Goal: Task Accomplishment & Management: Complete application form

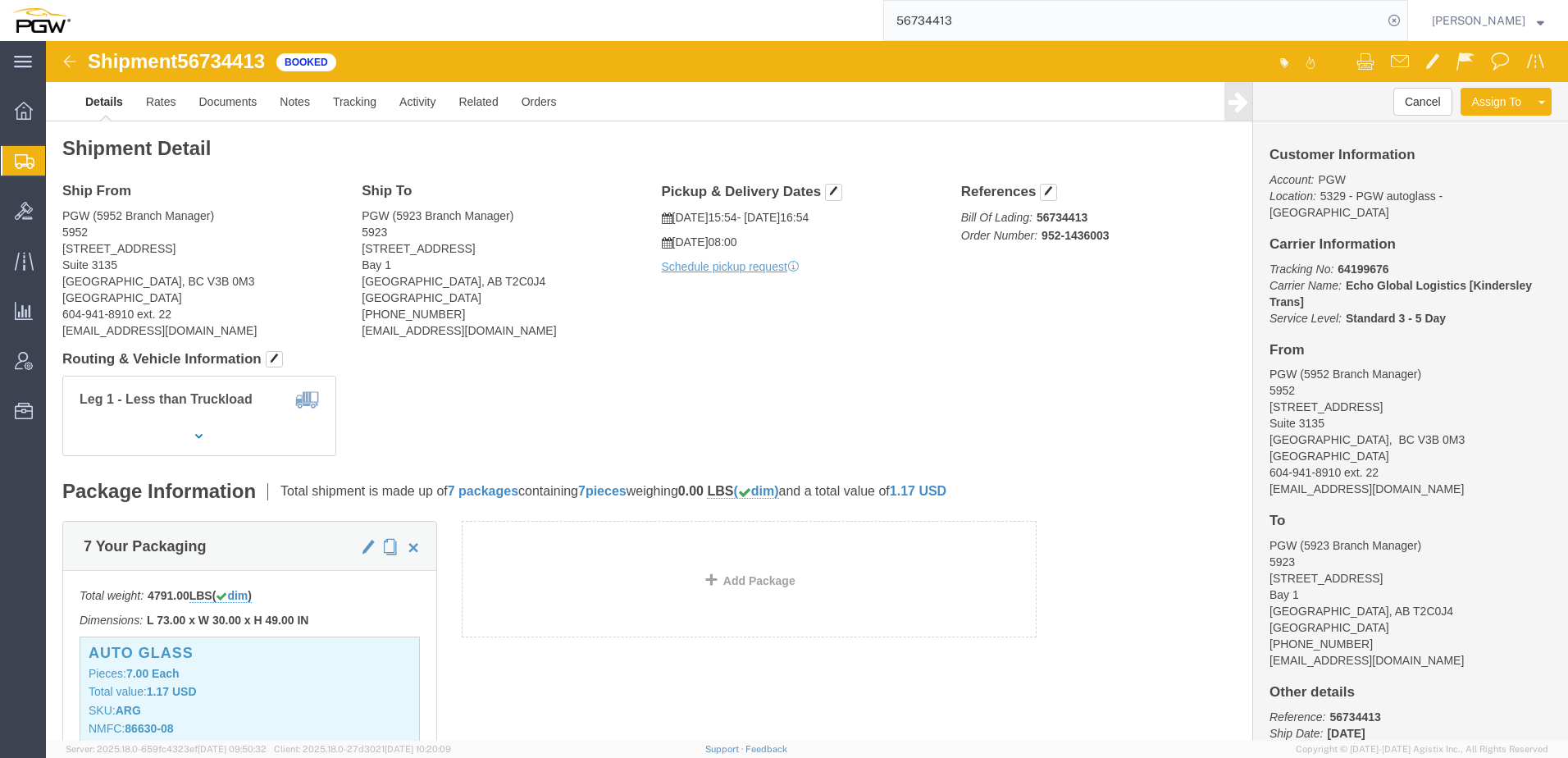
click at [0, 0] on span "Create from Template" at bounding box center [0, 0] width 0 height 0
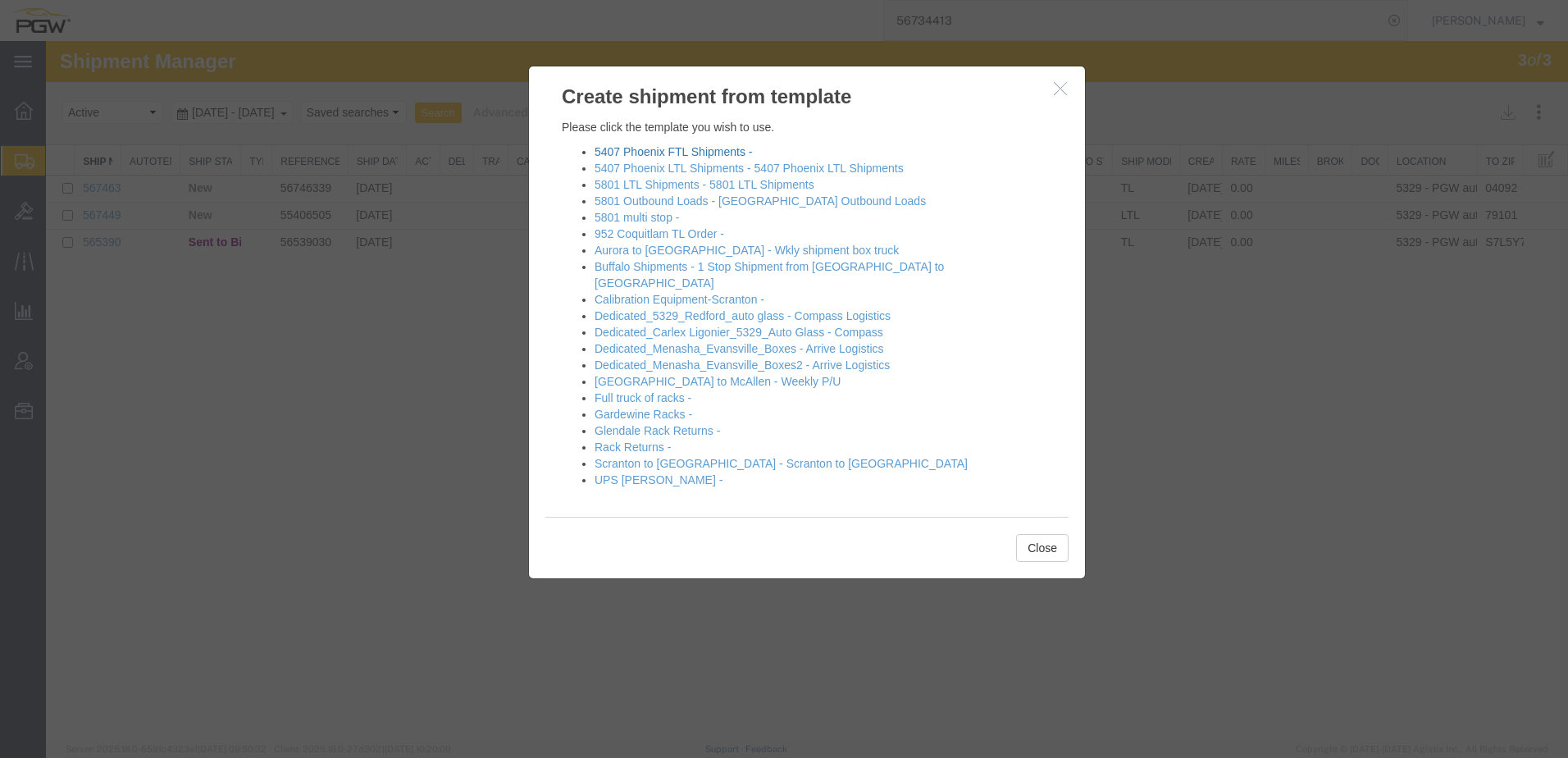
click at [637, 152] on link "5407 Phoenix FTL Shipments -" at bounding box center [673, 151] width 157 height 13
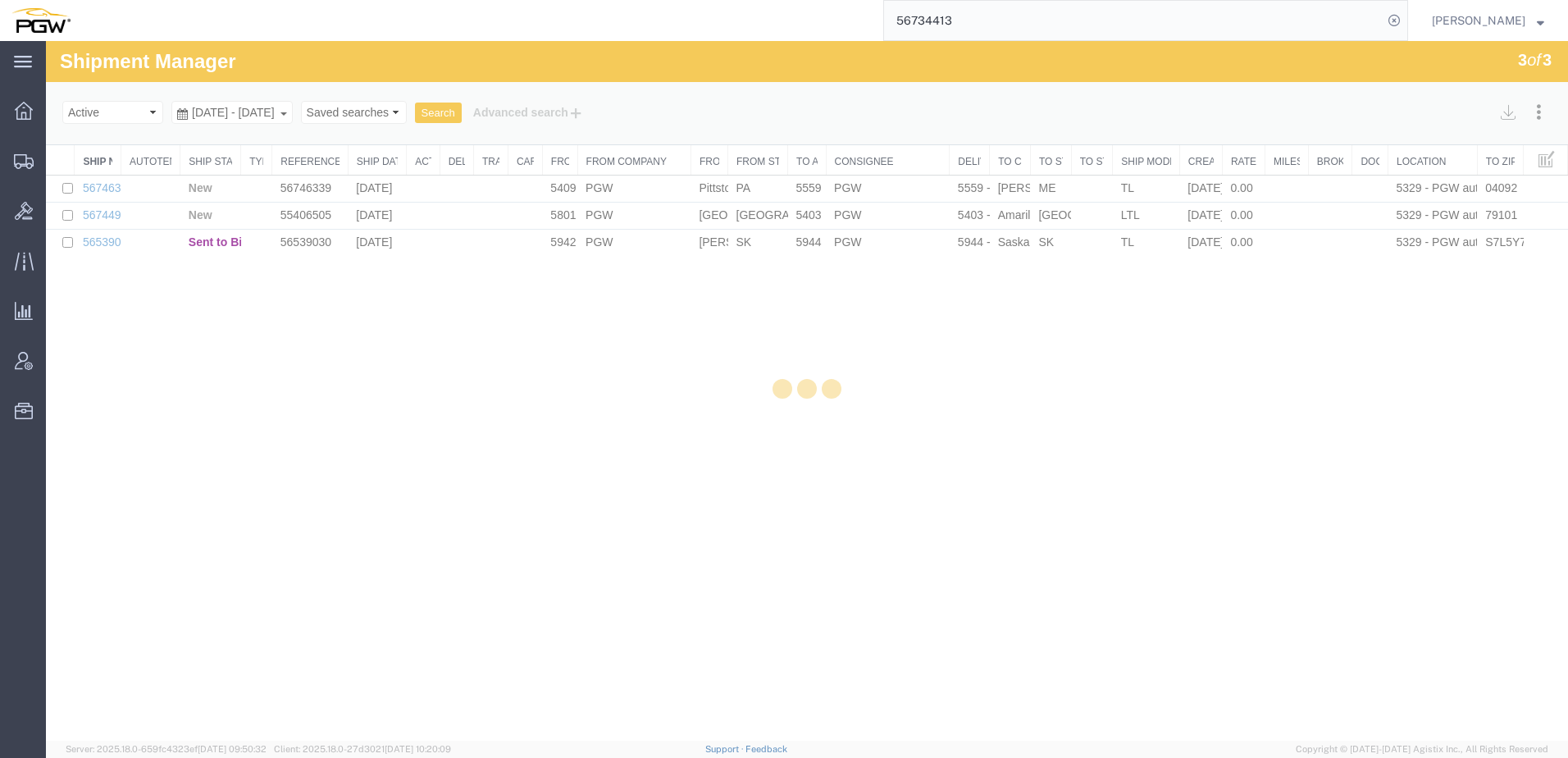
select select "62351"
select select "28459"
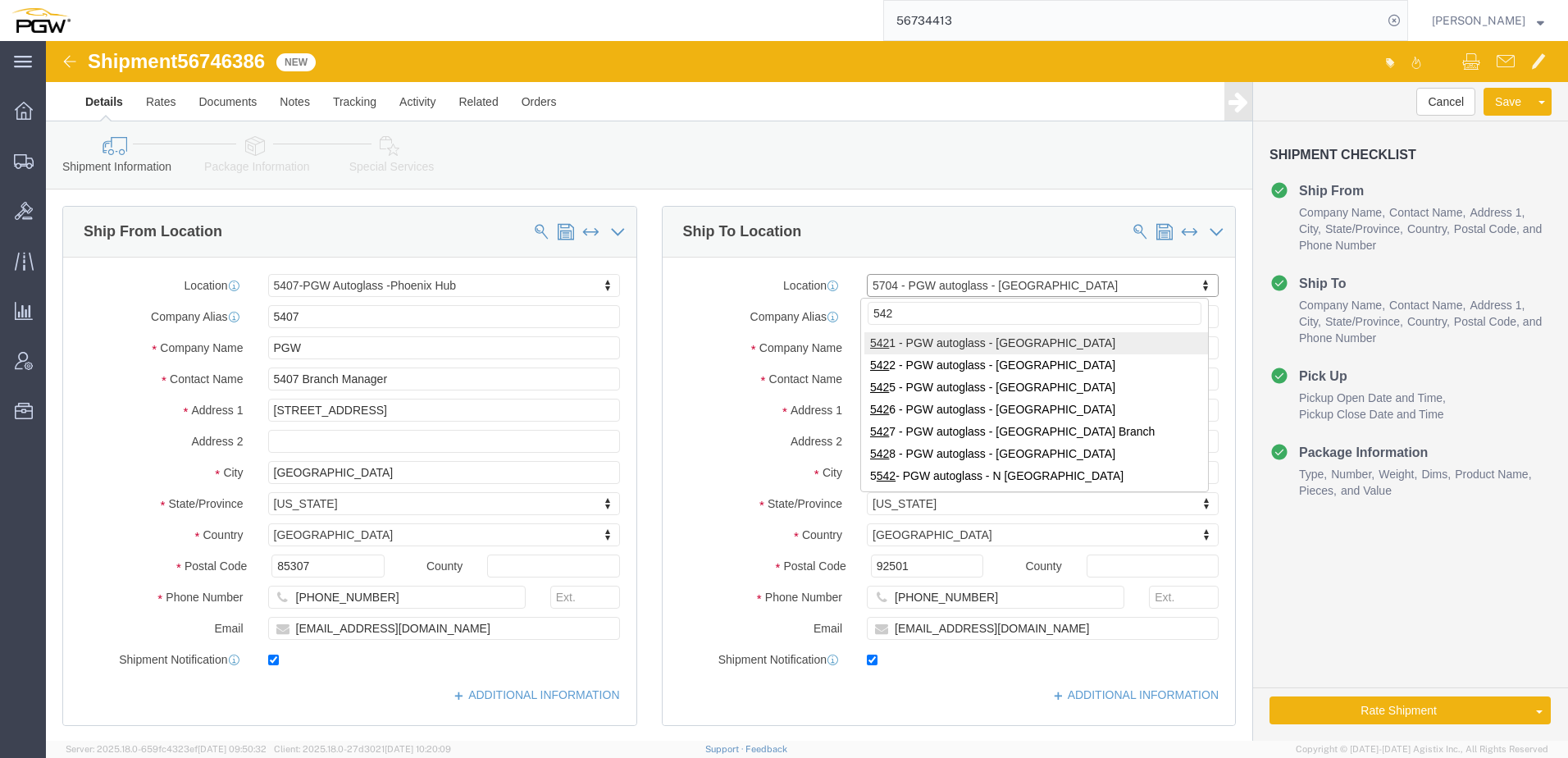
type input "5422"
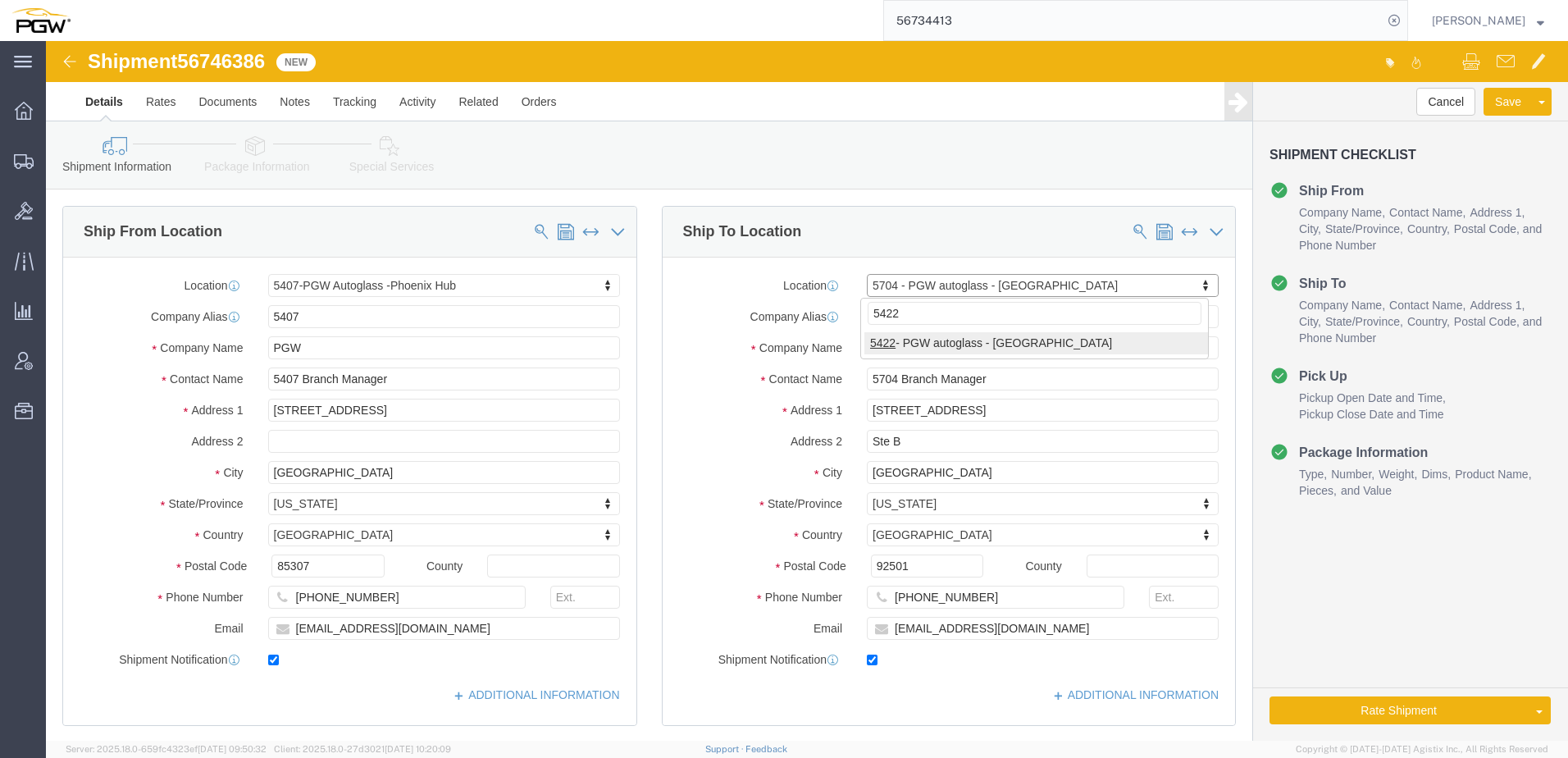
select select "28275"
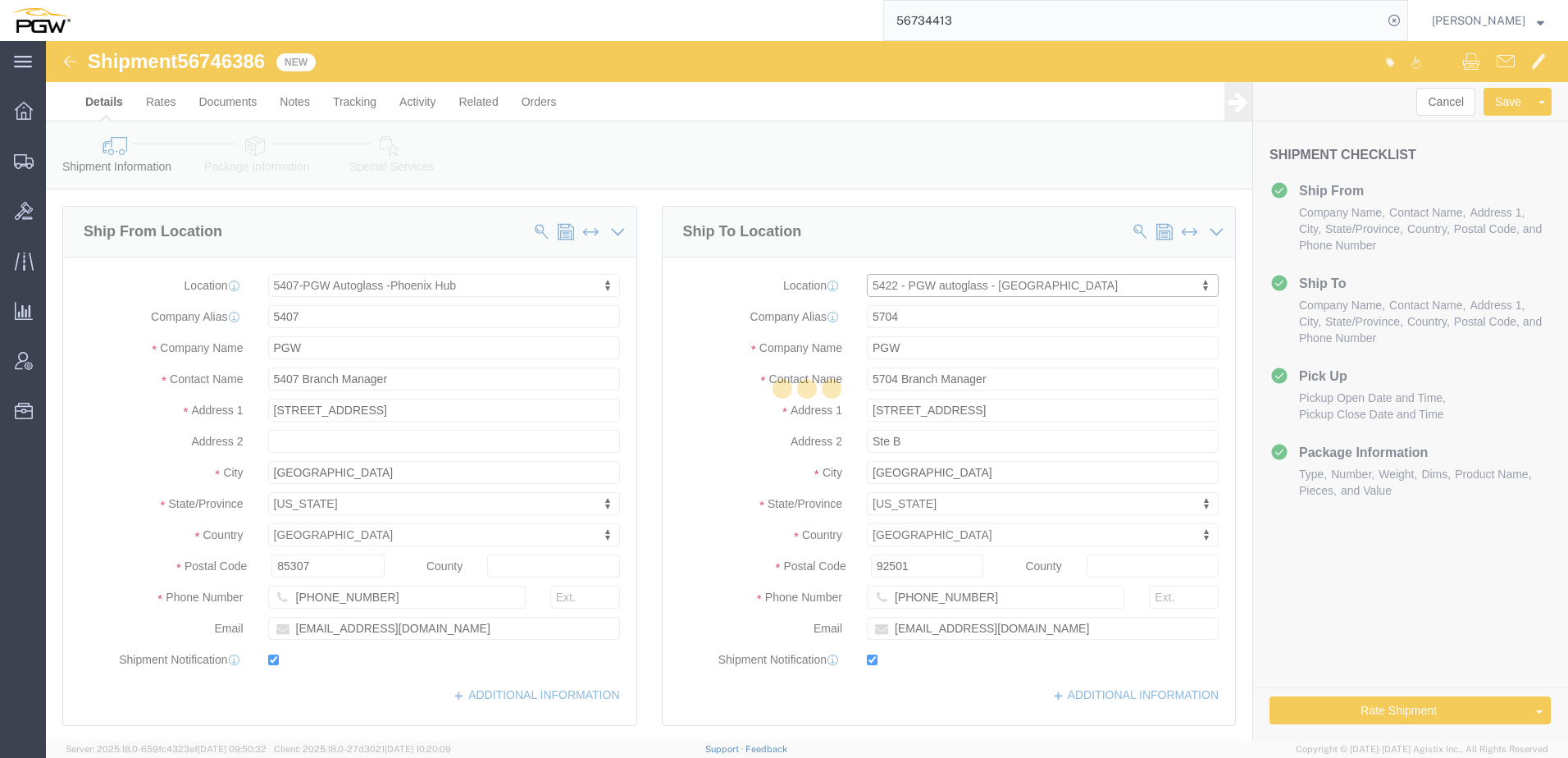
type input "5422"
type input "5422 Branch Manager"
type input "[STREET_ADDRESS]"
type input "[GEOGRAPHIC_DATA]"
type input "79901"
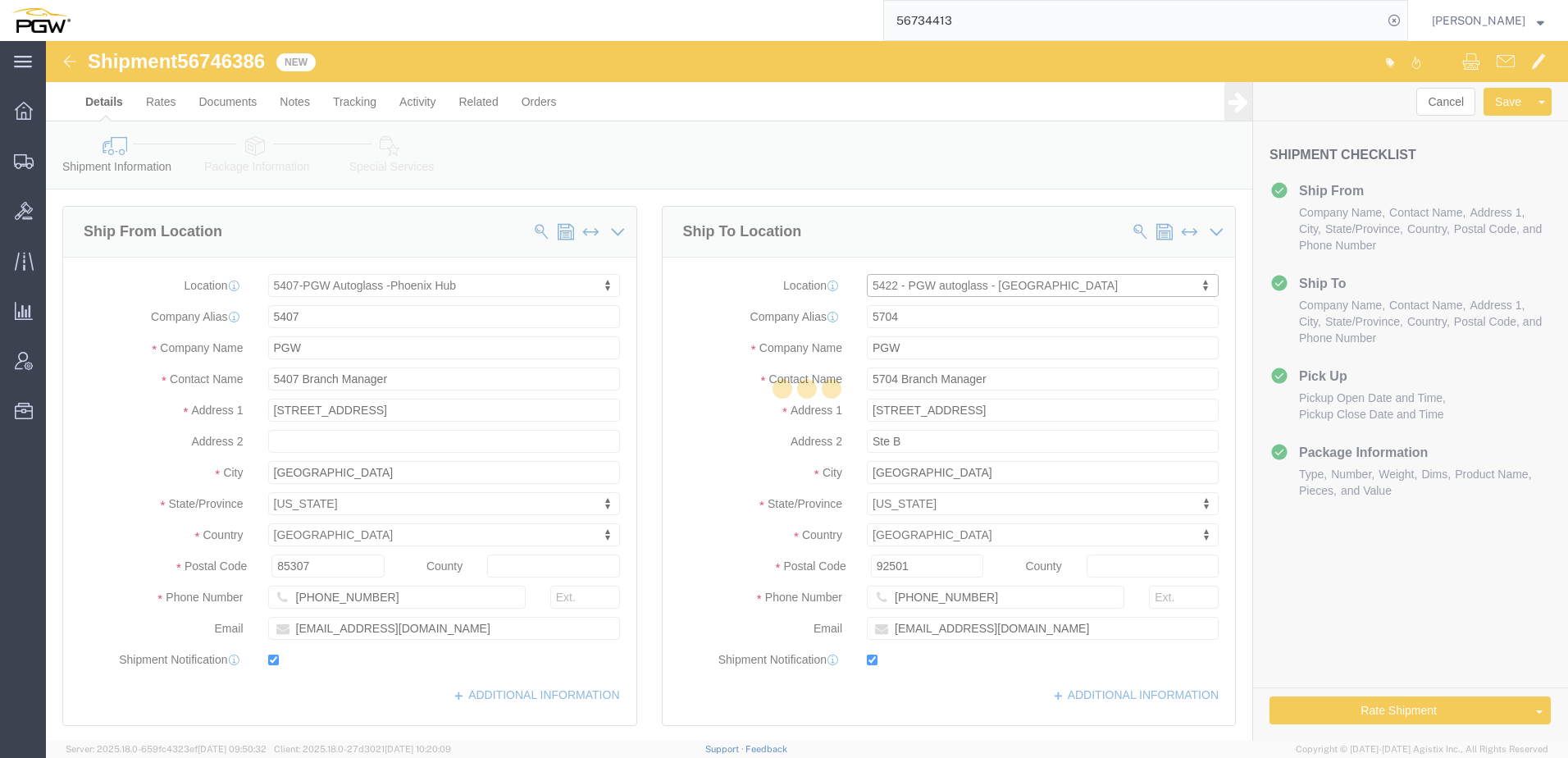
type input "[PHONE_NUMBER]"
type input "[EMAIL_ADDRESS][DOMAIN_NAME]"
select select "[GEOGRAPHIC_DATA]"
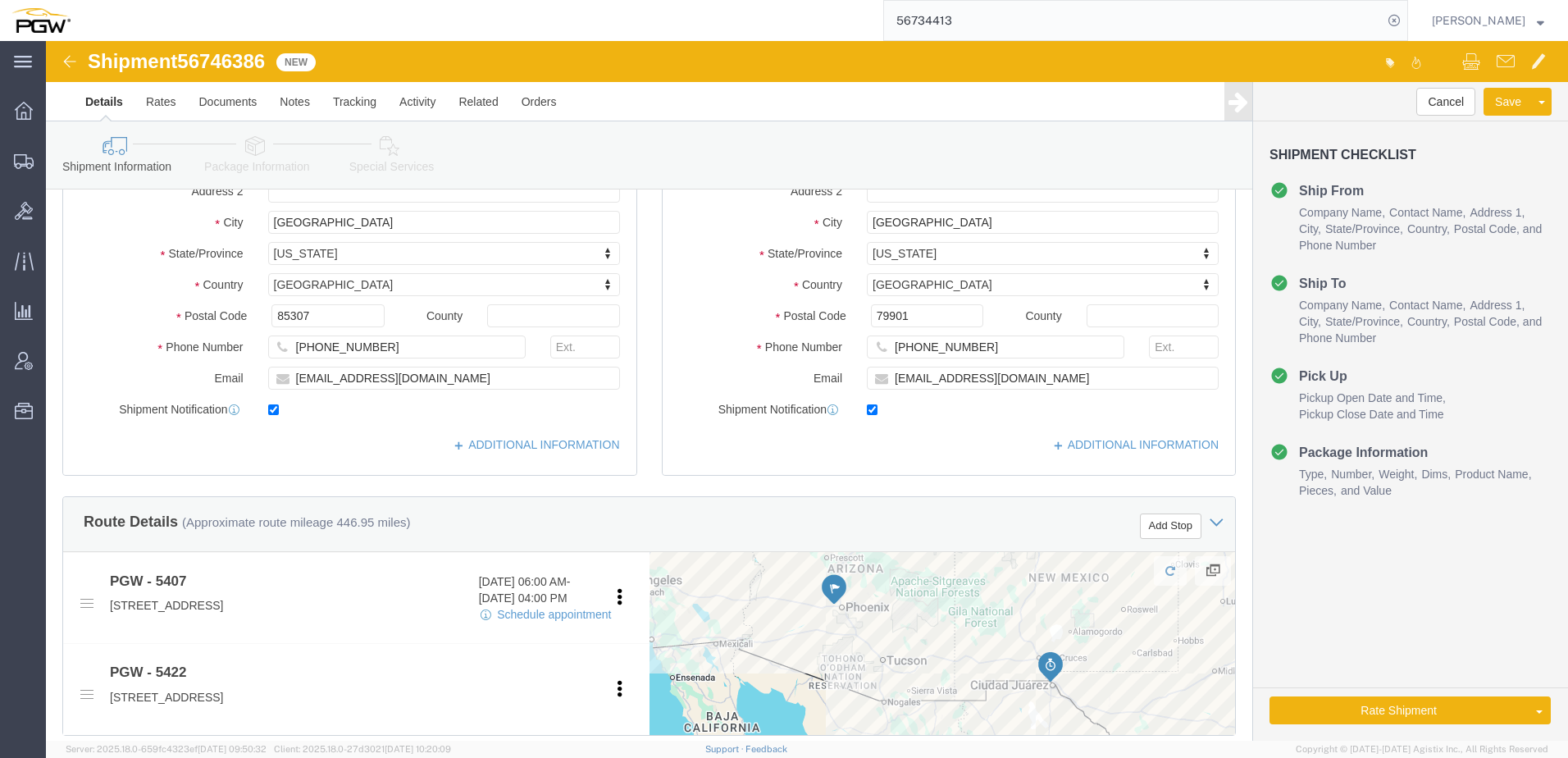
scroll to position [574, 0]
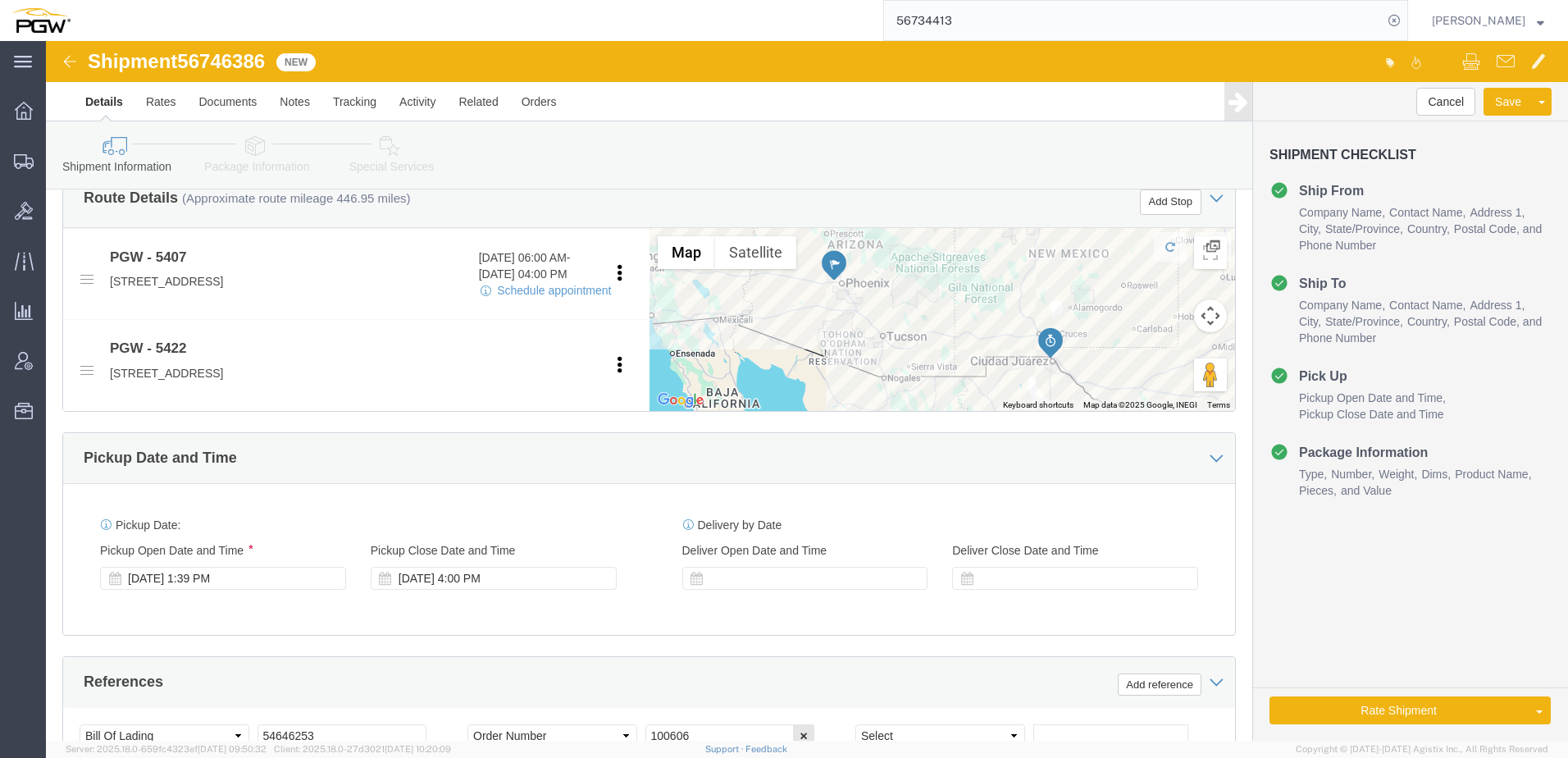
drag, startPoint x: 135, startPoint y: 529, endPoint x: 142, endPoint y: 534, distance: 8.6
click div "[DATE] 1:39 PM"
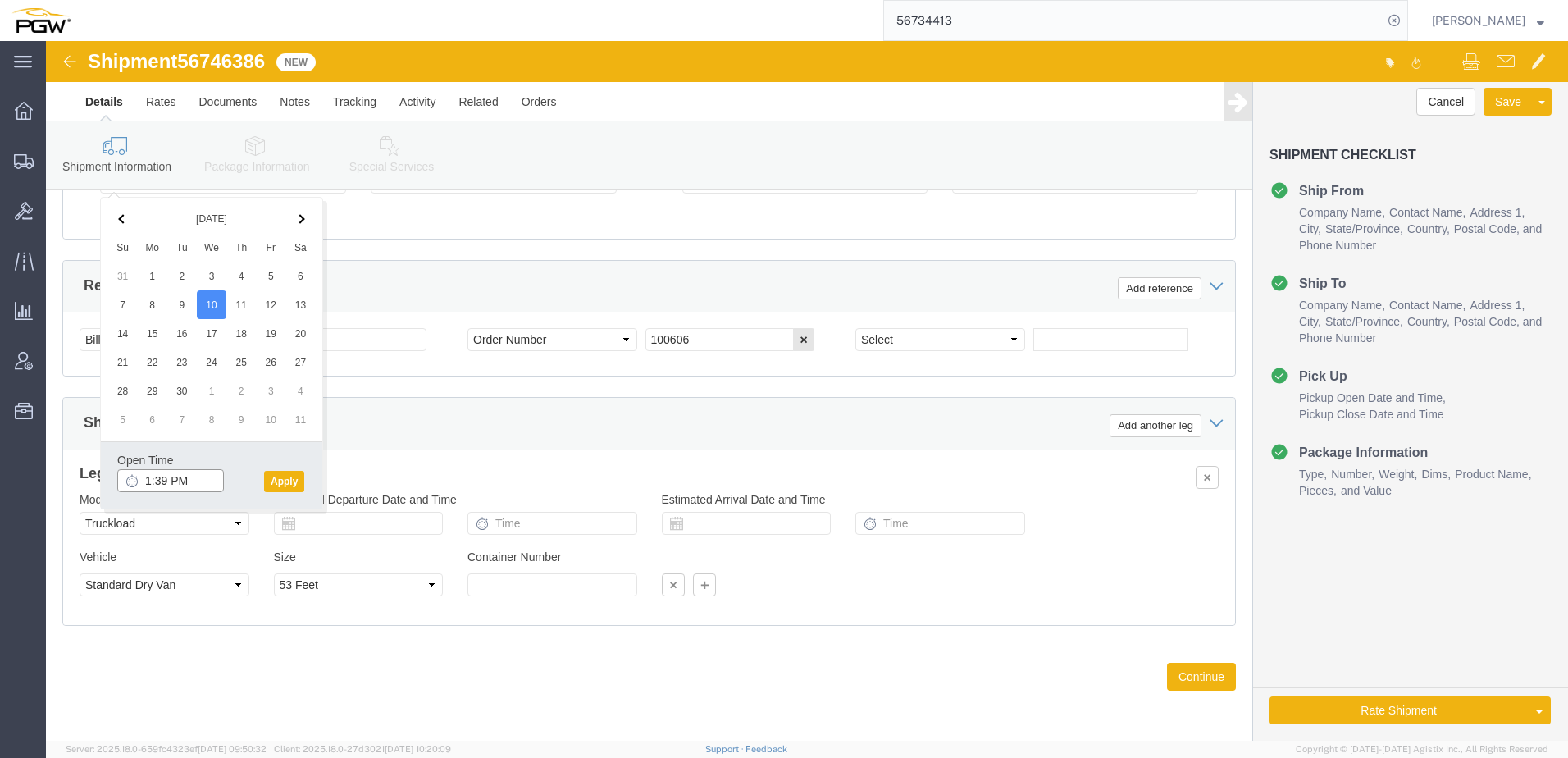
click input "1:39 PM"
type input "9:00 AM"
click button "Apply"
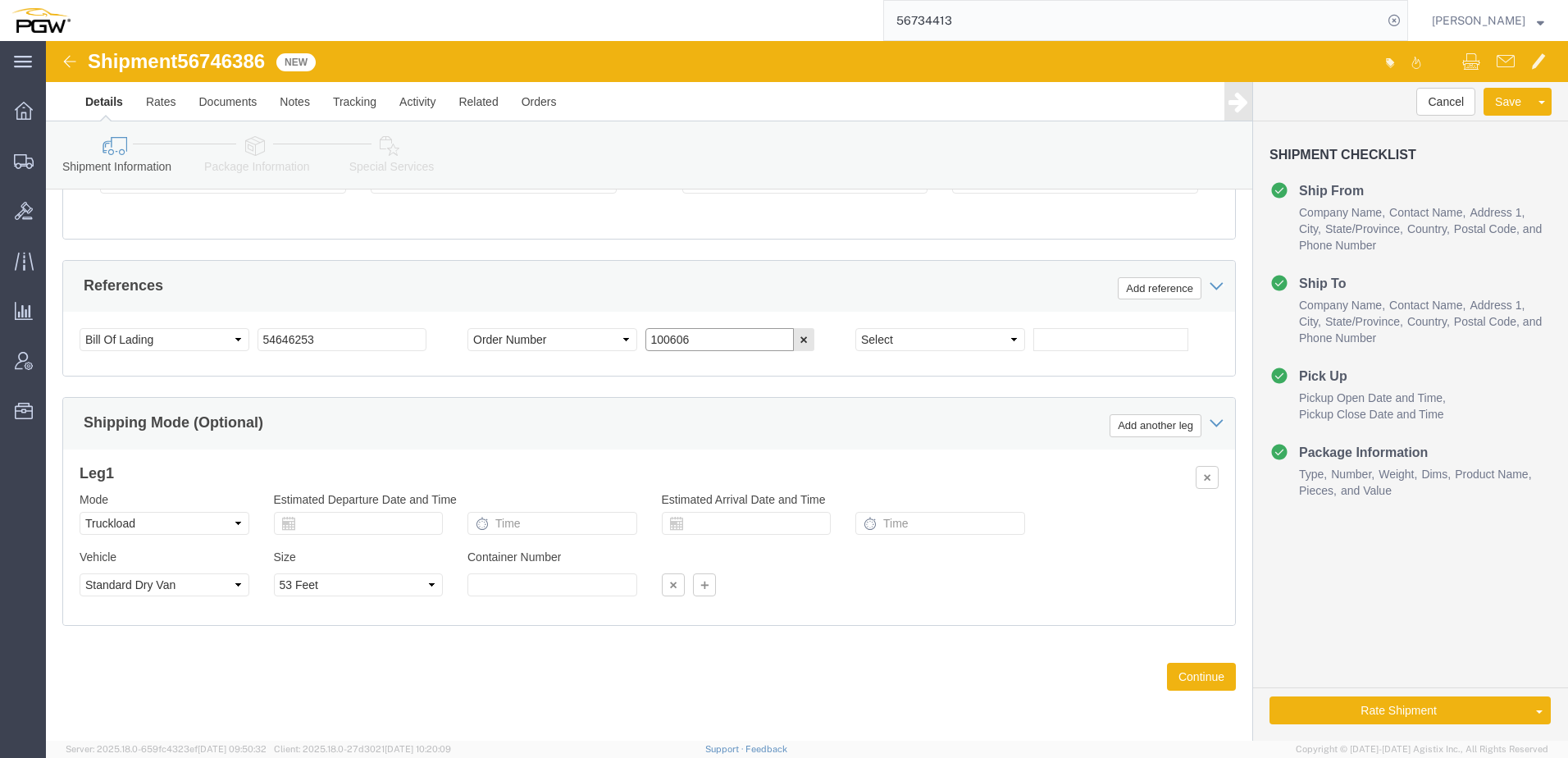
drag, startPoint x: 662, startPoint y: 307, endPoint x: 324, endPoint y: 299, distance: 338.1
click div "Select Account Type Activity ID Airline Appointment Number ASN Batch Request # …"
paste input "668171"
type input "668171"
drag, startPoint x: 137, startPoint y: 21, endPoint x: 227, endPoint y: 21, distance: 90.0
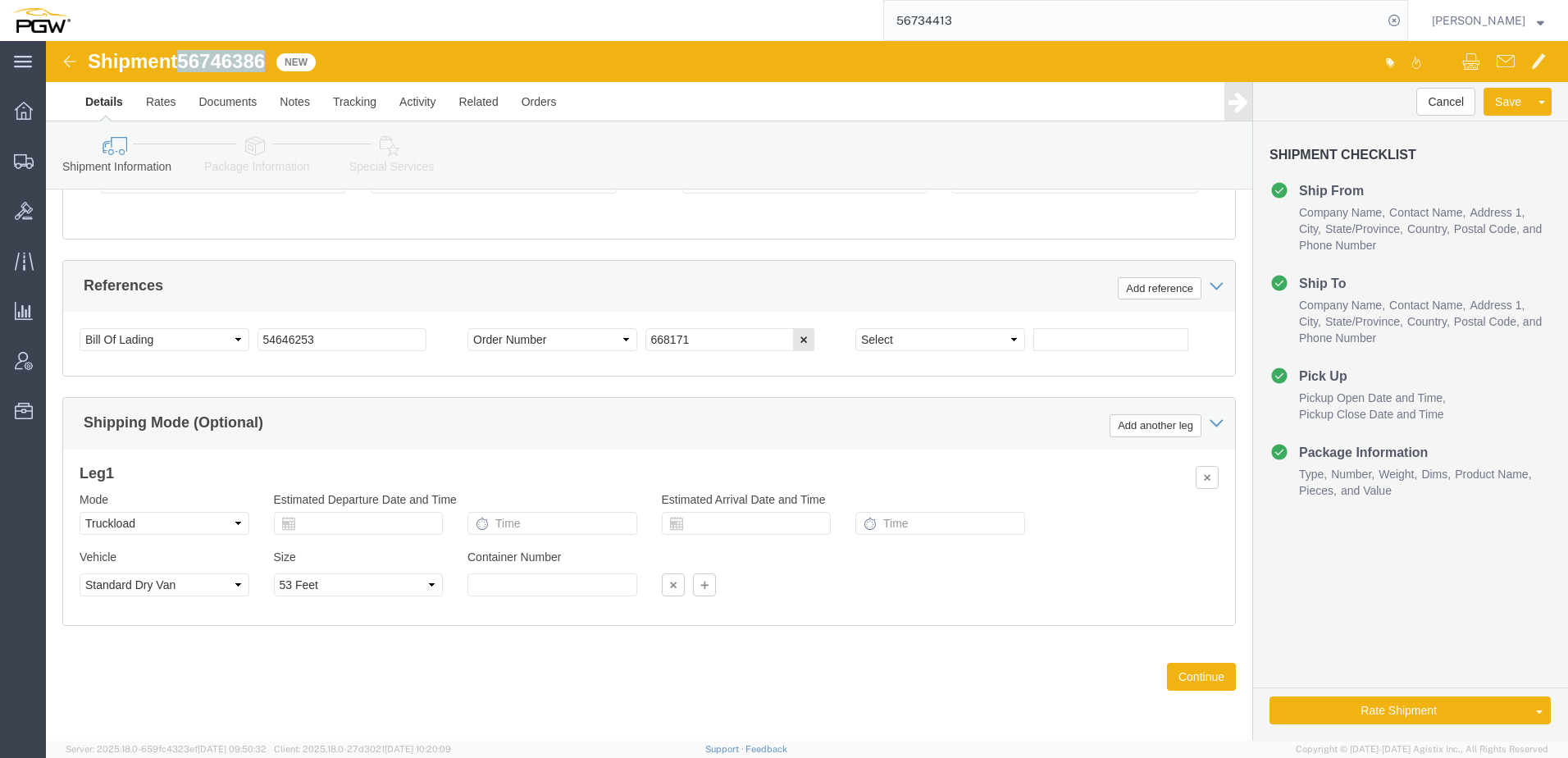
click div "Shipment 56746386 New"
copy span "56746386"
drag, startPoint x: 293, startPoint y: 294, endPoint x: 20, endPoint y: 284, distance: 273.2
click div "Select Account Type Activity ID Airline Appointment Number ASN Batch Request # …"
paste input "6746386"
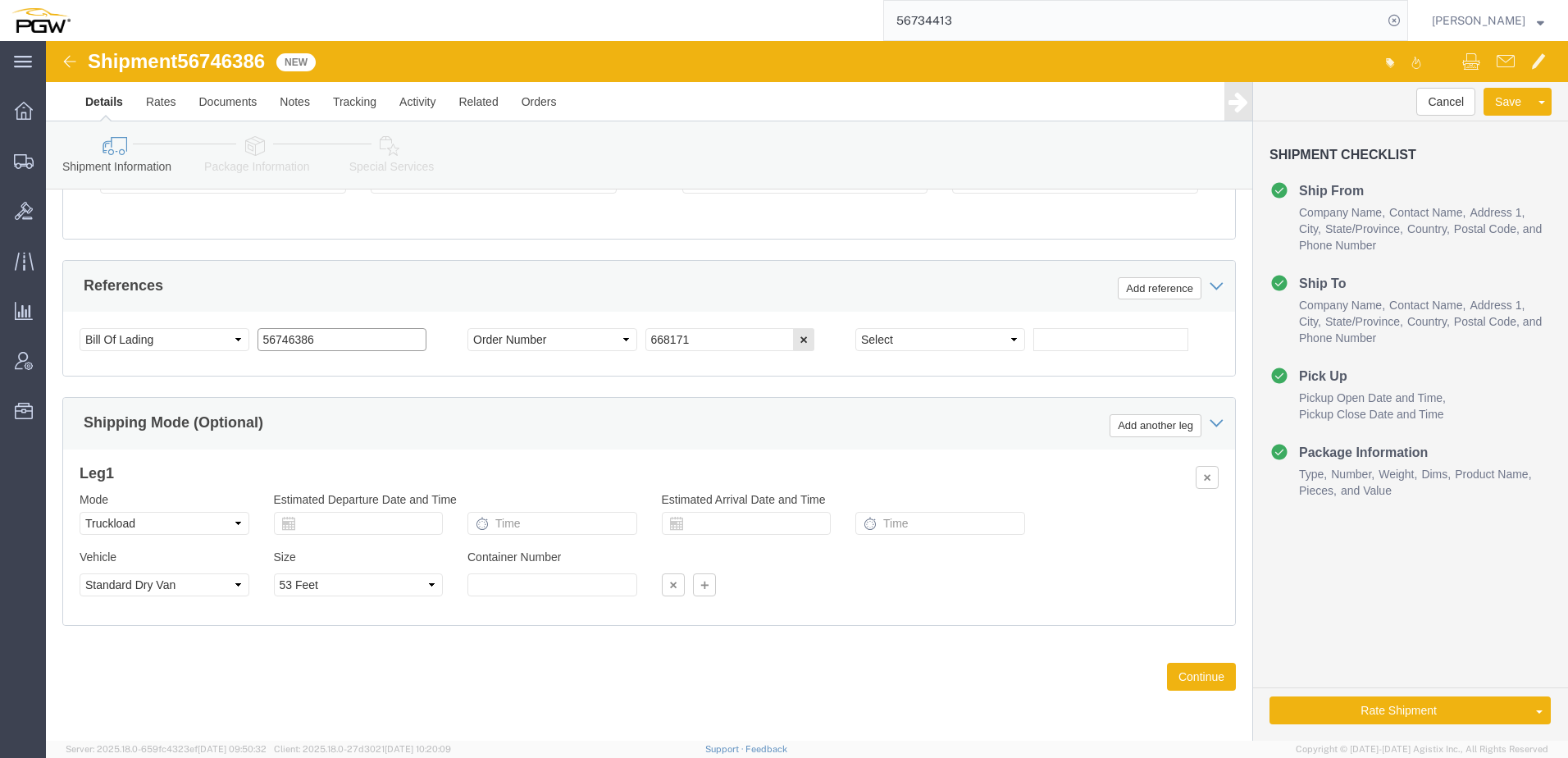
type input "56746386"
click icon
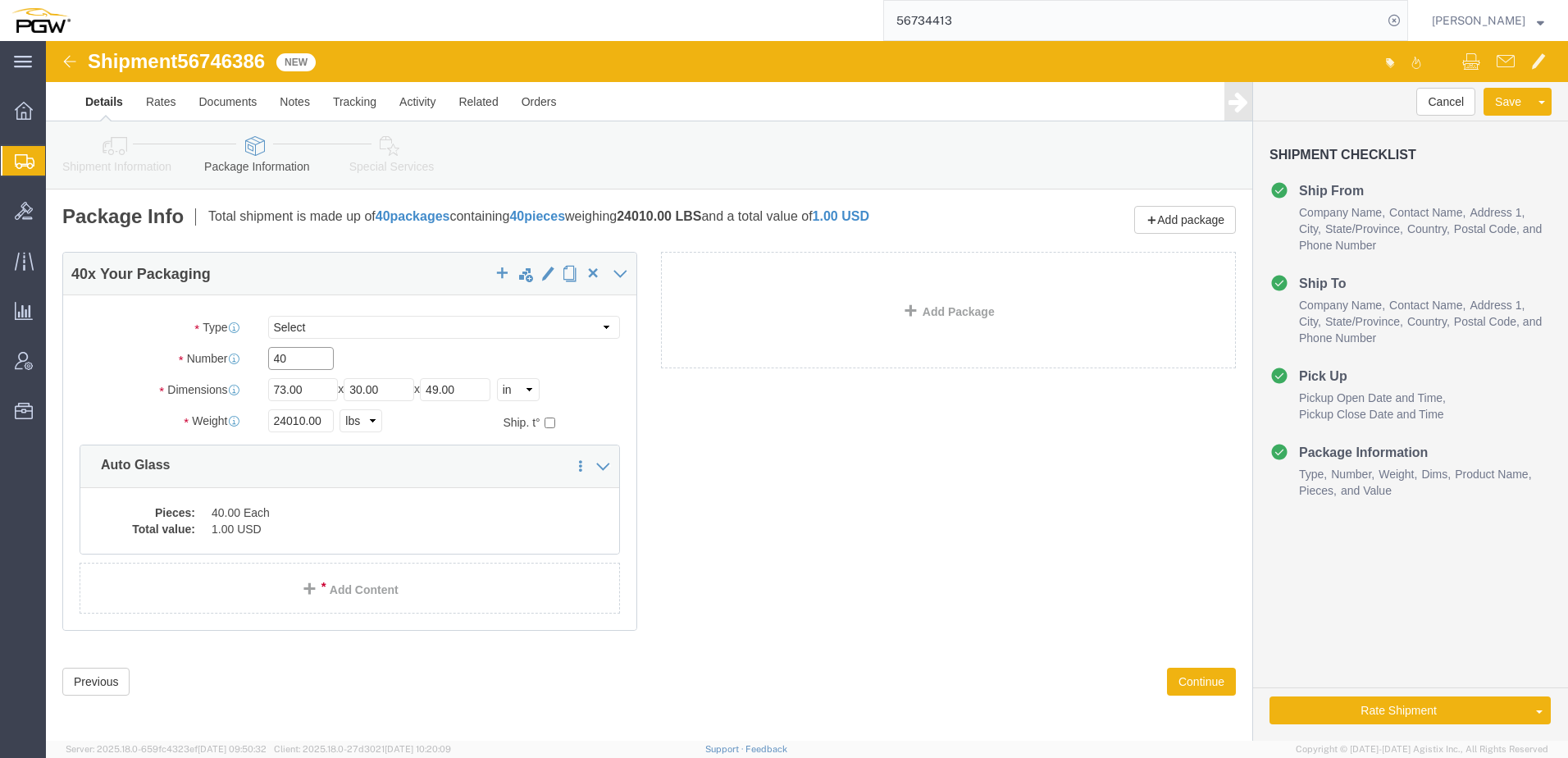
drag, startPoint x: 275, startPoint y: 309, endPoint x: 118, endPoint y: 310, distance: 157.0
click div "Number Number of packages of specified package type and dimensions 40"
type input "41"
drag, startPoint x: 258, startPoint y: 379, endPoint x: 25, endPoint y: 375, distance: 233.0
click div "Weight 24010.00 Select kgs lbs Ship. t°"
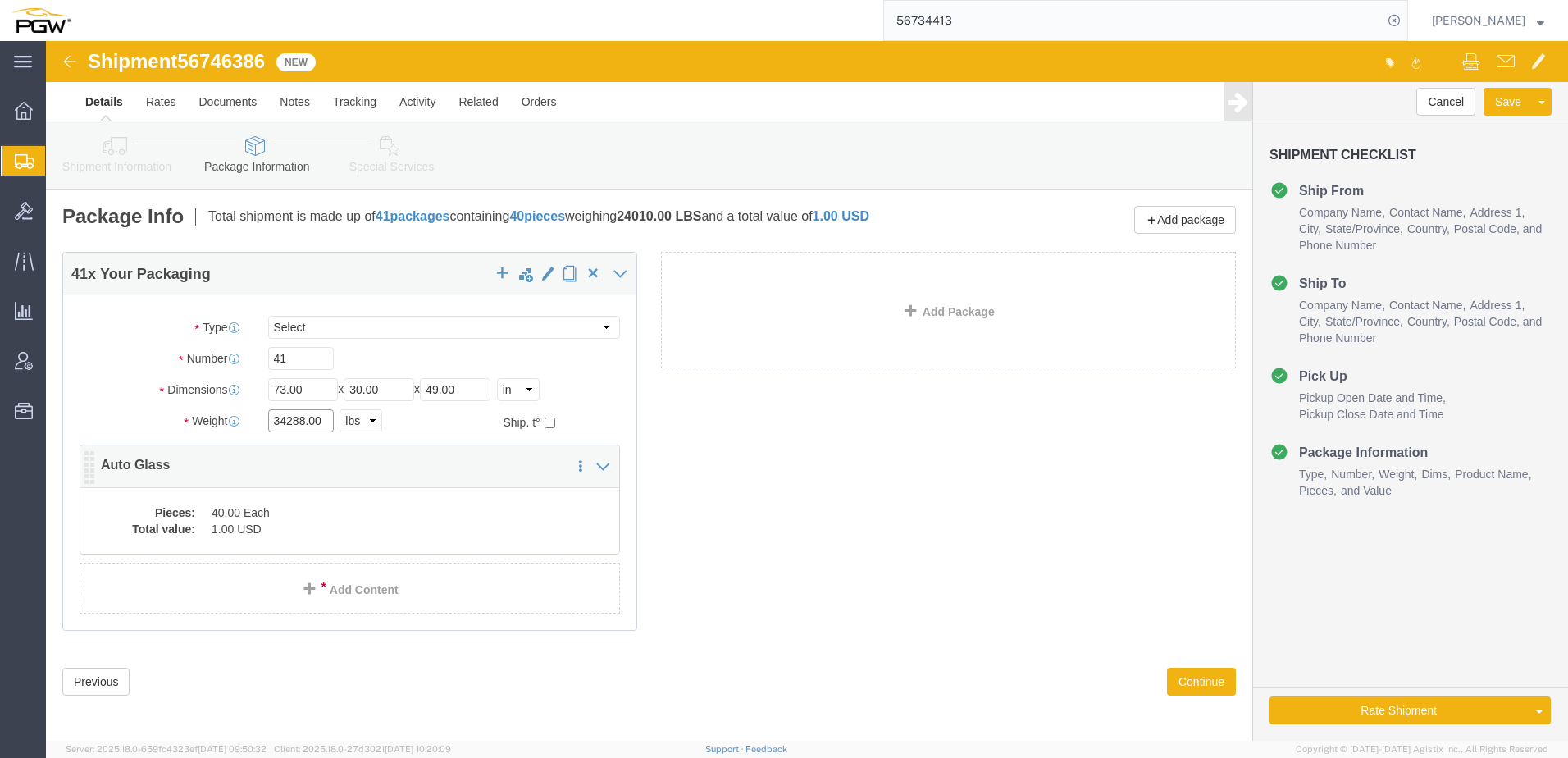
type input "34288.00"
click dd "40.00 Each"
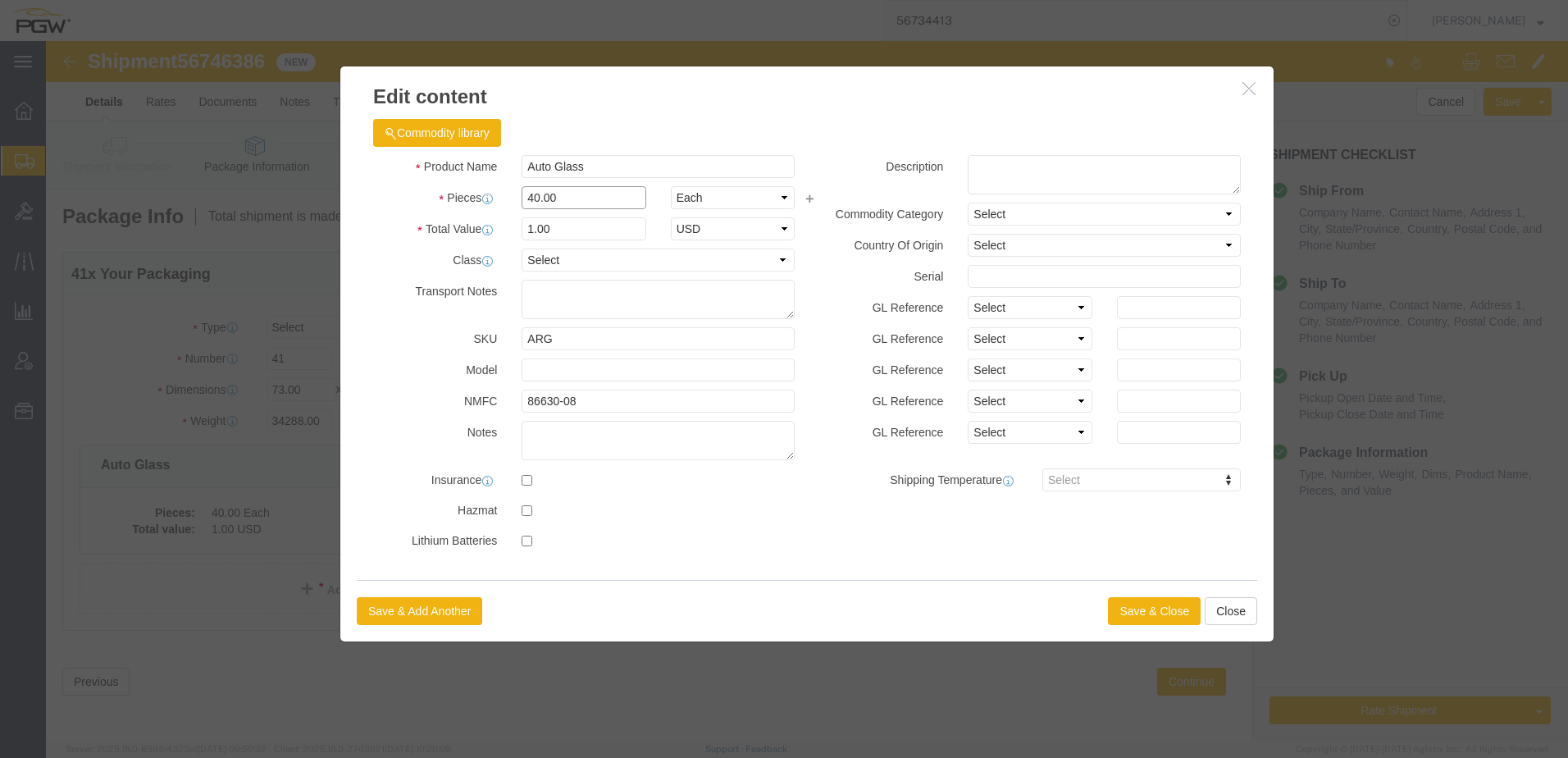
drag, startPoint x: 566, startPoint y: 157, endPoint x: 105, endPoint y: 117, distance: 462.7
click div "Edit content Commodity library Product Name Auto Glass Pieces 40.00 Select Bag …"
type input "41.00"
type input "1.03"
type input "1.00"
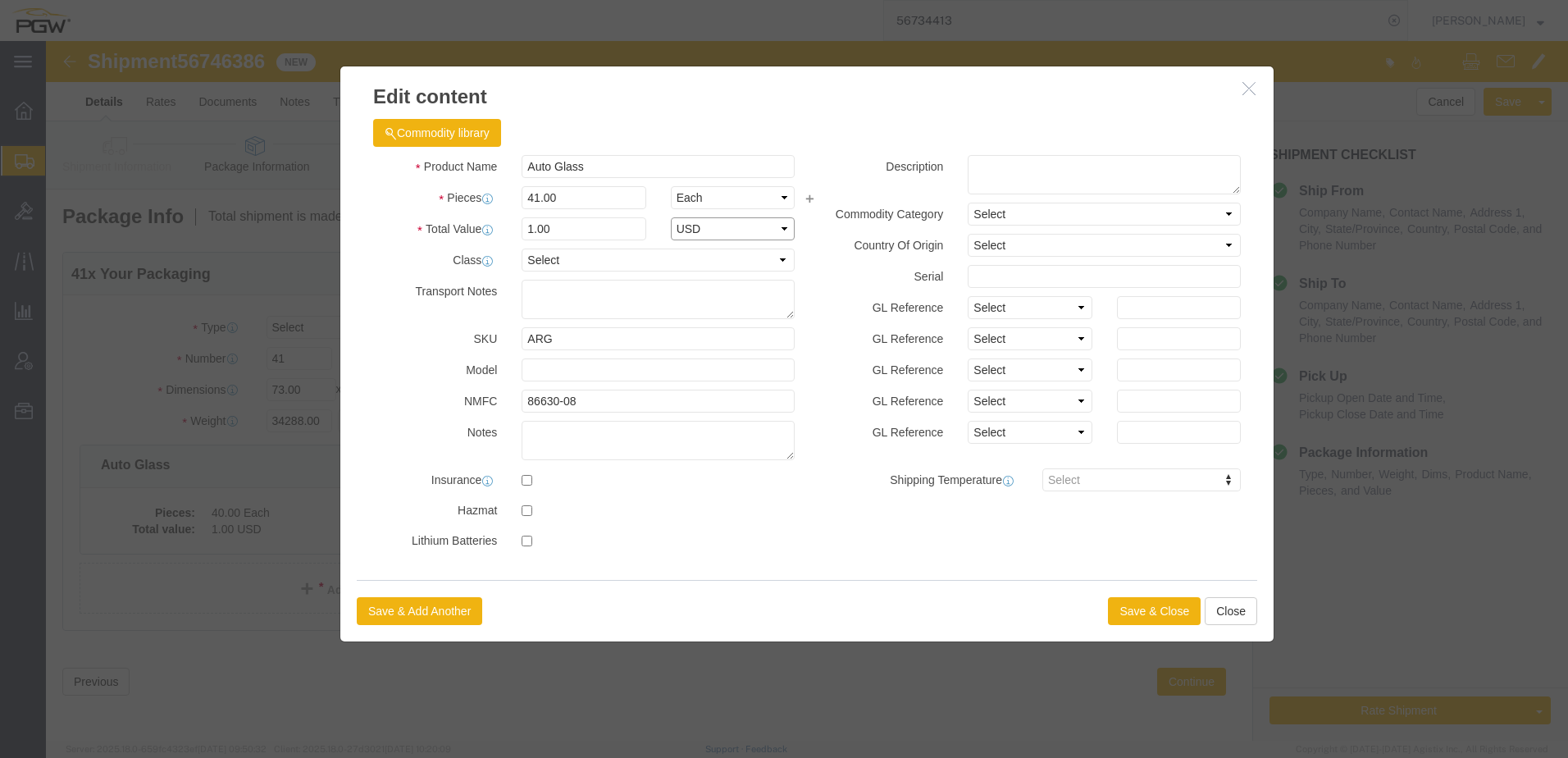
select select "USD"
click button "Save & Close"
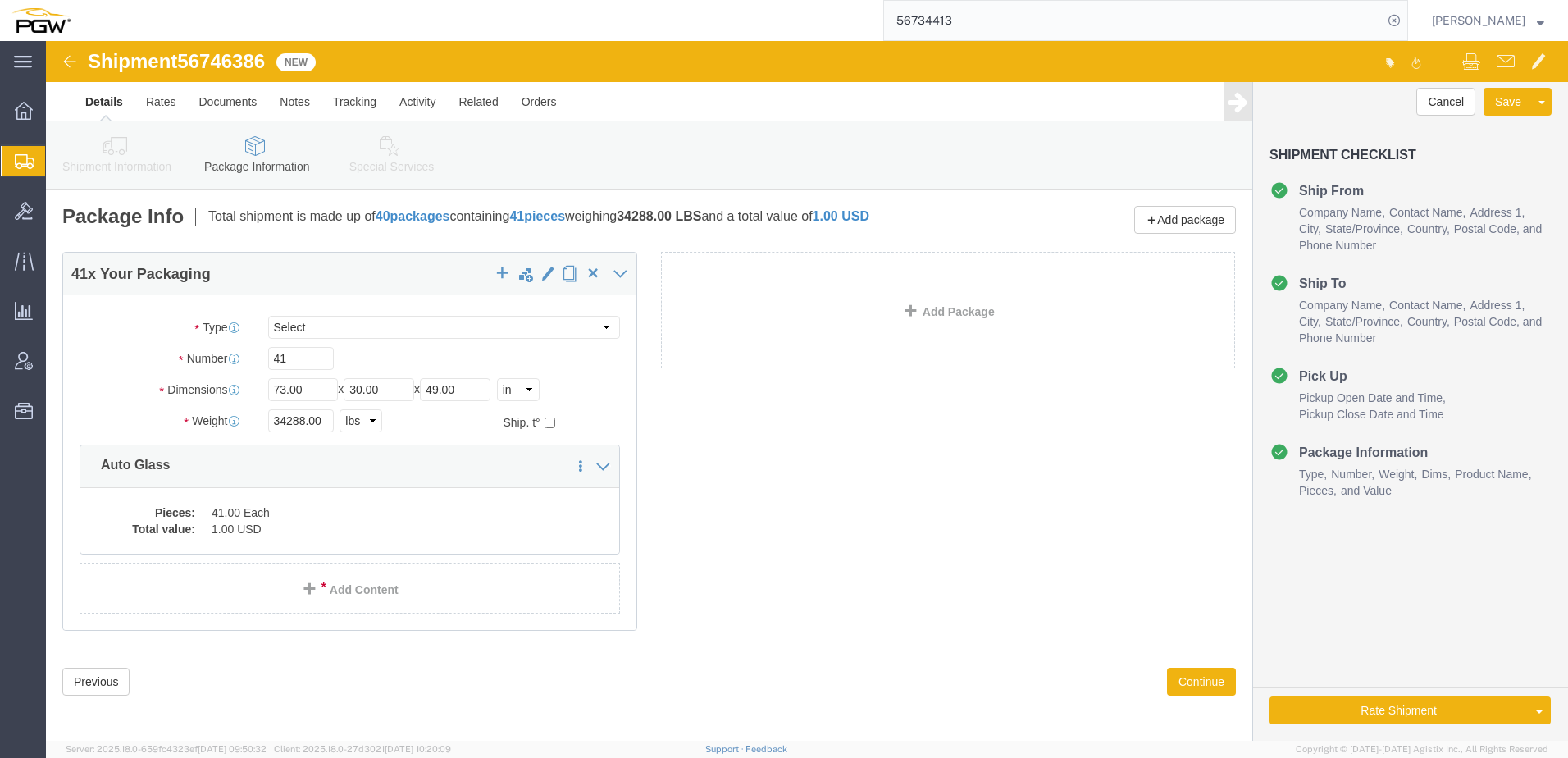
click icon
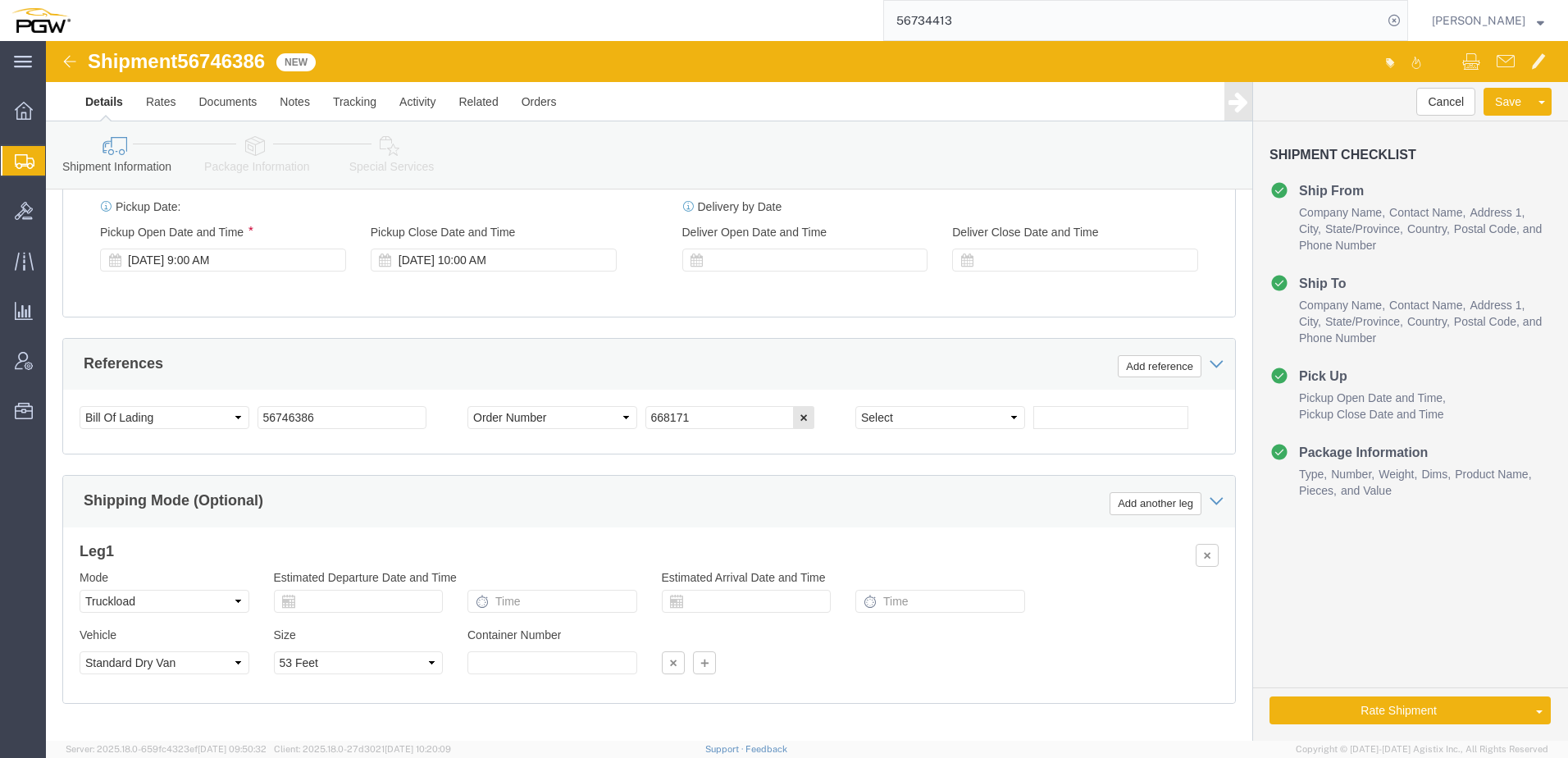
scroll to position [902, 0]
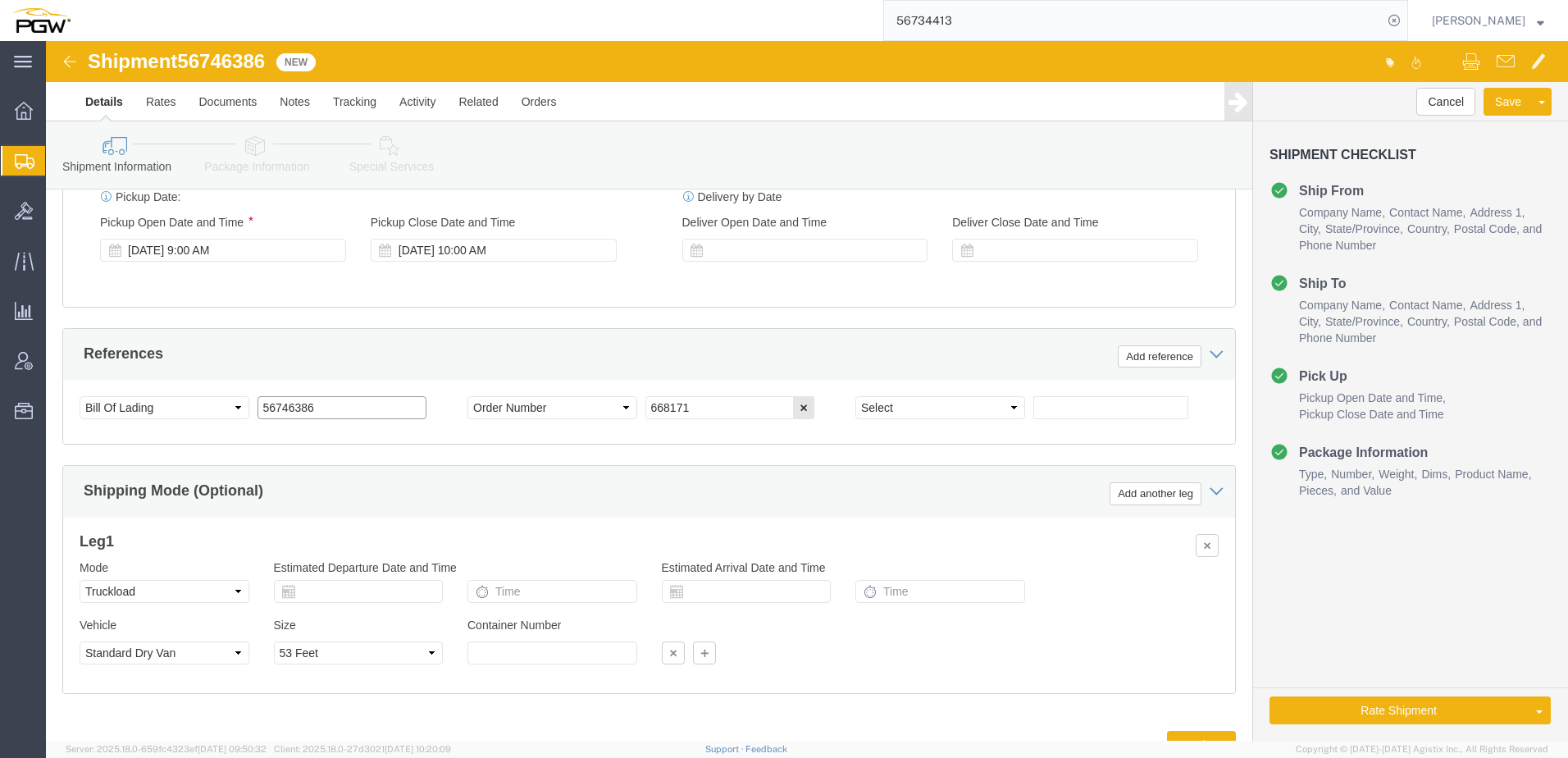
drag, startPoint x: 314, startPoint y: 371, endPoint x: -53, endPoint y: 355, distance: 367.3
click html "Shipment 56746386 New Details Rates Documents Notes Tracking Activity Related O…"
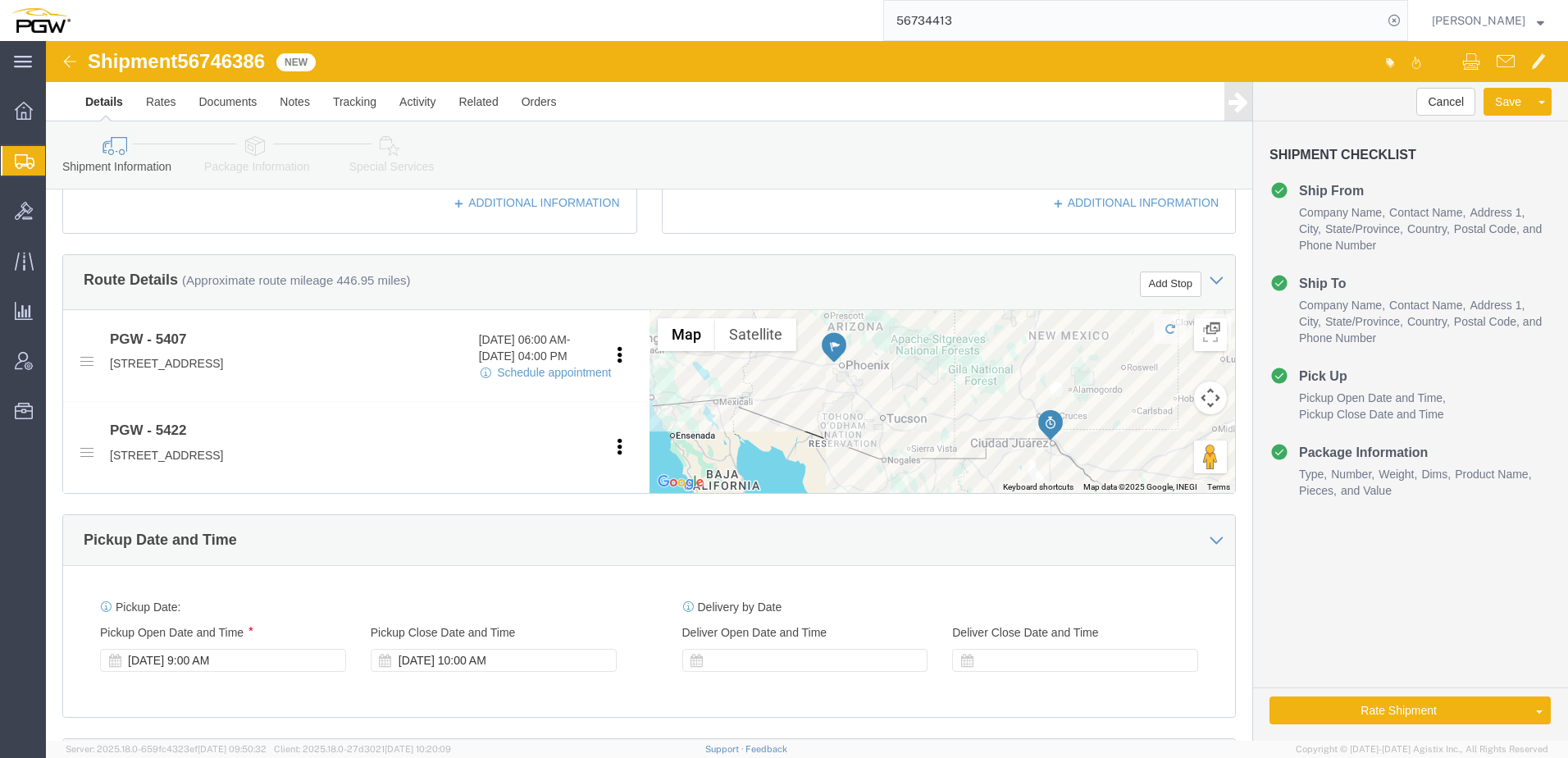
click icon
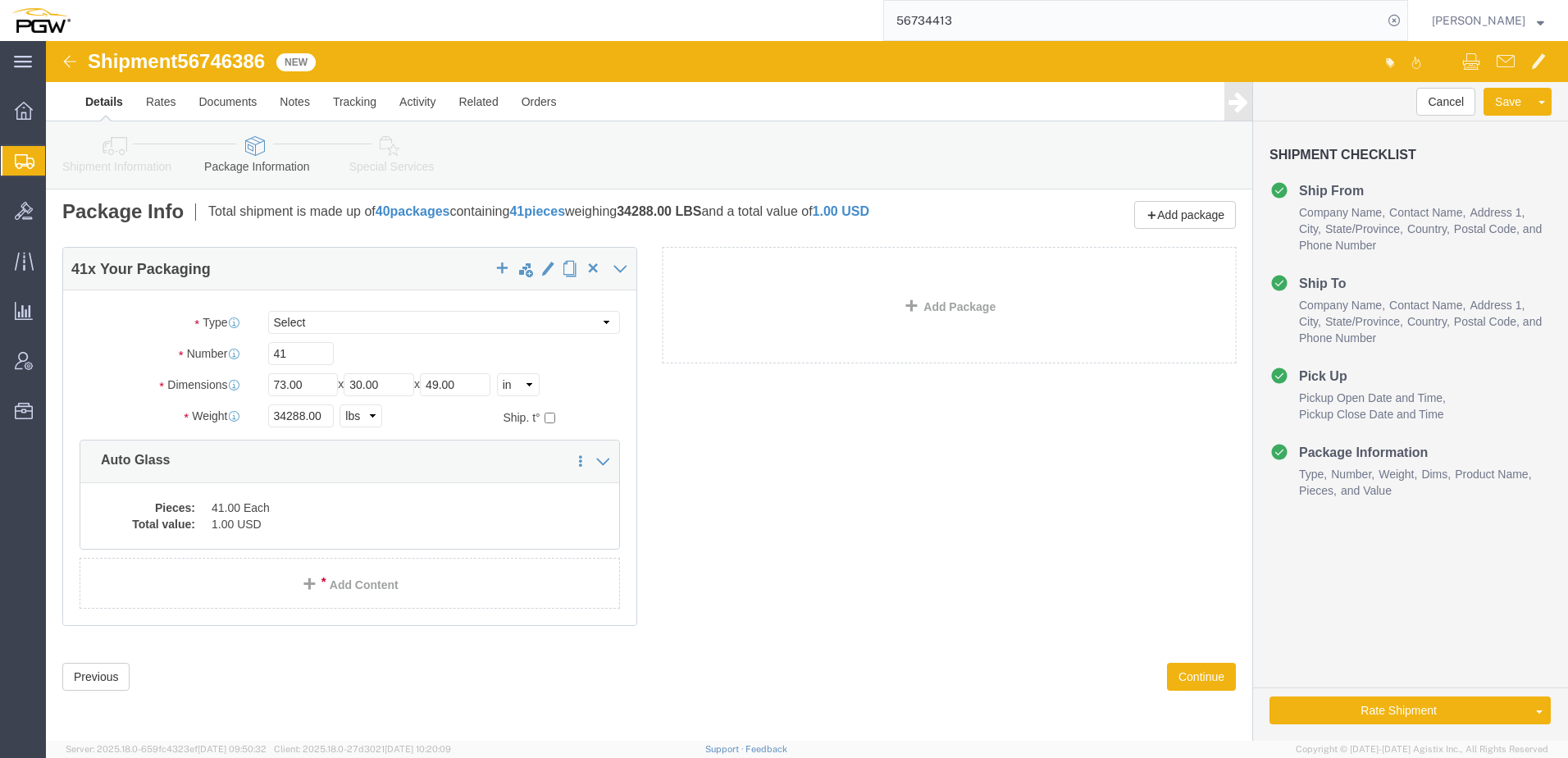
scroll to position [5, 0]
click icon
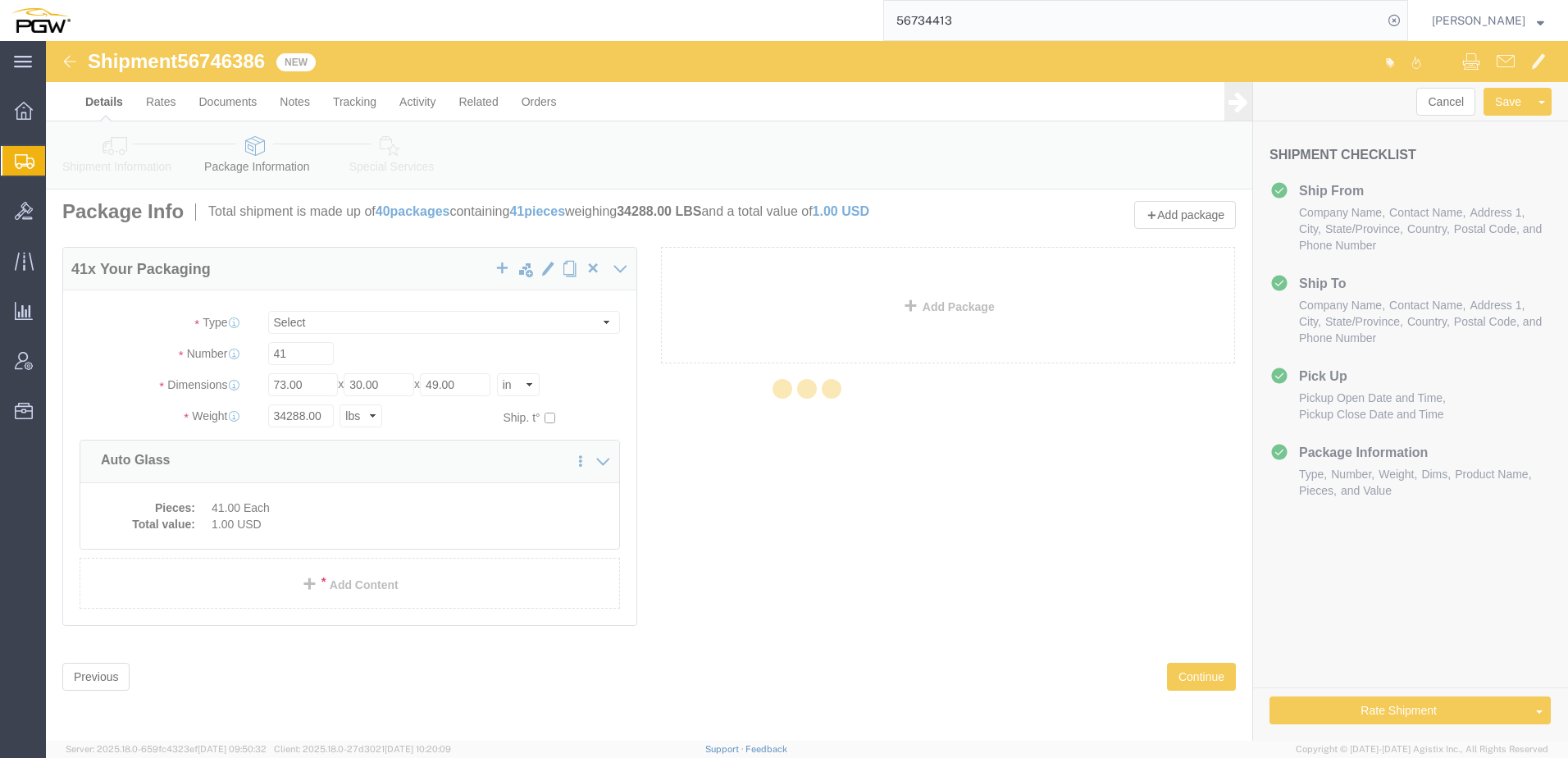
select select
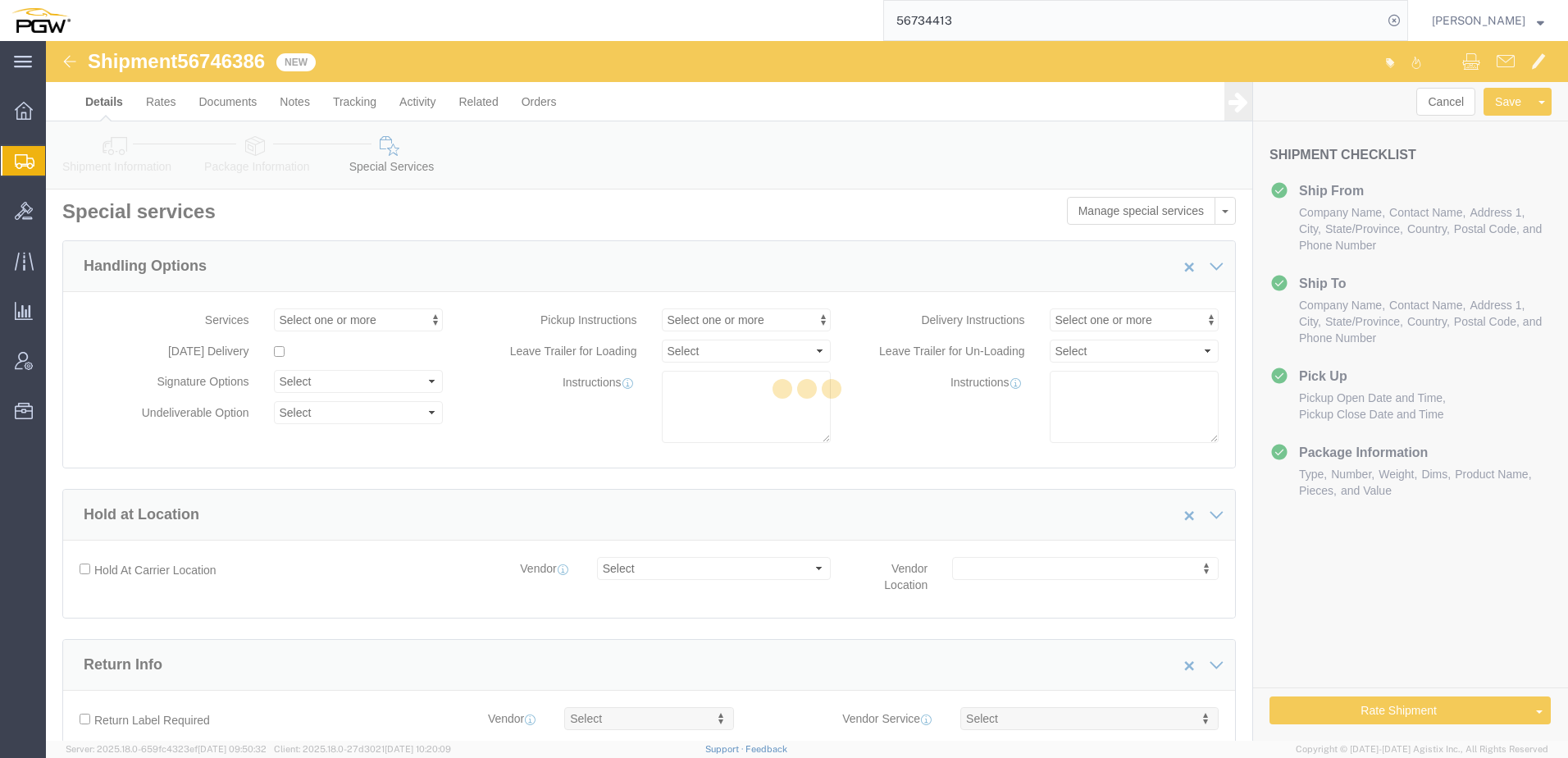
select select "COSTCENTER"
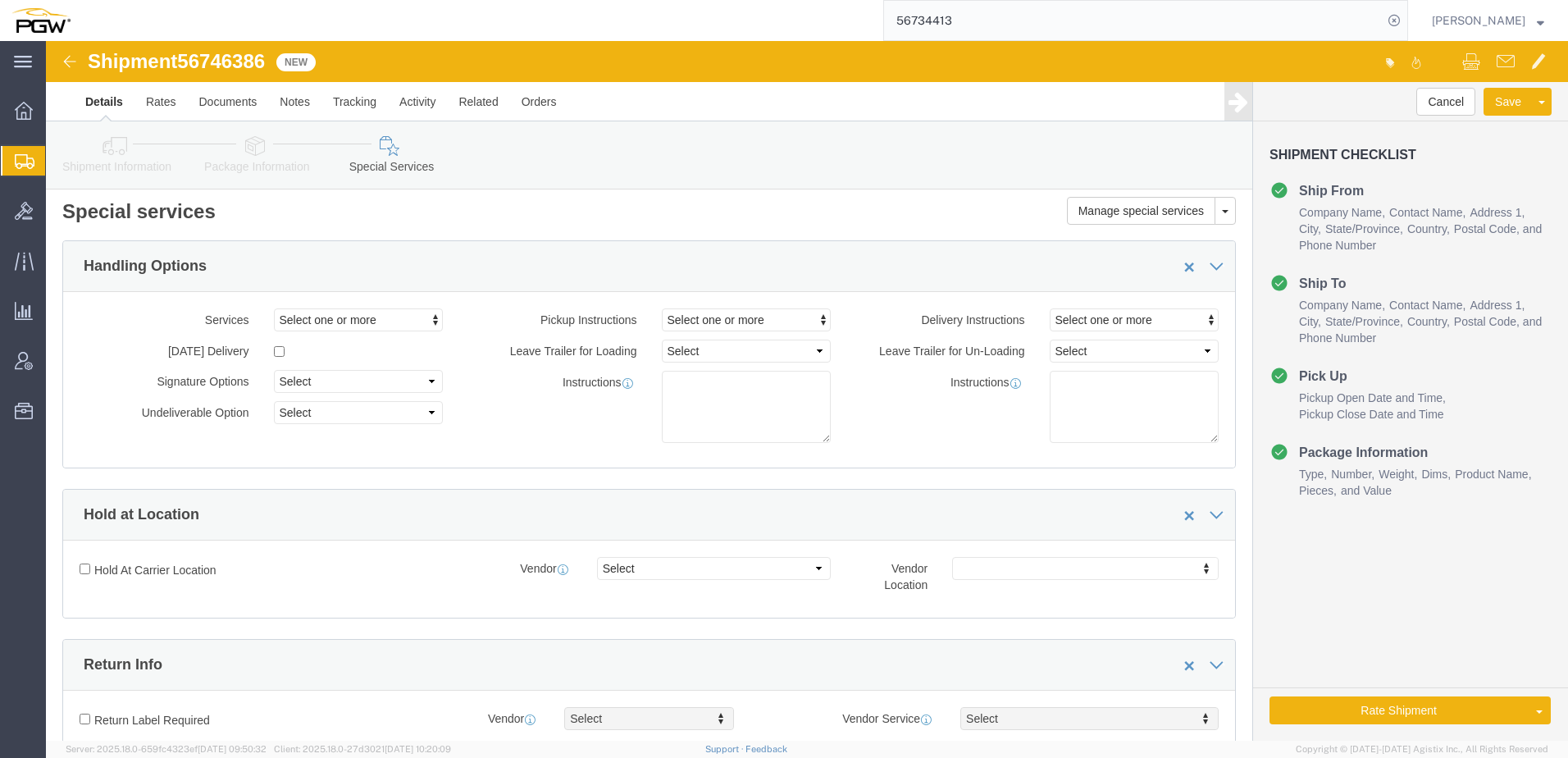
click icon
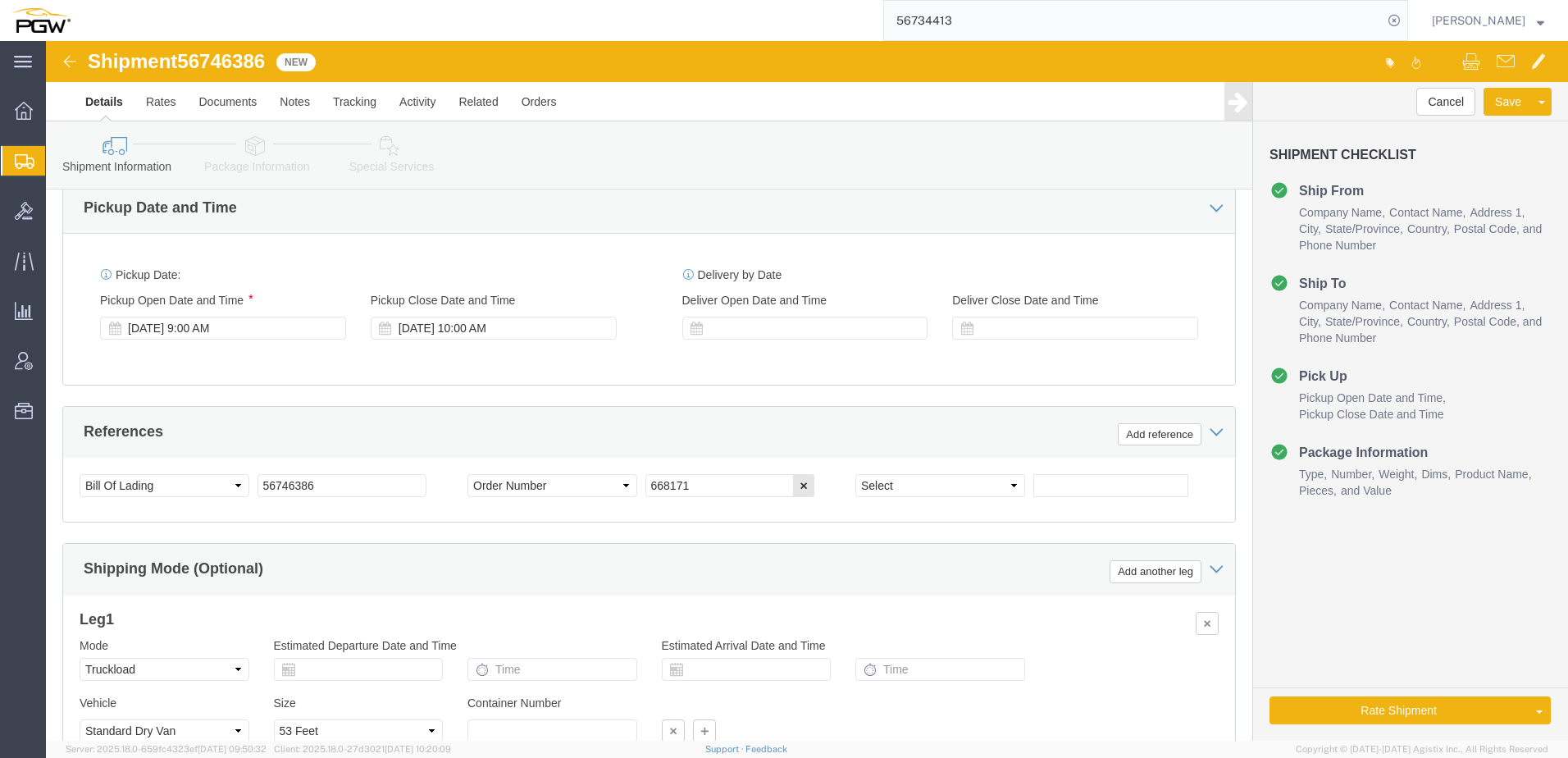
scroll to position [825, 0]
click link "Rate And Autotender"
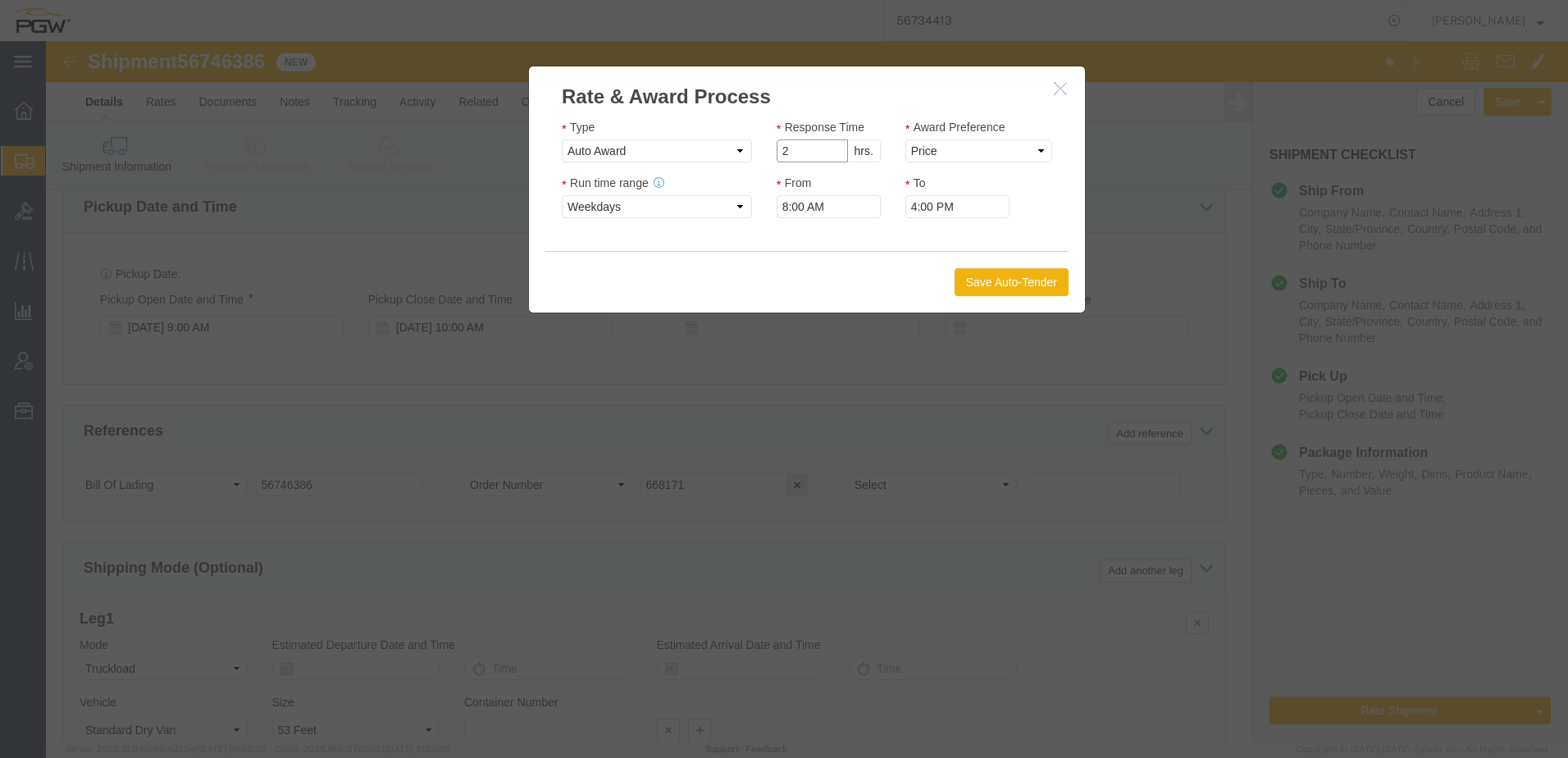
click input "2"
drag, startPoint x: 786, startPoint y: 115, endPoint x: 802, endPoint y: 114, distance: 16.0
type input "1"
click input "1"
click select "Price Carrier Rank"
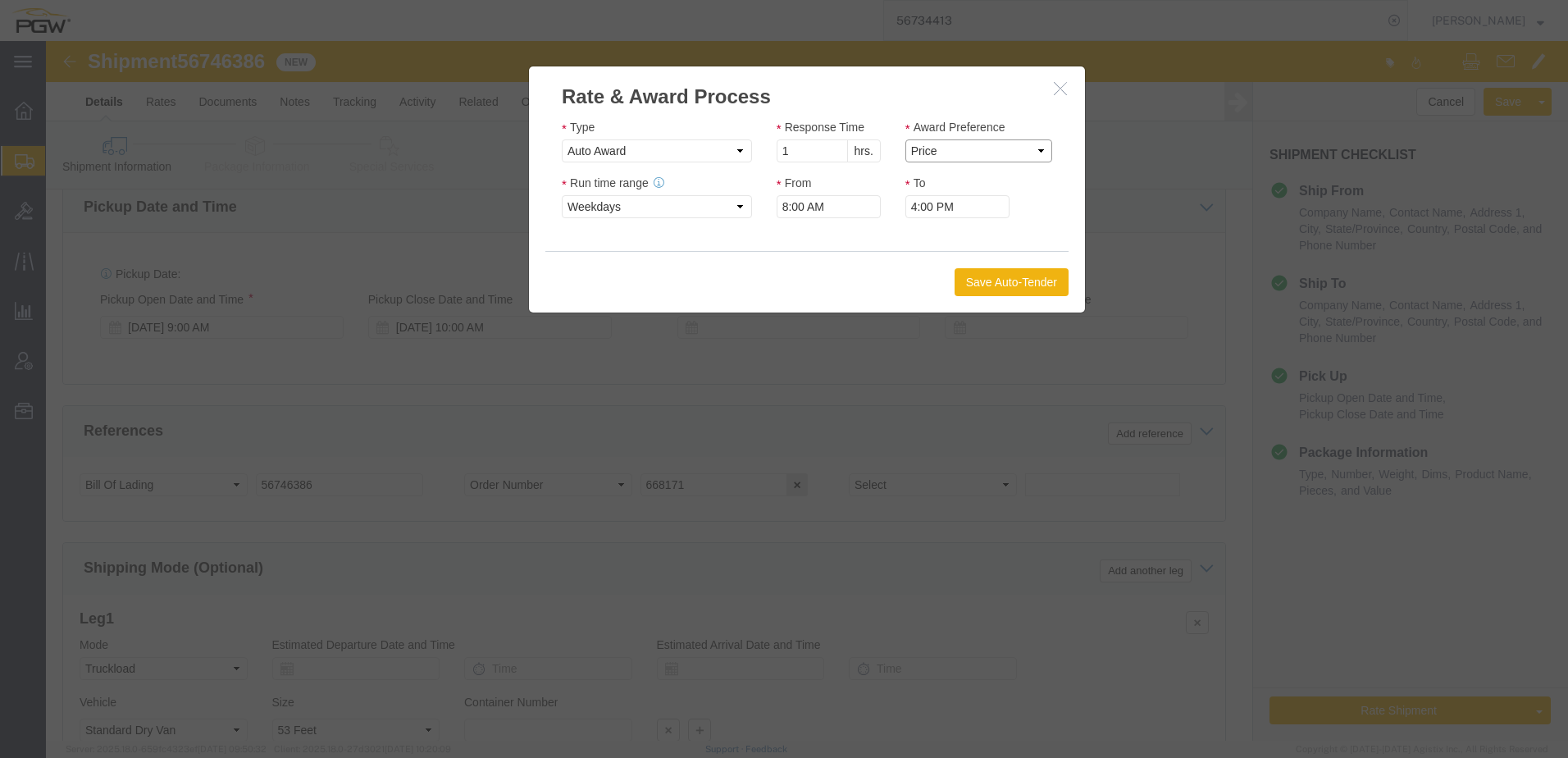
click select "Price Carrier Rank"
select select "LANE_RANK"
click select "Price Carrier Rank"
click button "Save Auto-Tender"
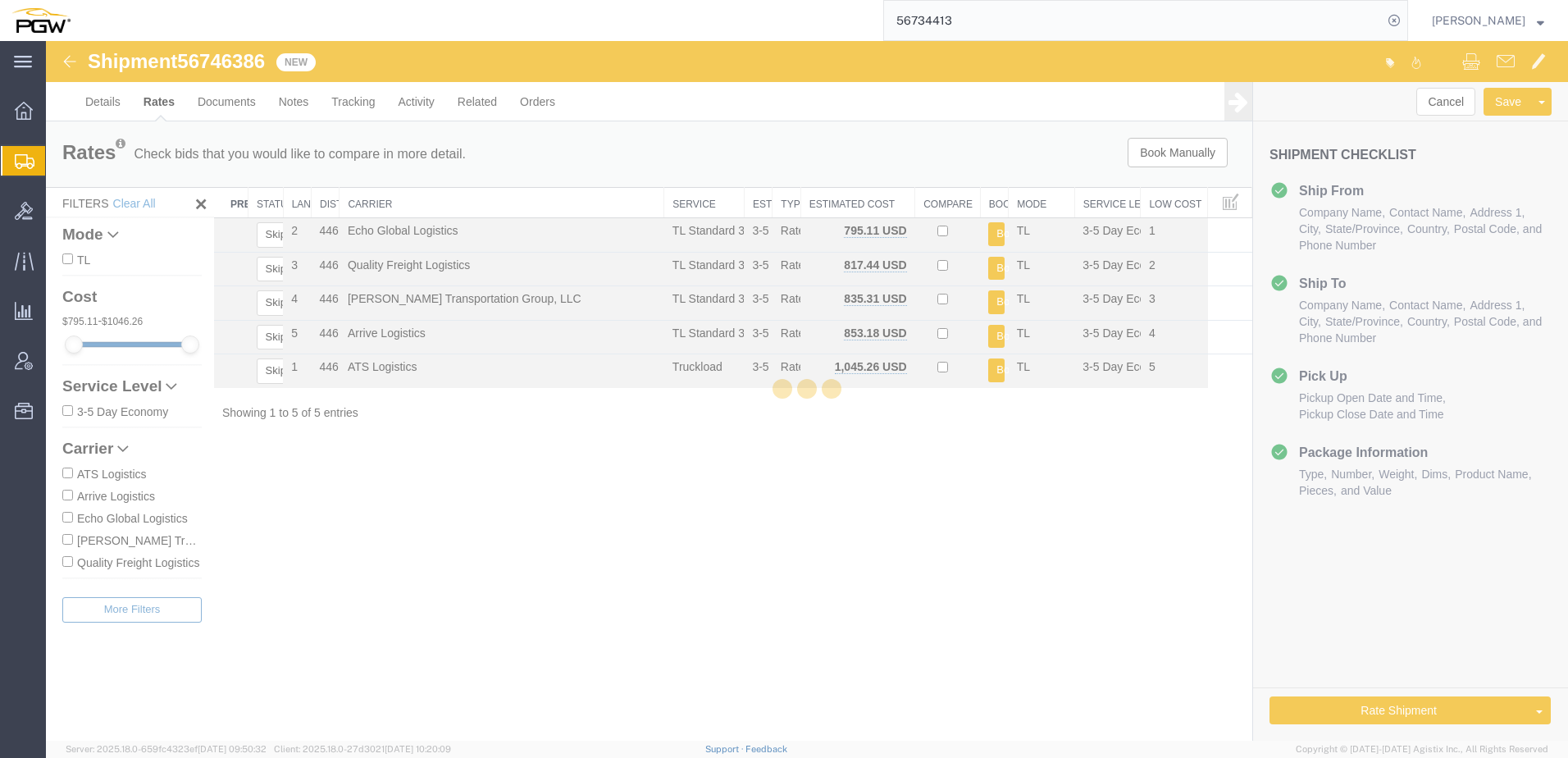
scroll to position [0, 0]
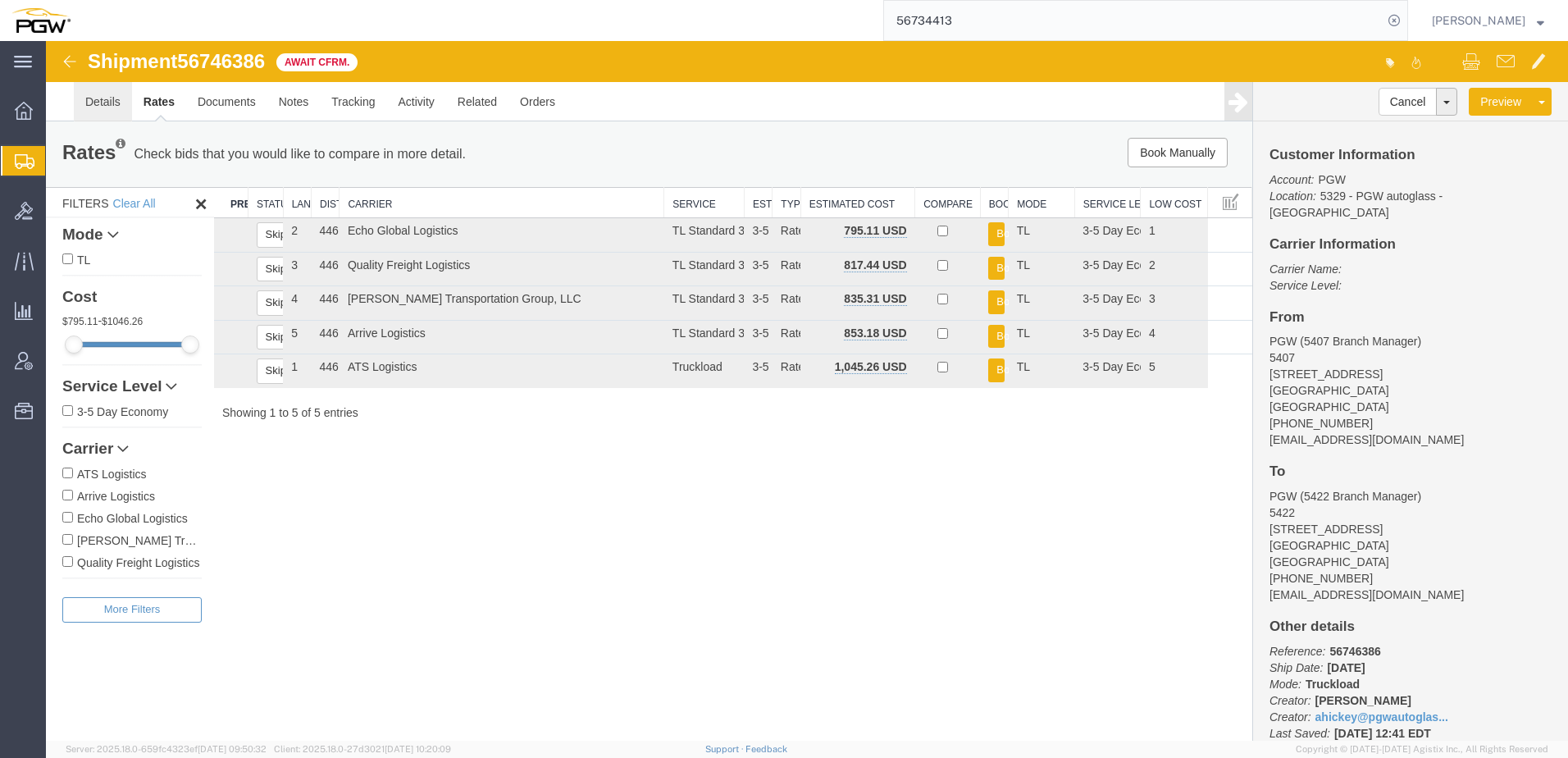
click at [97, 109] on link "Details" at bounding box center [103, 102] width 58 height 39
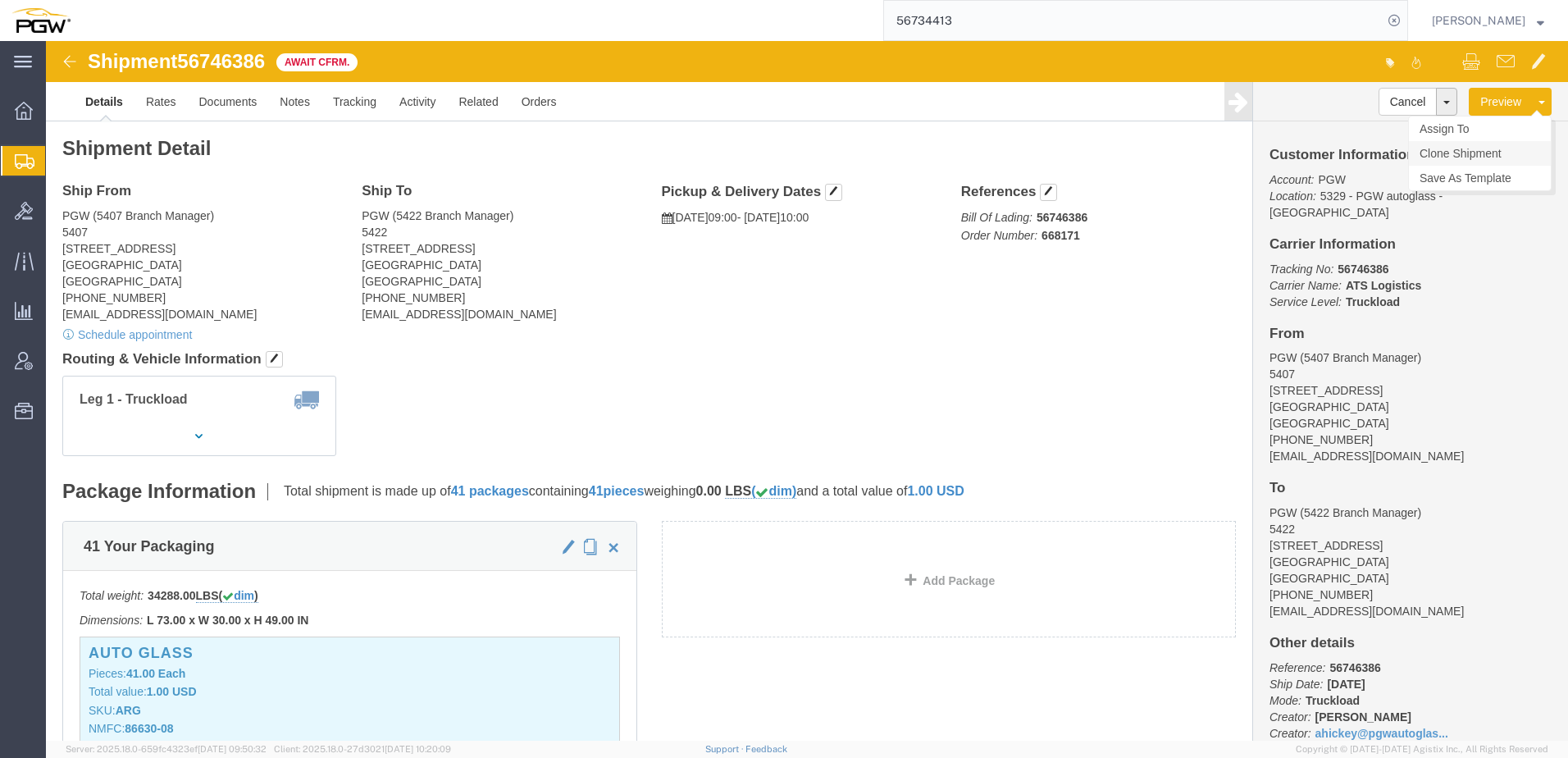
click link "Clone Shipment"
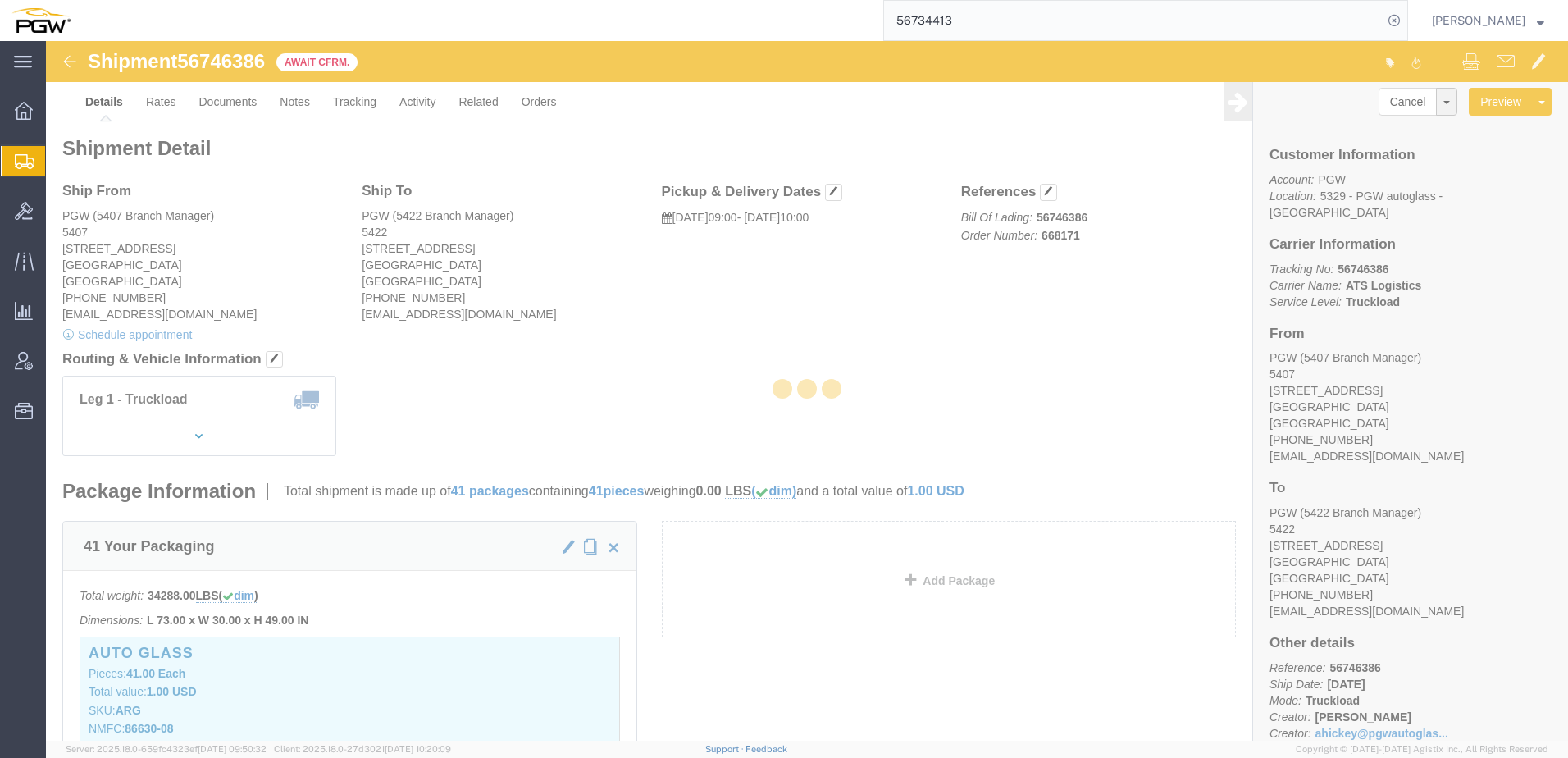
select select "62351"
select select "28275"
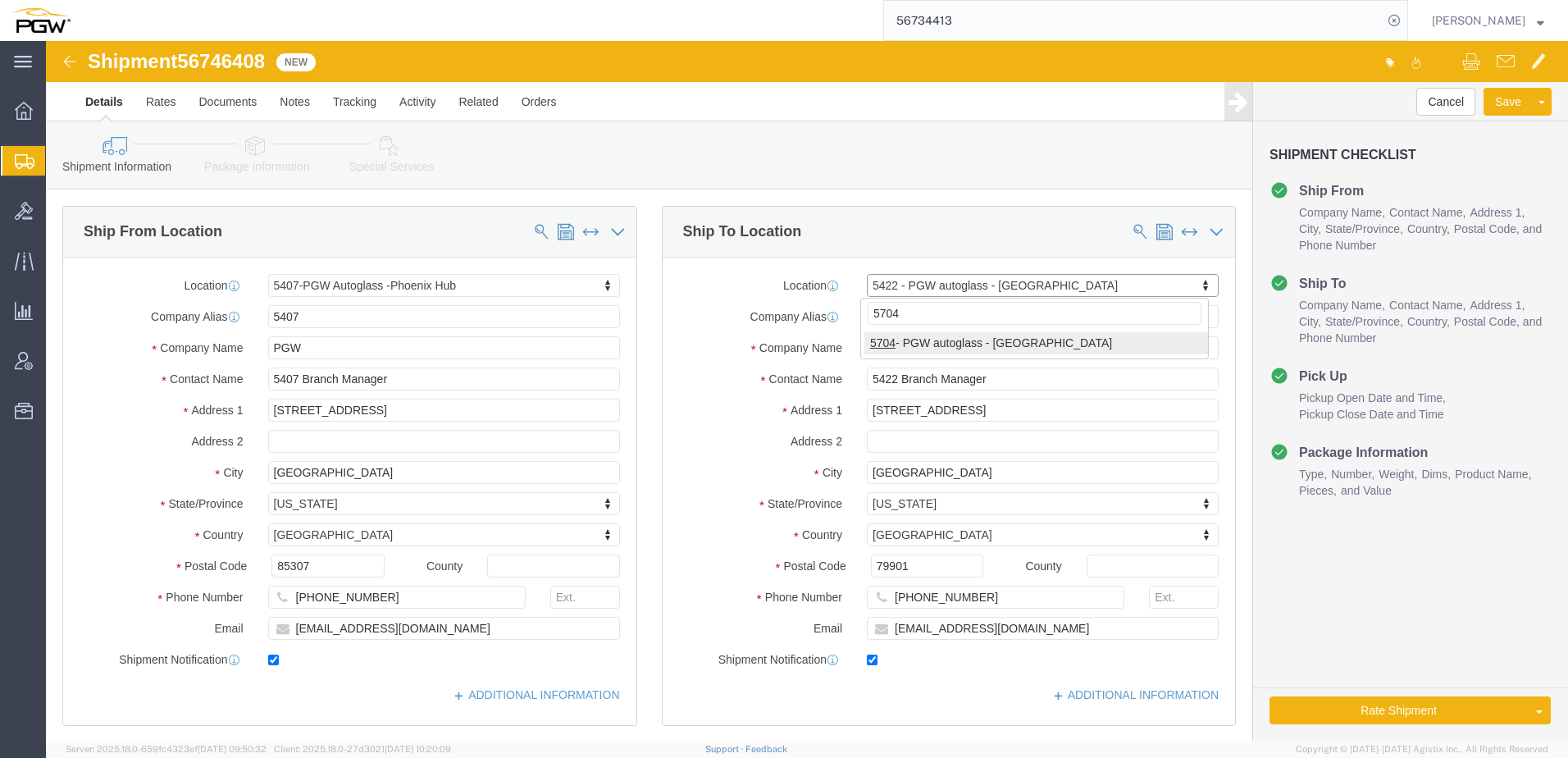
type input "5704"
select select "28459"
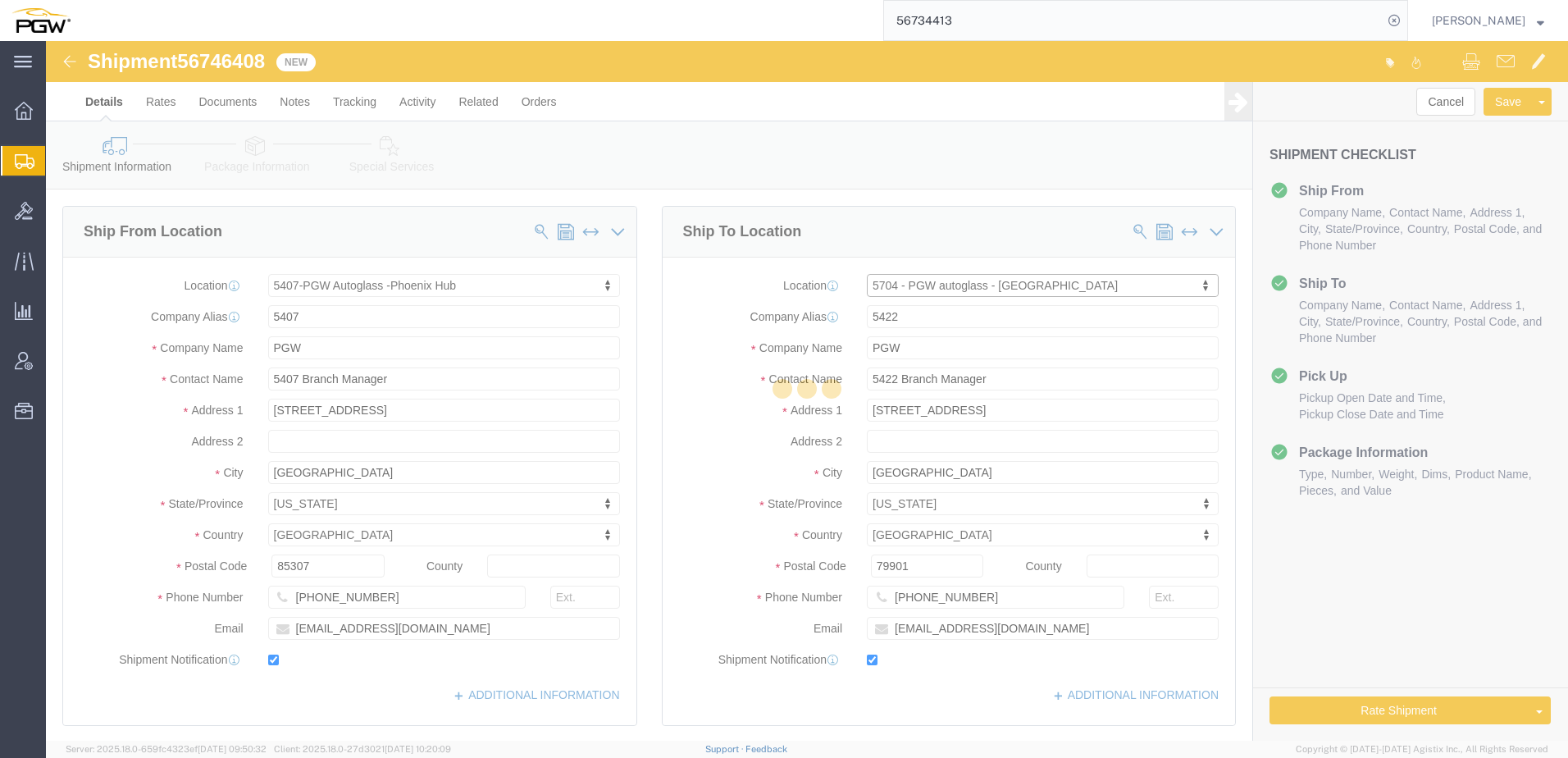
type input "5704"
type input "5704 Branch Manager"
type input "[STREET_ADDRESS]"
type input "Ste B"
type input "[GEOGRAPHIC_DATA]"
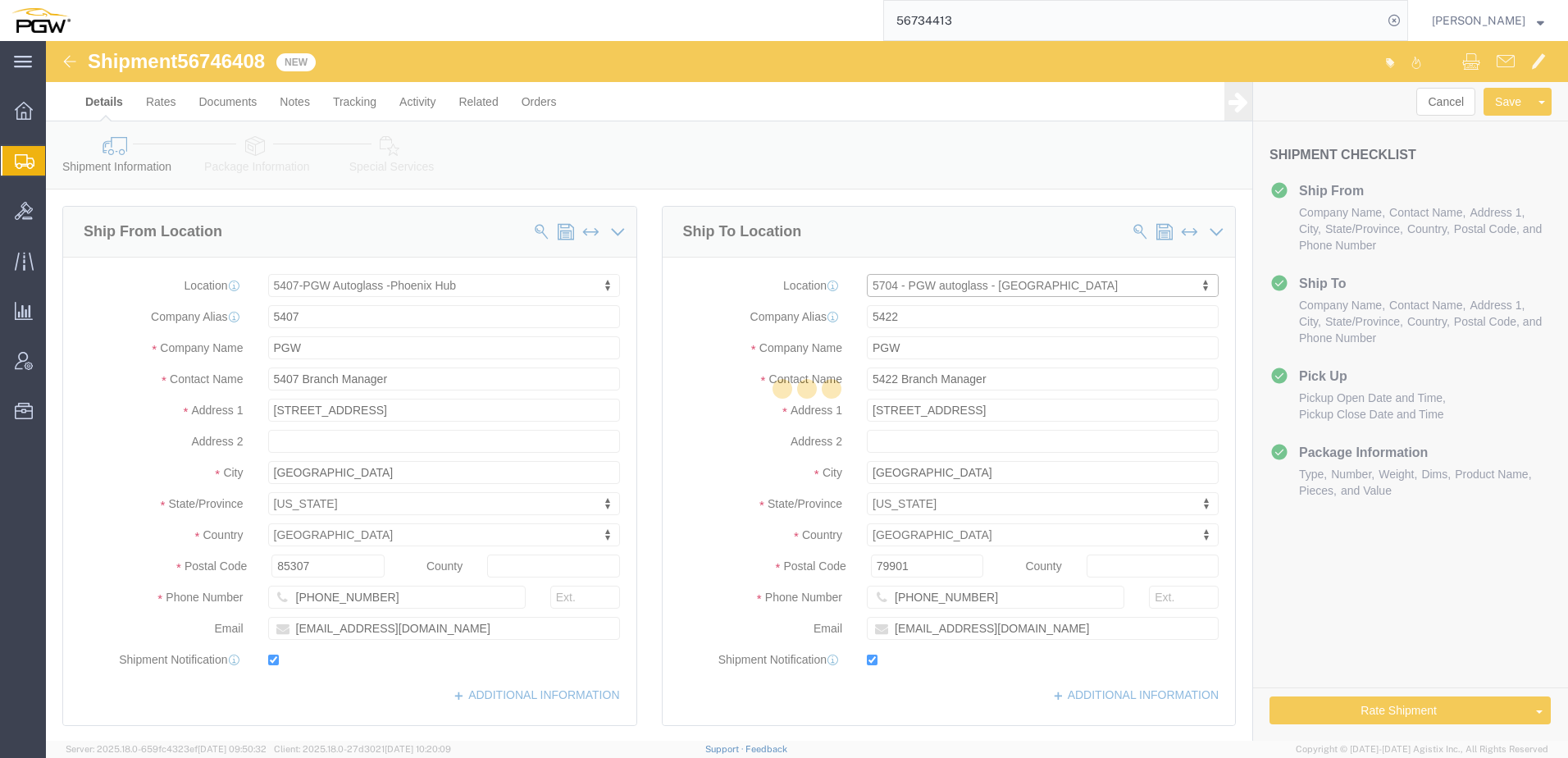
type input "92501"
type input "[PHONE_NUMBER]"
type input "[EMAIL_ADDRESS][DOMAIN_NAME]"
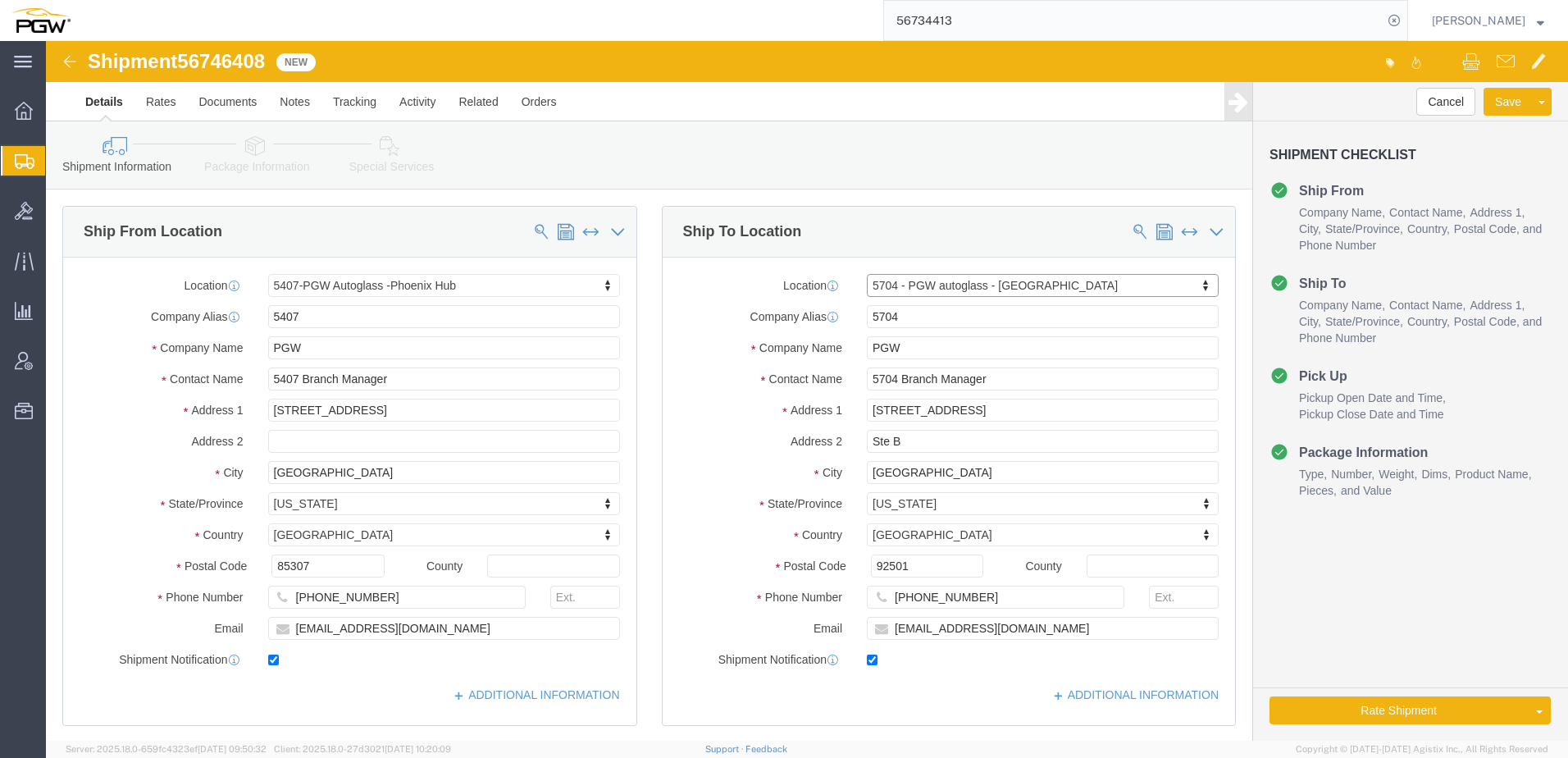
select select "CA"
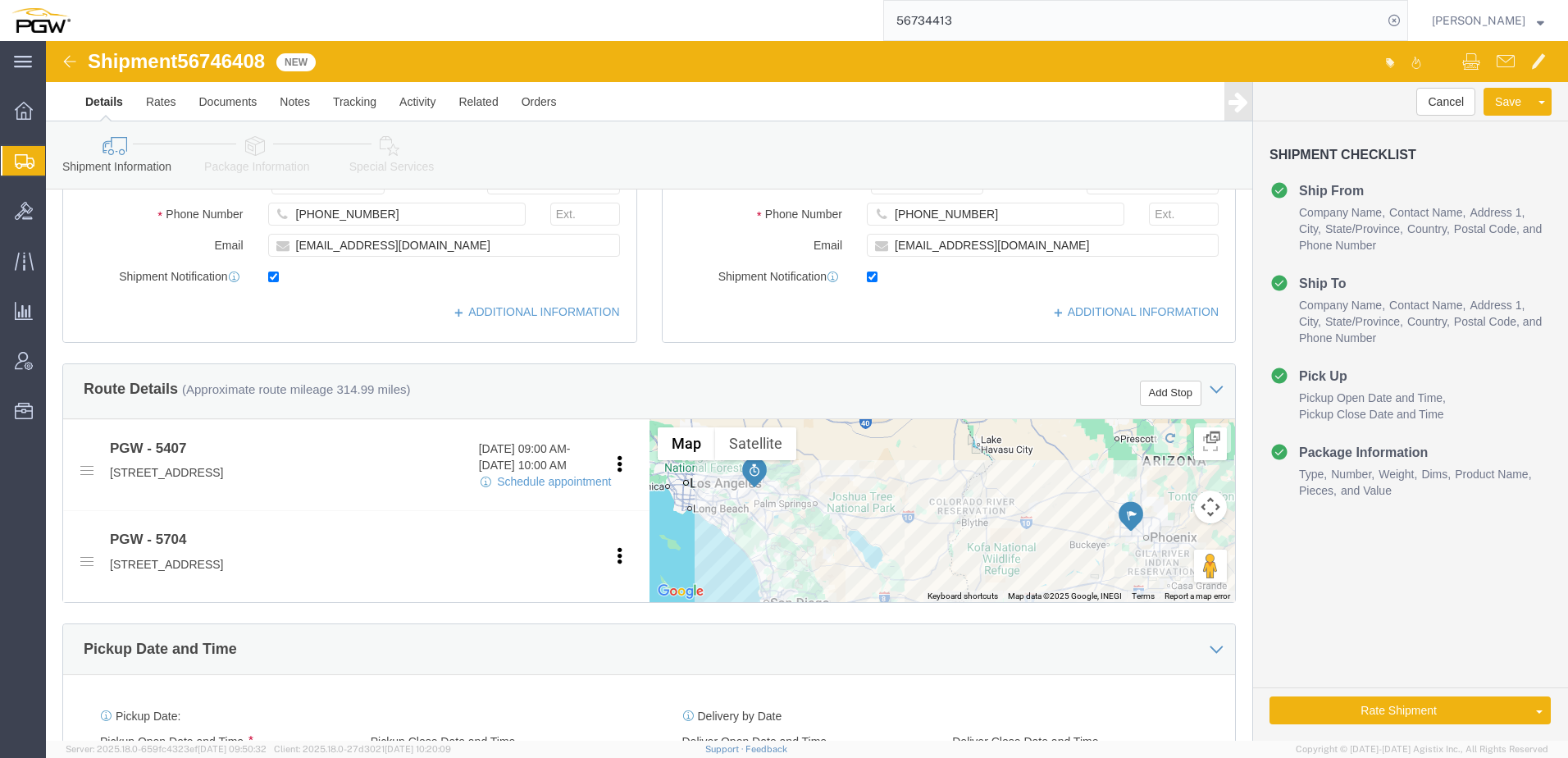
scroll to position [655, 0]
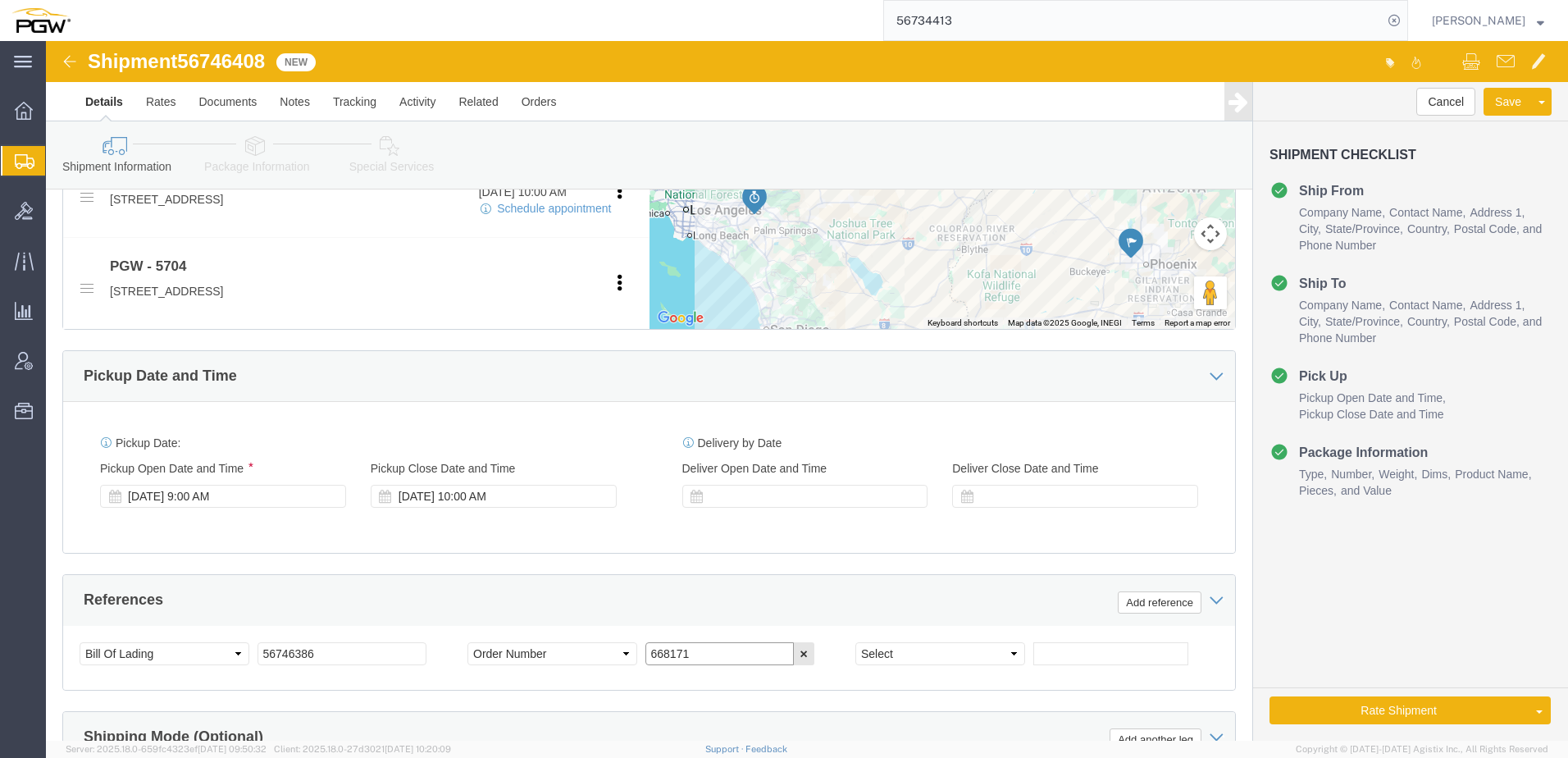
drag, startPoint x: 672, startPoint y: 617, endPoint x: 413, endPoint y: 598, distance: 259.7
click div "Select Account Type Activity ID Airline Appointment Number ASN Batch Request # …"
paste input "217"
type input "668217"
drag, startPoint x: 139, startPoint y: 24, endPoint x: 228, endPoint y: 26, distance: 89.0
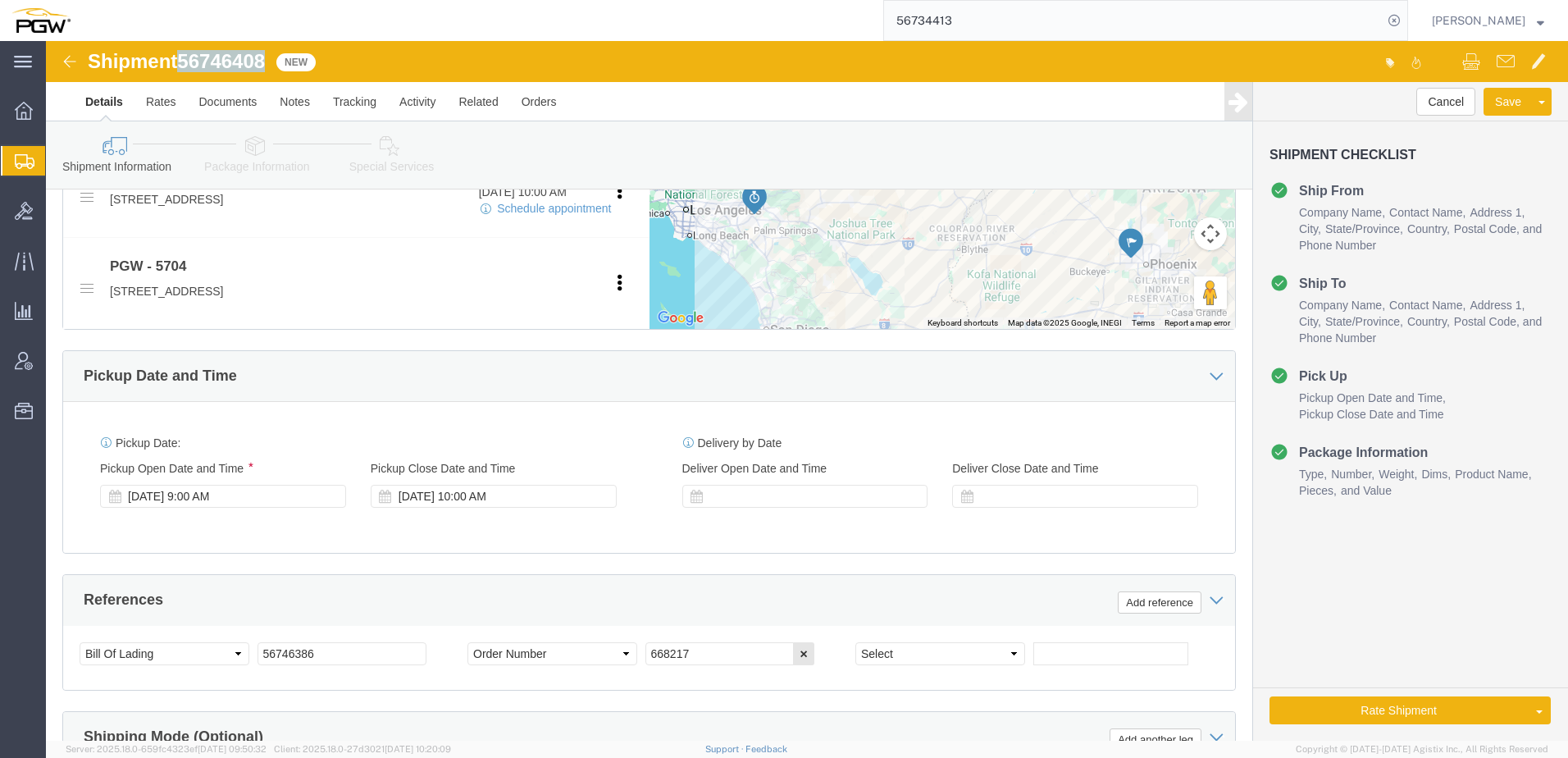
click div "Shipment 56746408 New"
copy span "56746408"
drag, startPoint x: 304, startPoint y: 610, endPoint x: 13, endPoint y: 592, distance: 291.6
click div "Select Account Type Activity ID Airline Appointment Number ASN Batch Request # …"
paste input "408"
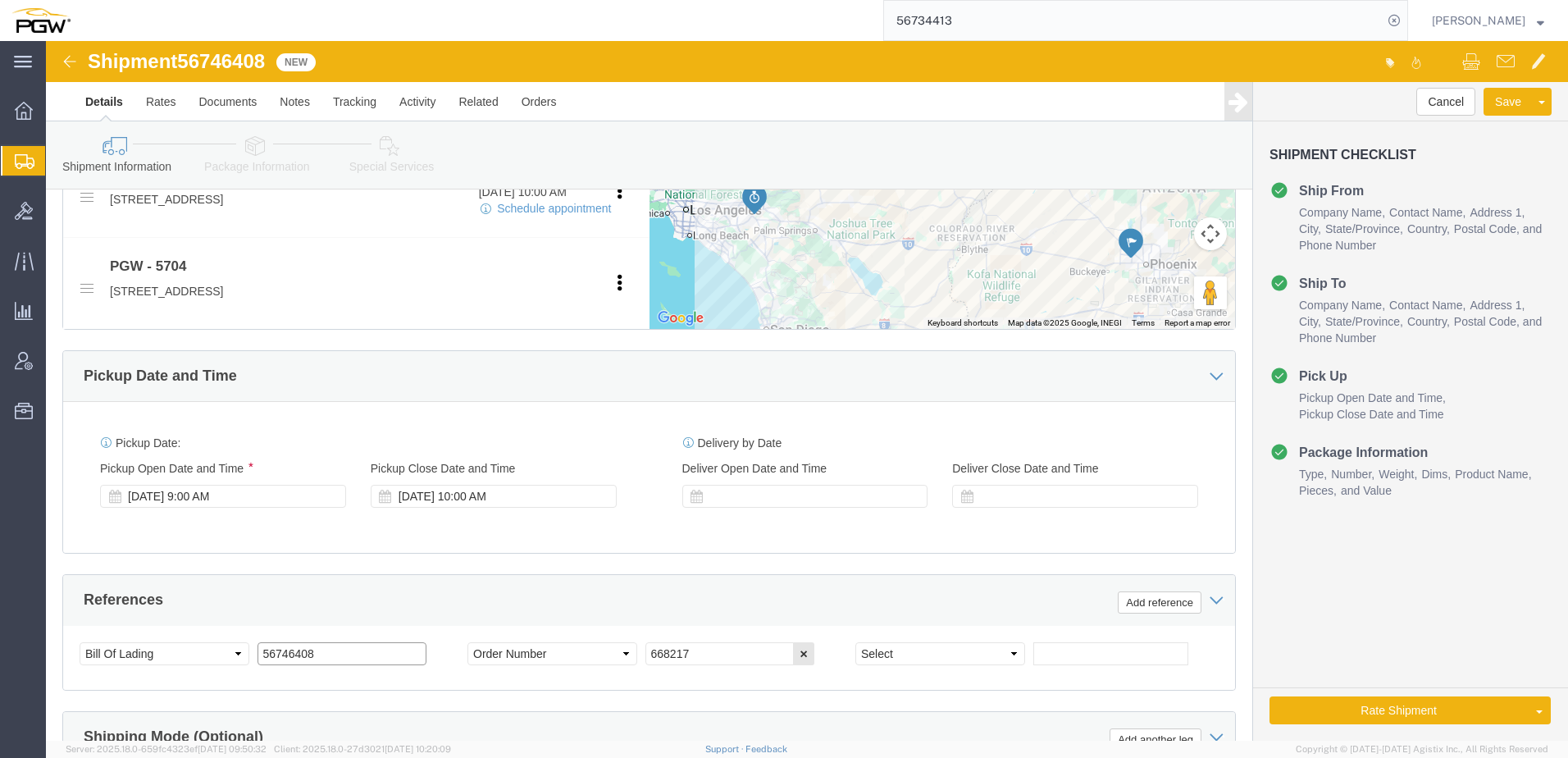
drag, startPoint x: 289, startPoint y: 613, endPoint x: -349, endPoint y: 559, distance: 640.3
click html "Shipment 56746408 New Details Rates Documents Notes Tracking Activity Related O…"
type input "56746408"
click div "[DATE] 9:00 AM"
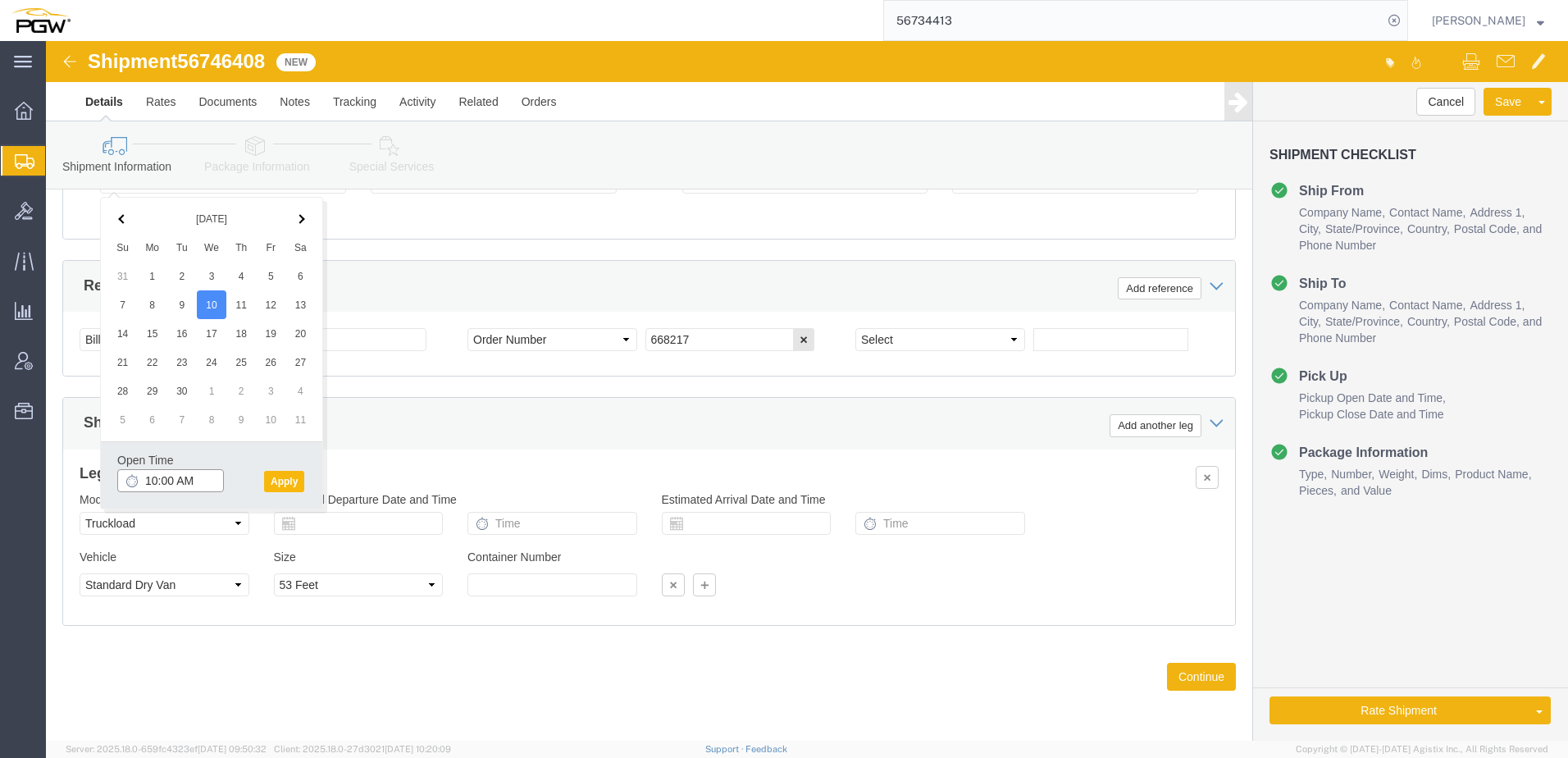
type input "10:00 AM"
click button "Apply"
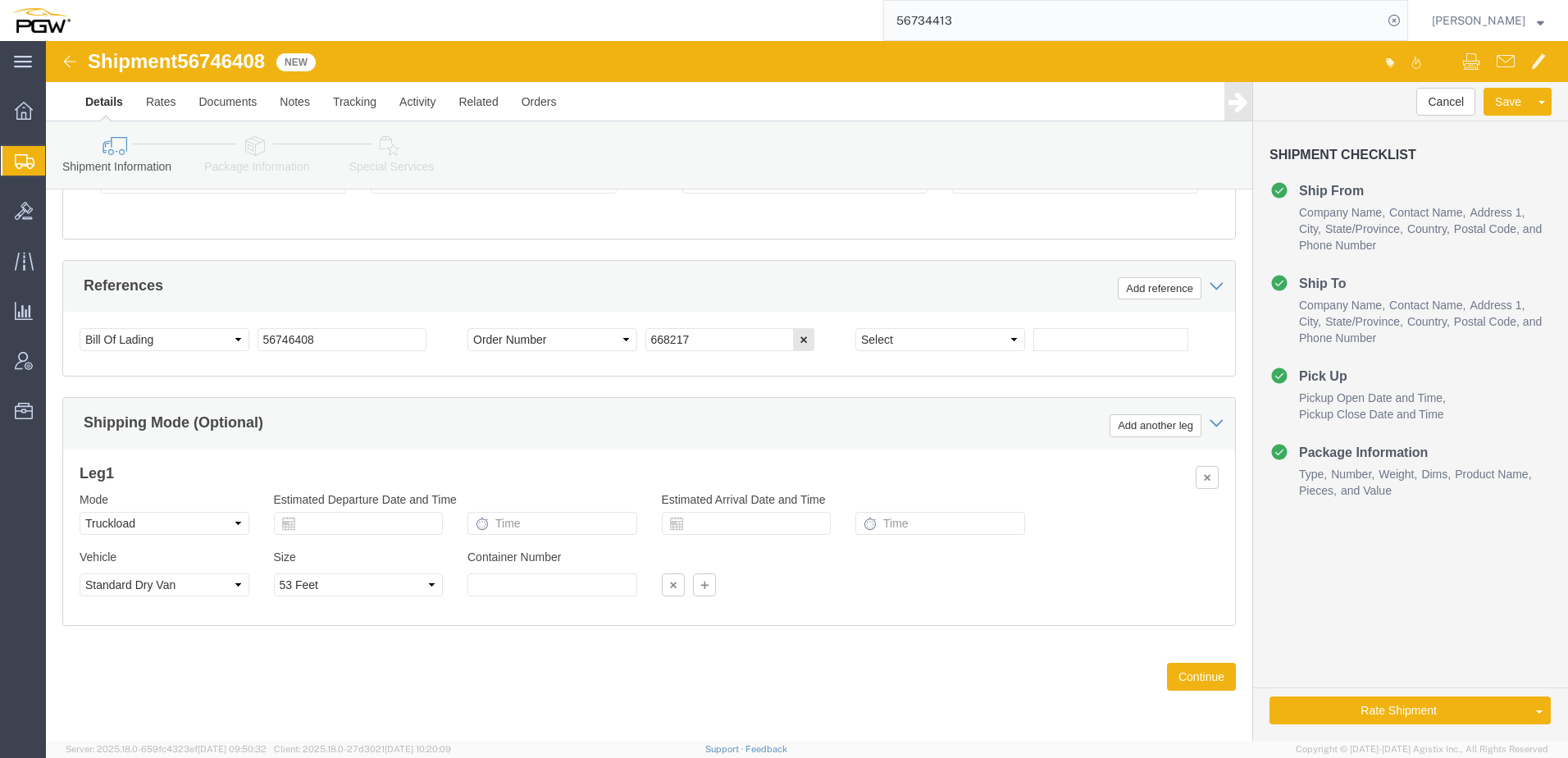
click link "Package Information"
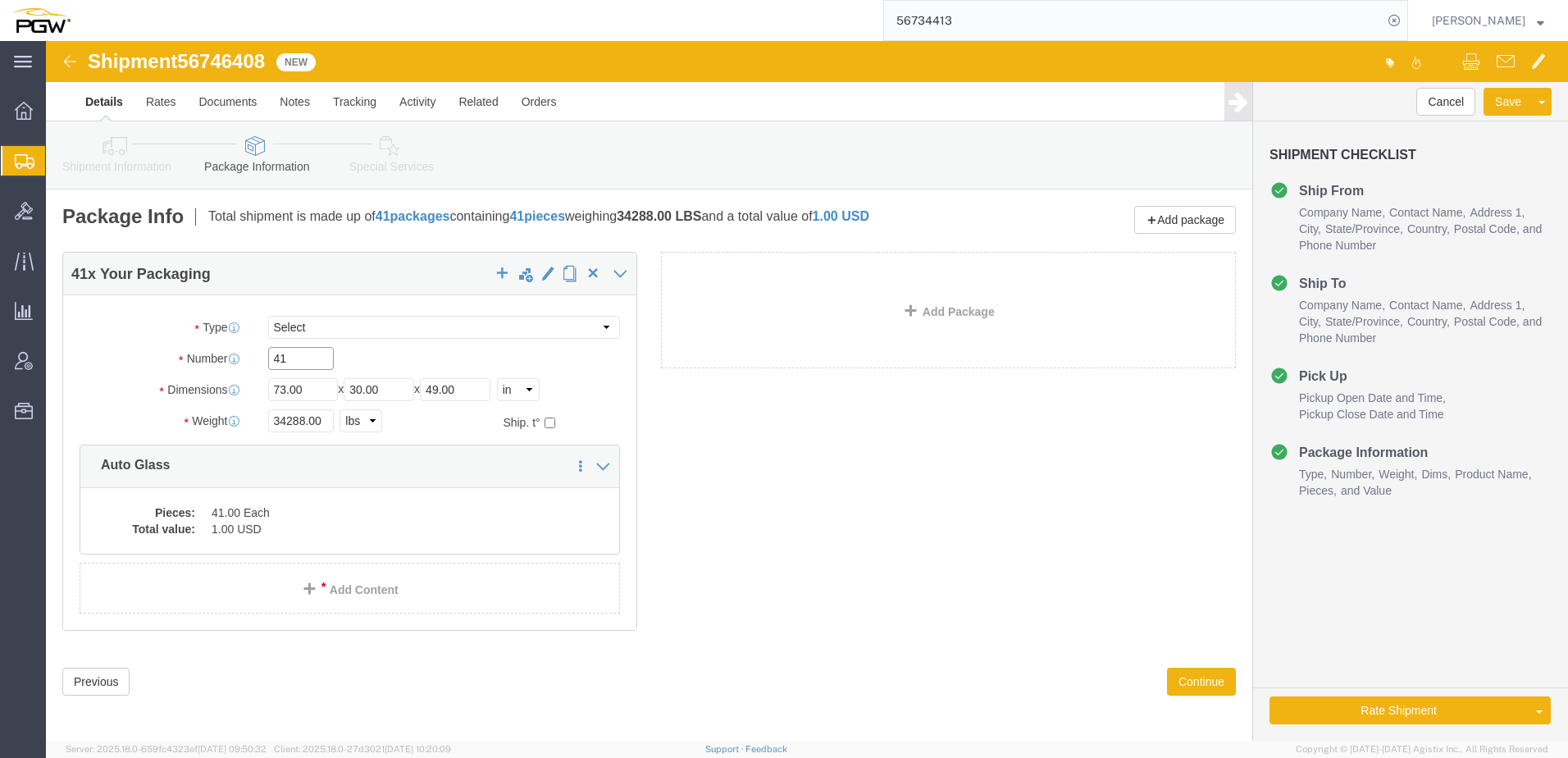
drag, startPoint x: 261, startPoint y: 312, endPoint x: -39, endPoint y: 308, distance: 300.0
click html "Shipment 56746408 New Details Rates Documents Notes Tracking Activity Related O…"
paste input "39"
type input "39"
drag, startPoint x: 257, startPoint y: 376, endPoint x: 131, endPoint y: 378, distance: 126.0
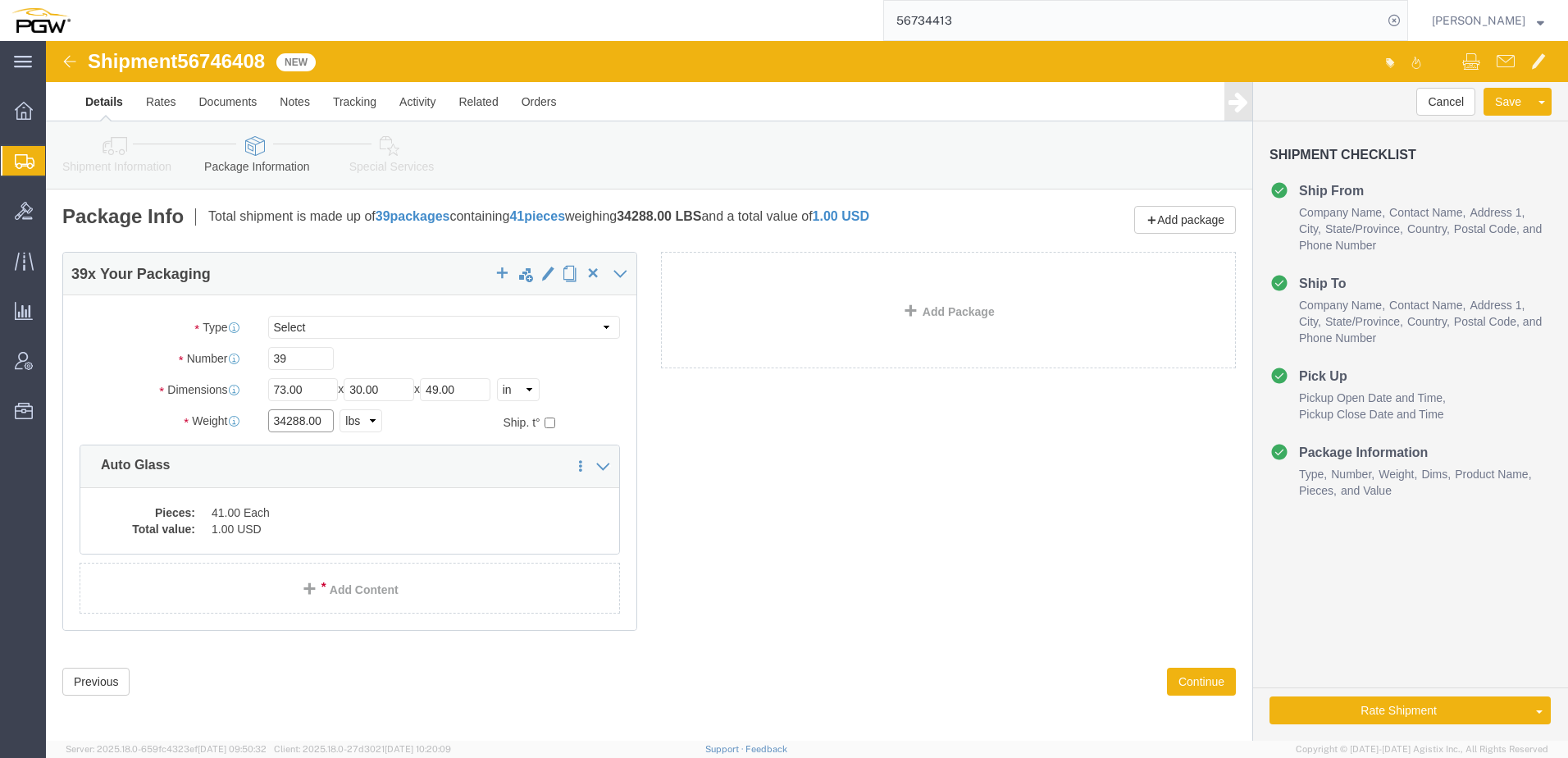
click div "Weight Total weight of packages in pounds or kilograms 34288.00 Select kgs lbs …"
paste input "5949"
type input "35949.00"
click dd "41.00 Each"
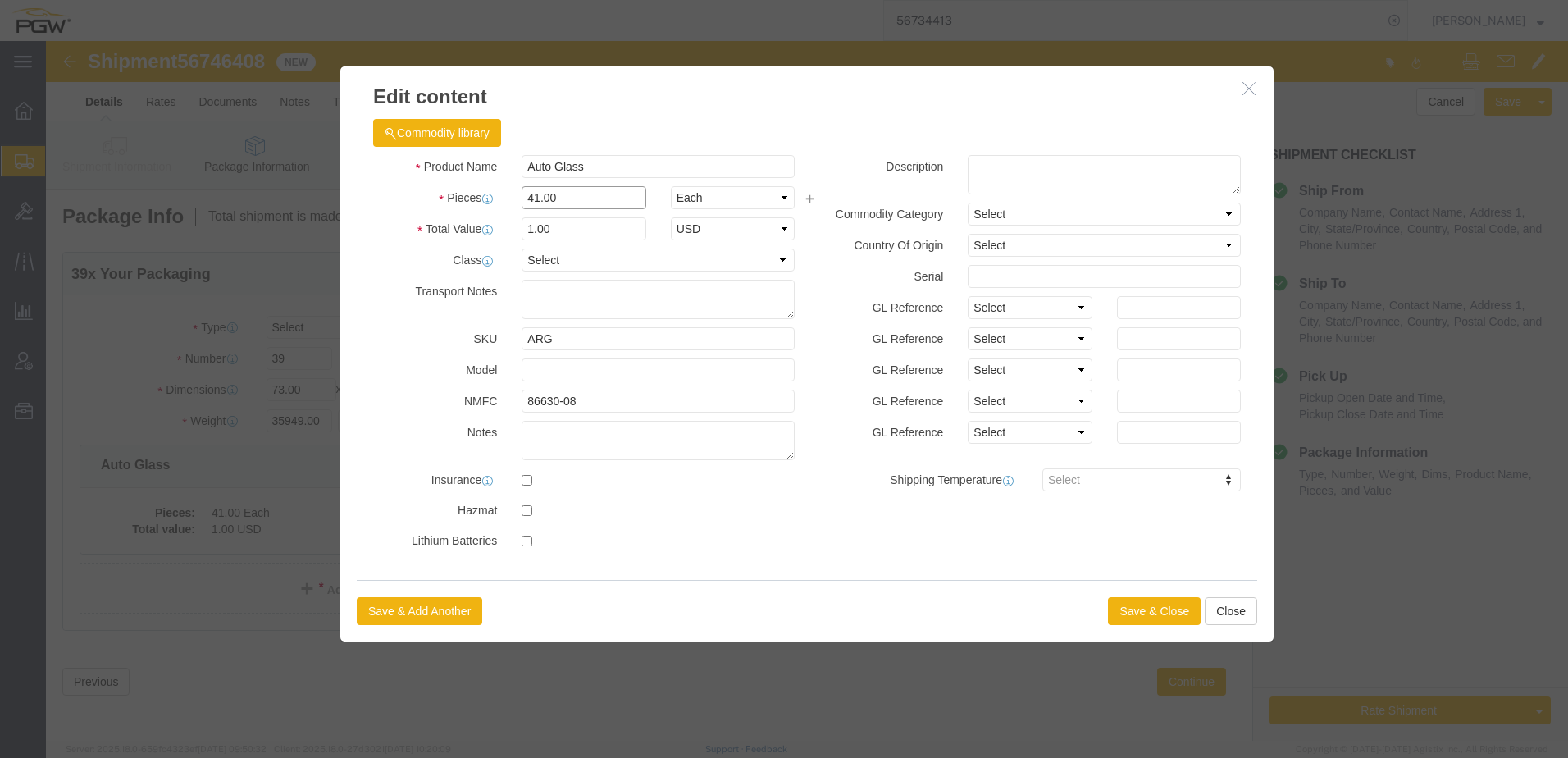
drag, startPoint x: 524, startPoint y: 156, endPoint x: -122, endPoint y: 133, distance: 646.4
click html "Shipment 56746408 New Details Rates Documents Notes Tracking Activity Related O…"
type input "39.00"
type input "0.95"
type input "1.00"
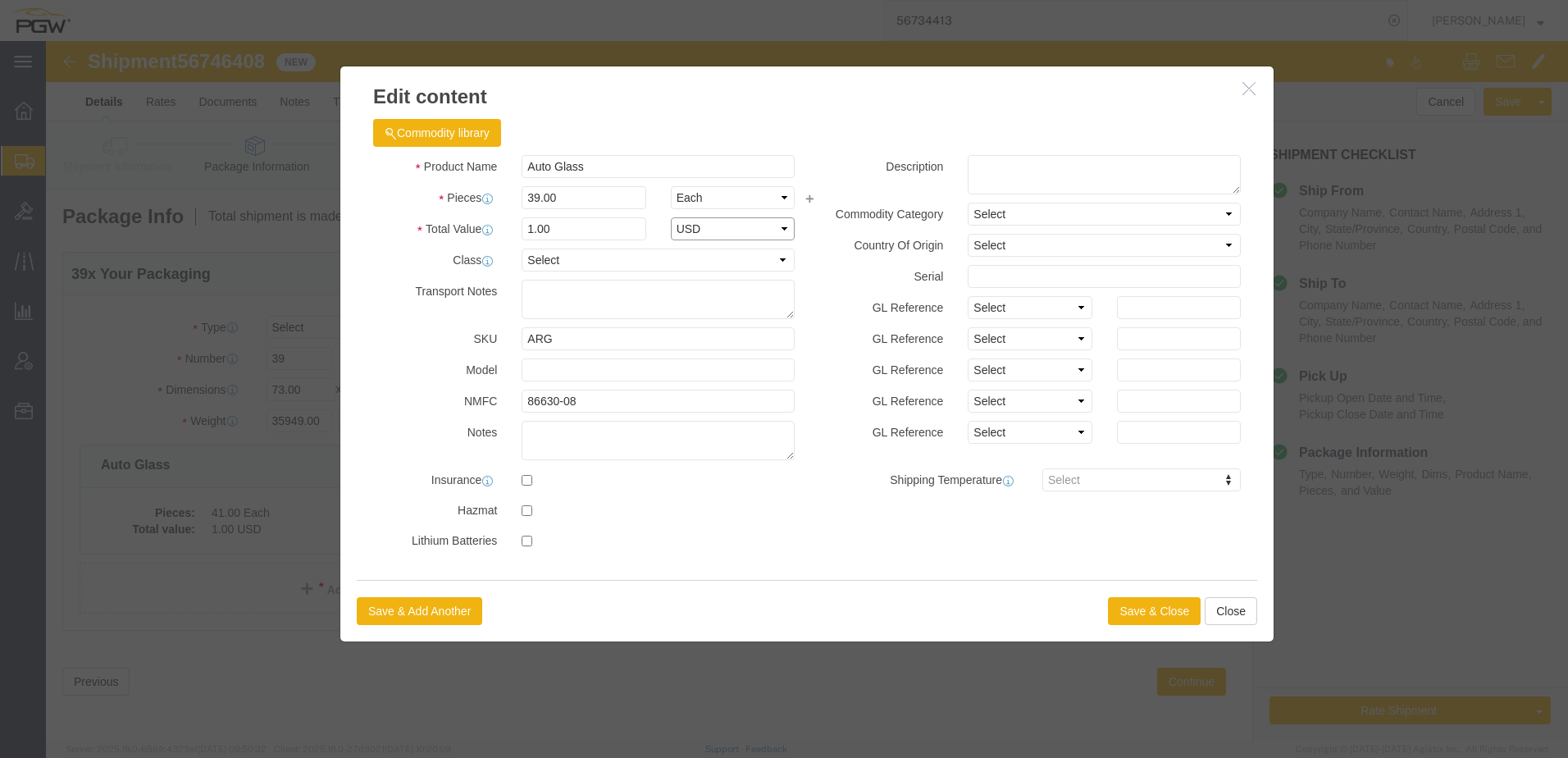
select select "USD"
click button "Save & Close"
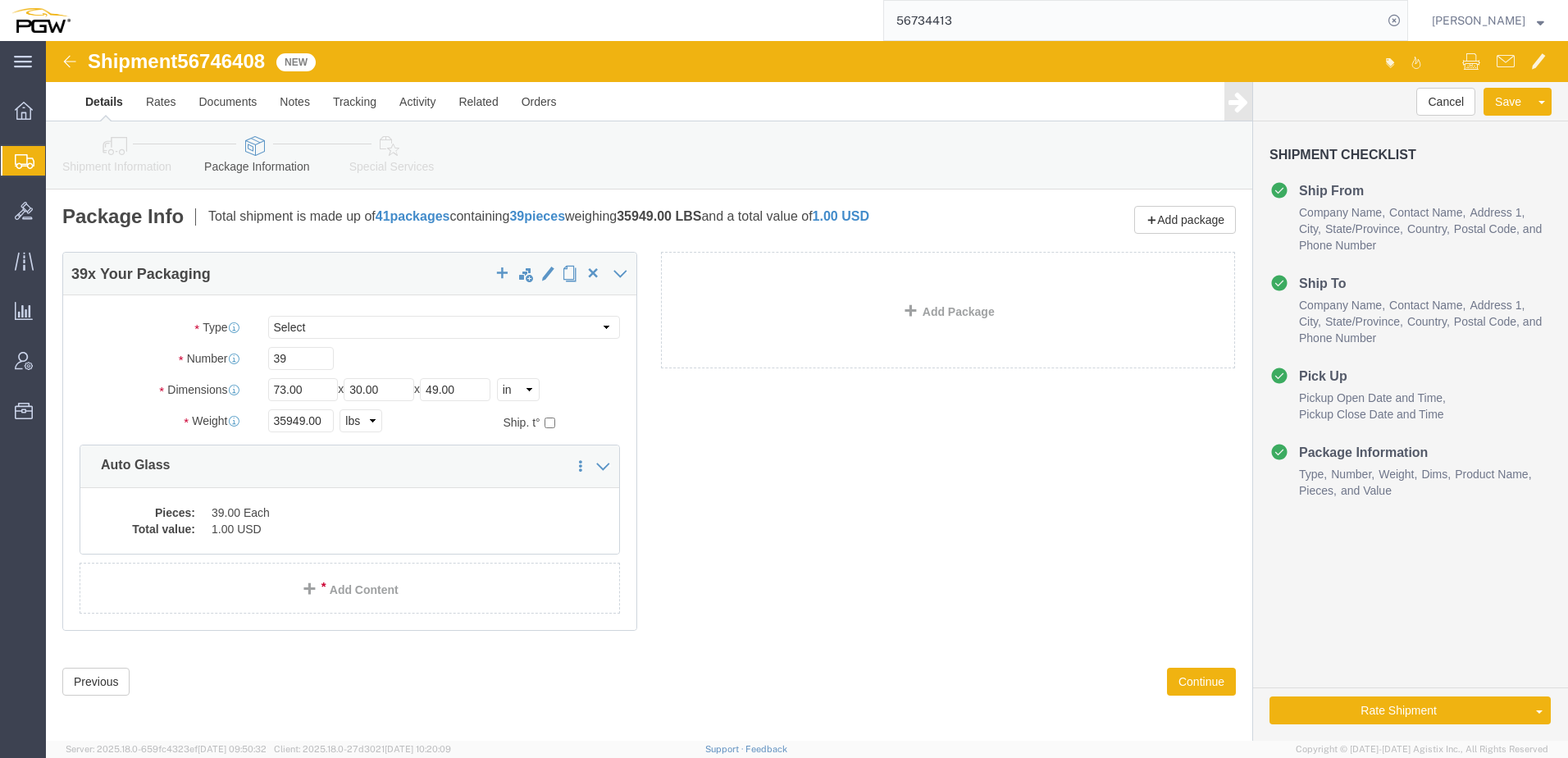
click icon
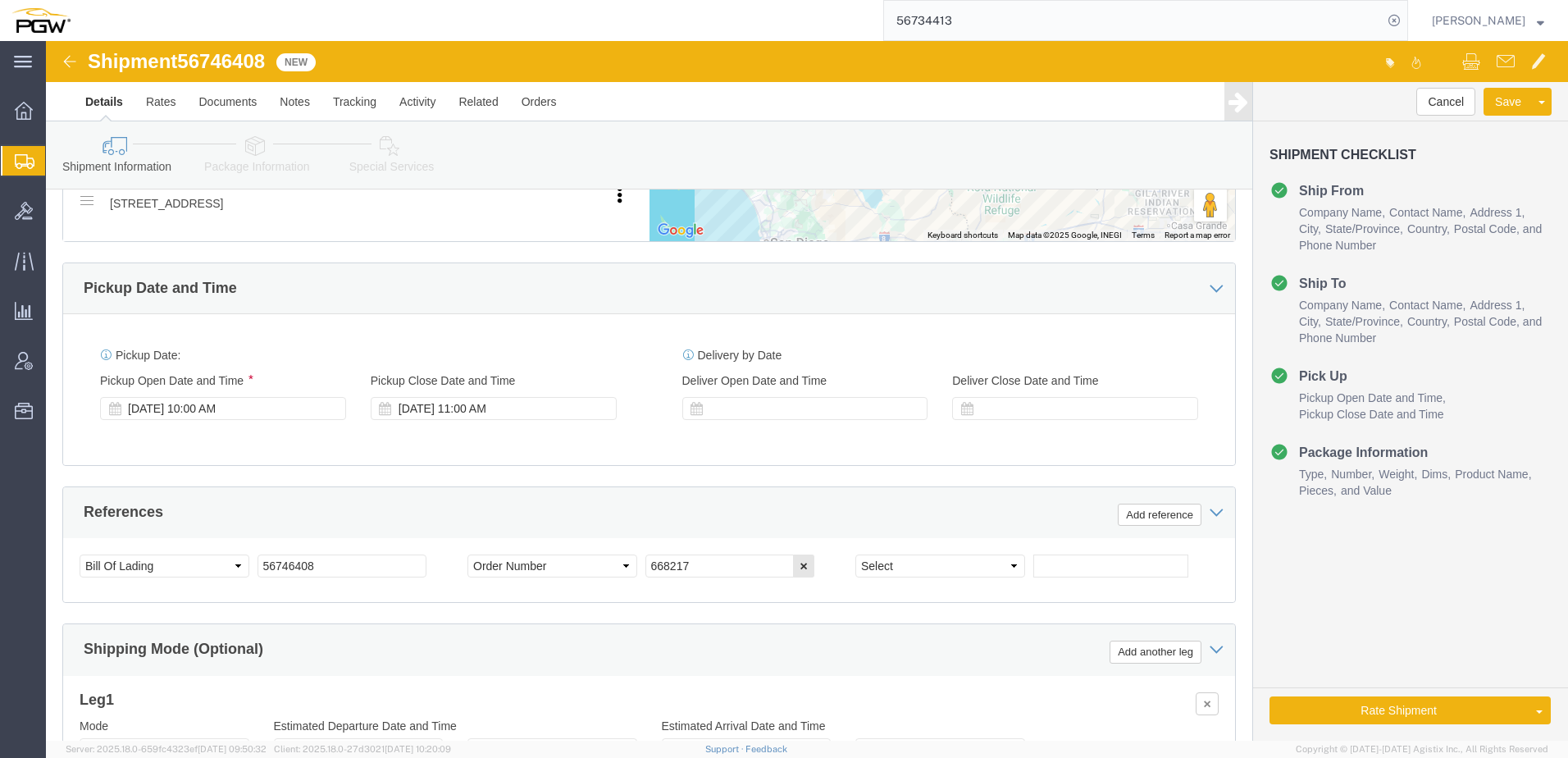
scroll to position [970, 0]
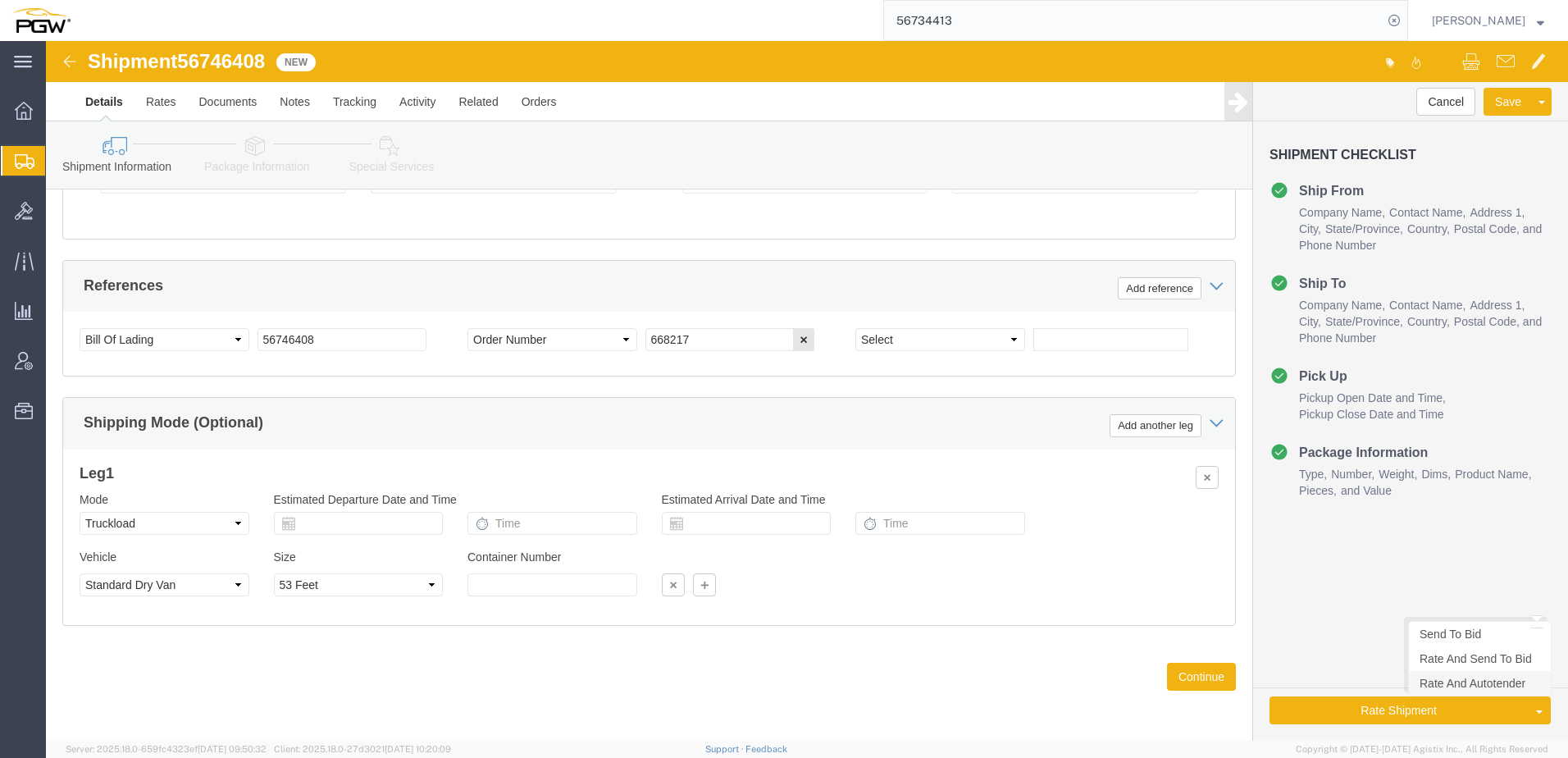
click link "Rate And Autotender"
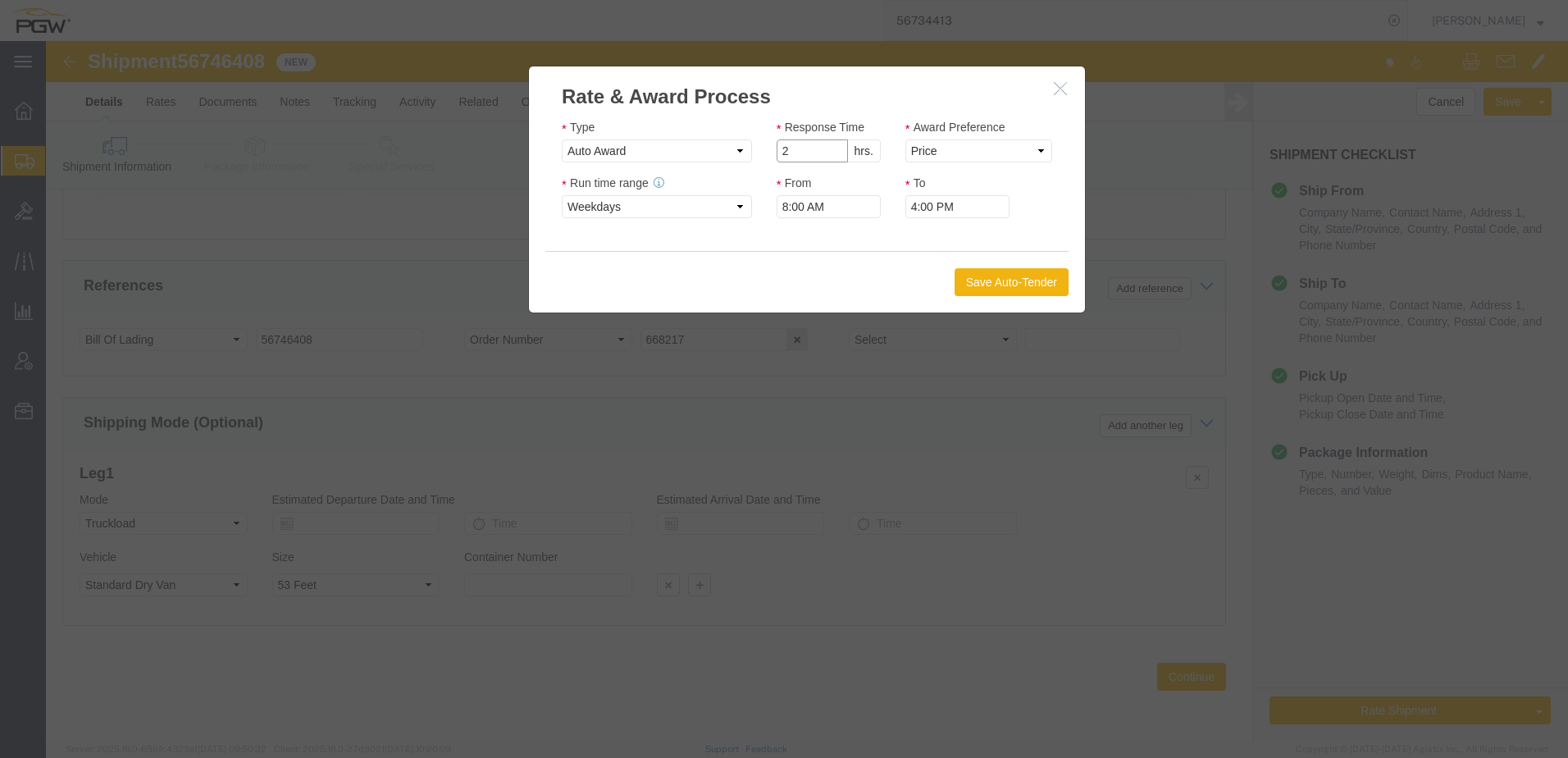
click input "2"
drag, startPoint x: 785, startPoint y: 115, endPoint x: 820, endPoint y: 112, distance: 35.1
type input "1"
click input "1"
click select "Price Carrier Rank"
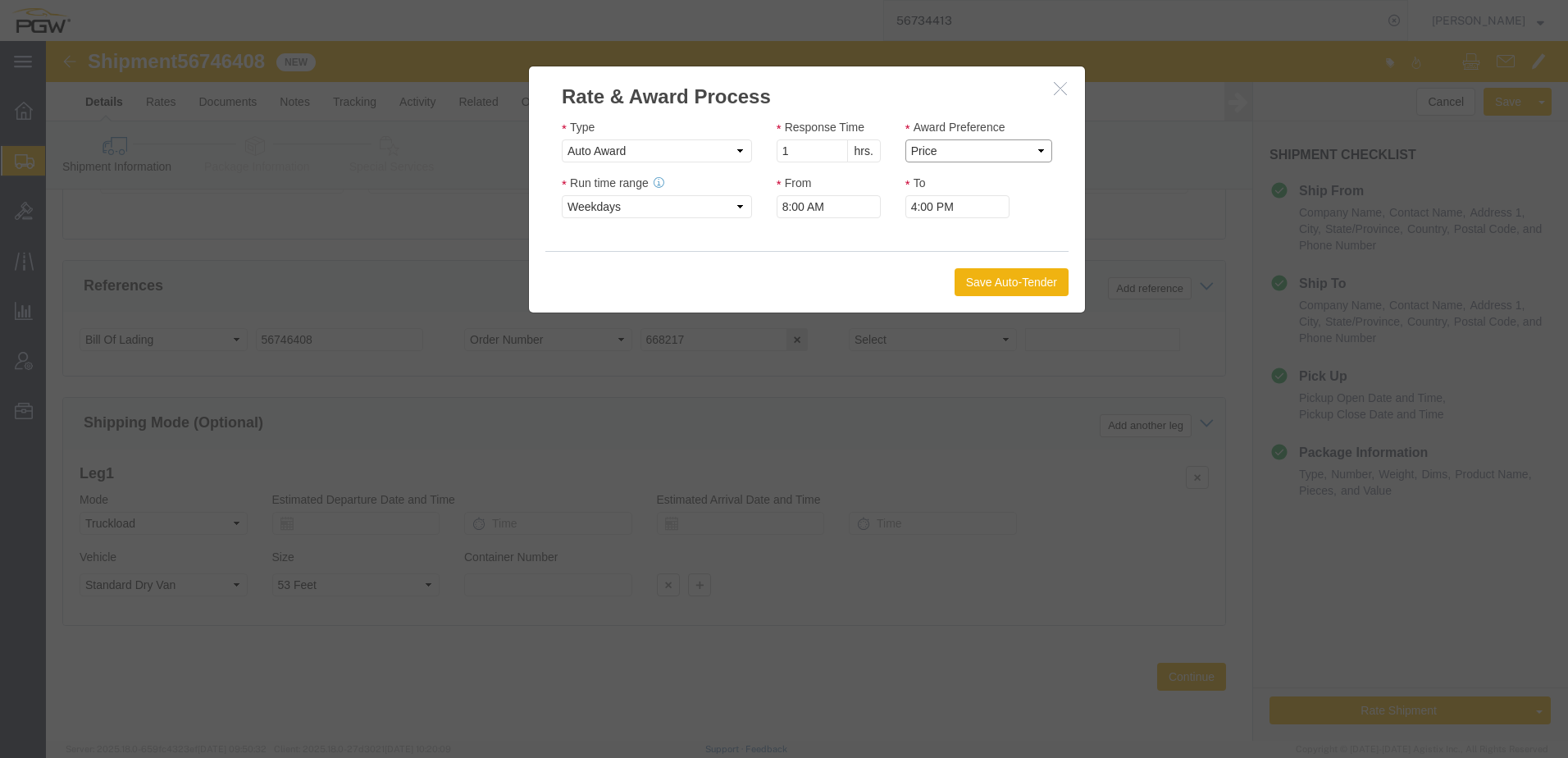
select select "LANE_RANK"
click select "Price Carrier Rank"
click button "Save Auto-Tender"
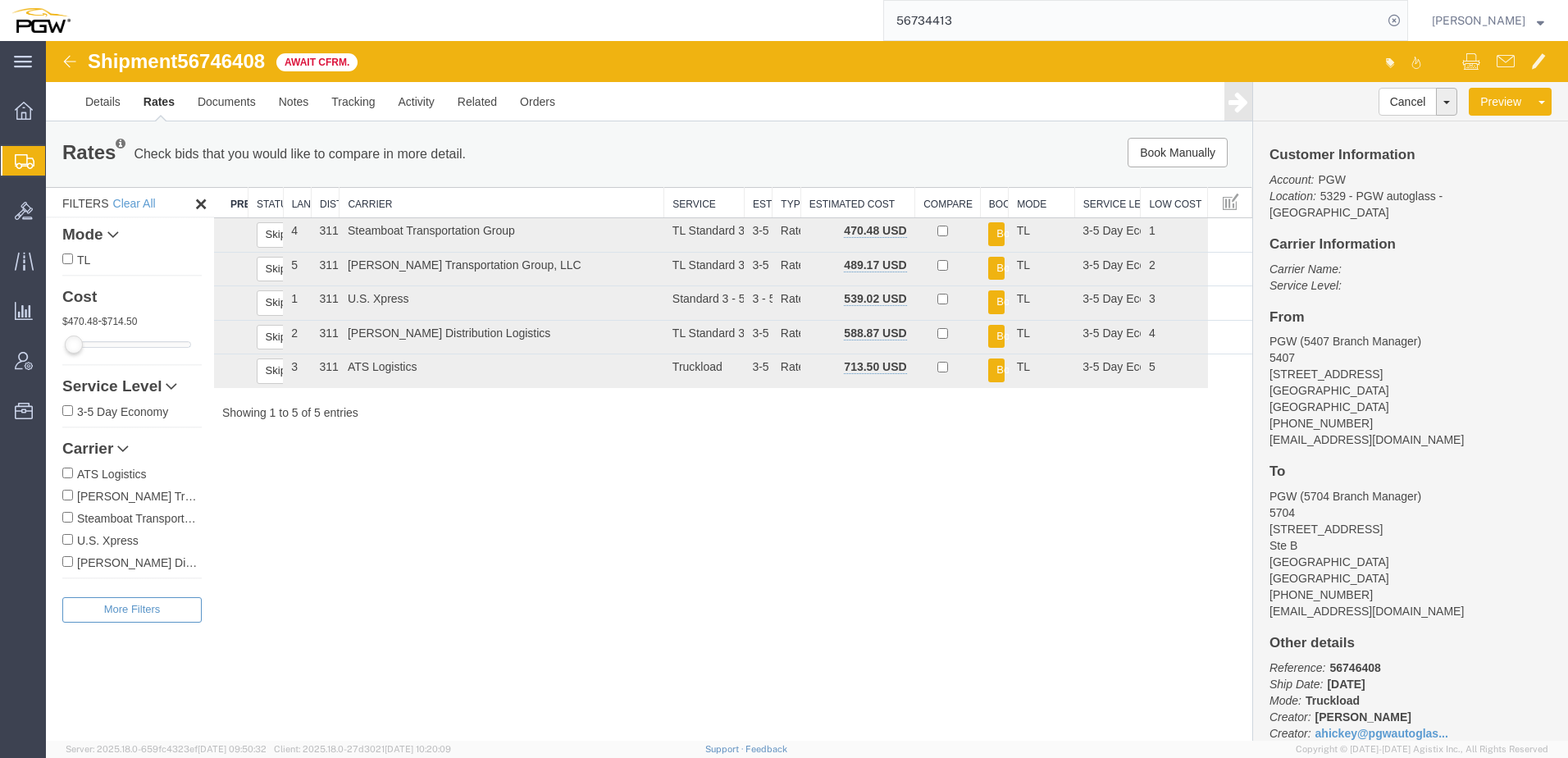
scroll to position [0, 0]
click at [561, 637] on div "Shipment 56746408 5 of 5 Await Cfrm. Details Rates Documents Notes Tracking Act…" at bounding box center [807, 391] width 1522 height 700
click at [1465, 154] on link "Clone Shipment" at bounding box center [1480, 153] width 142 height 24
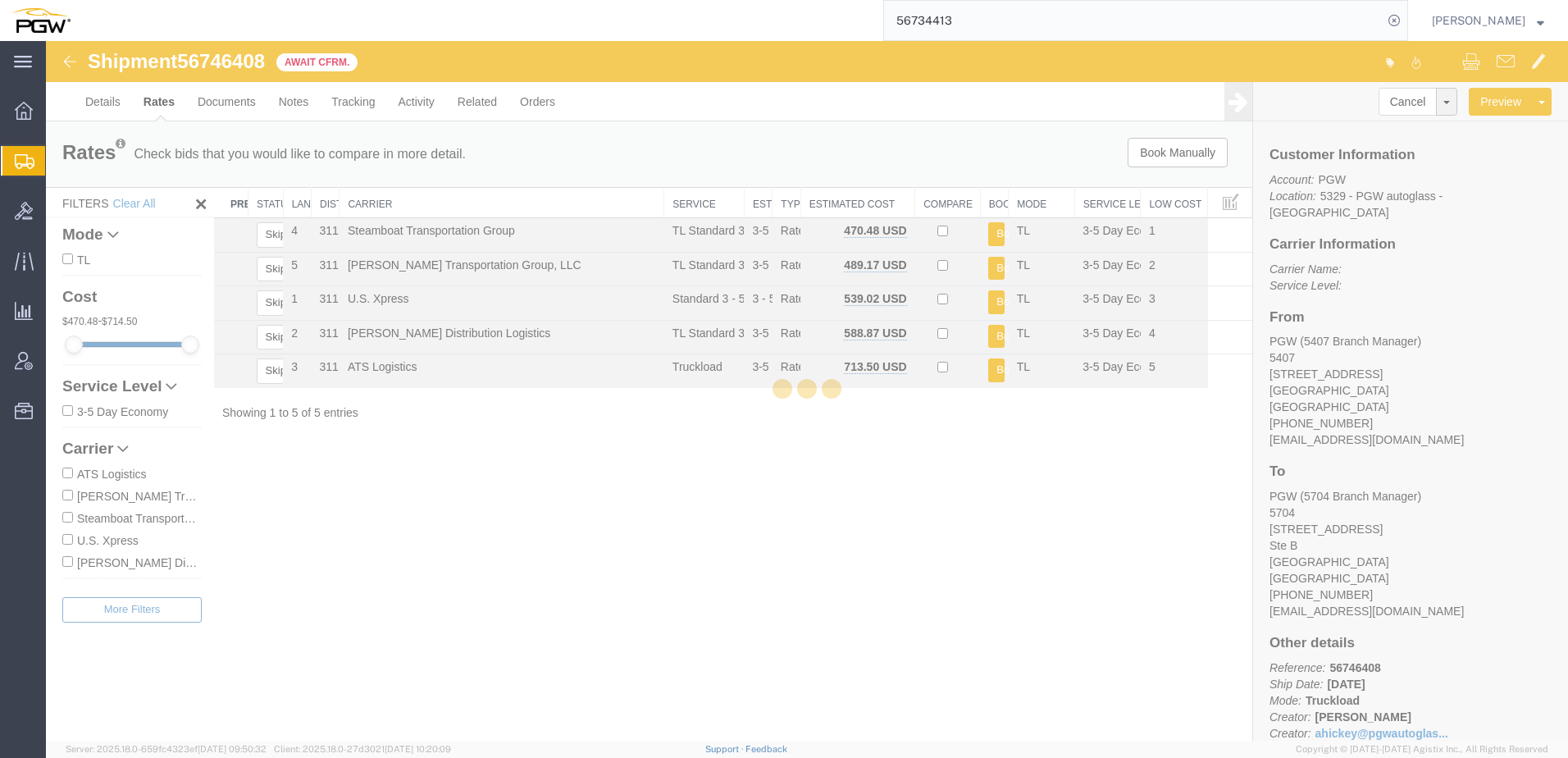
select select "62351"
select select "28459"
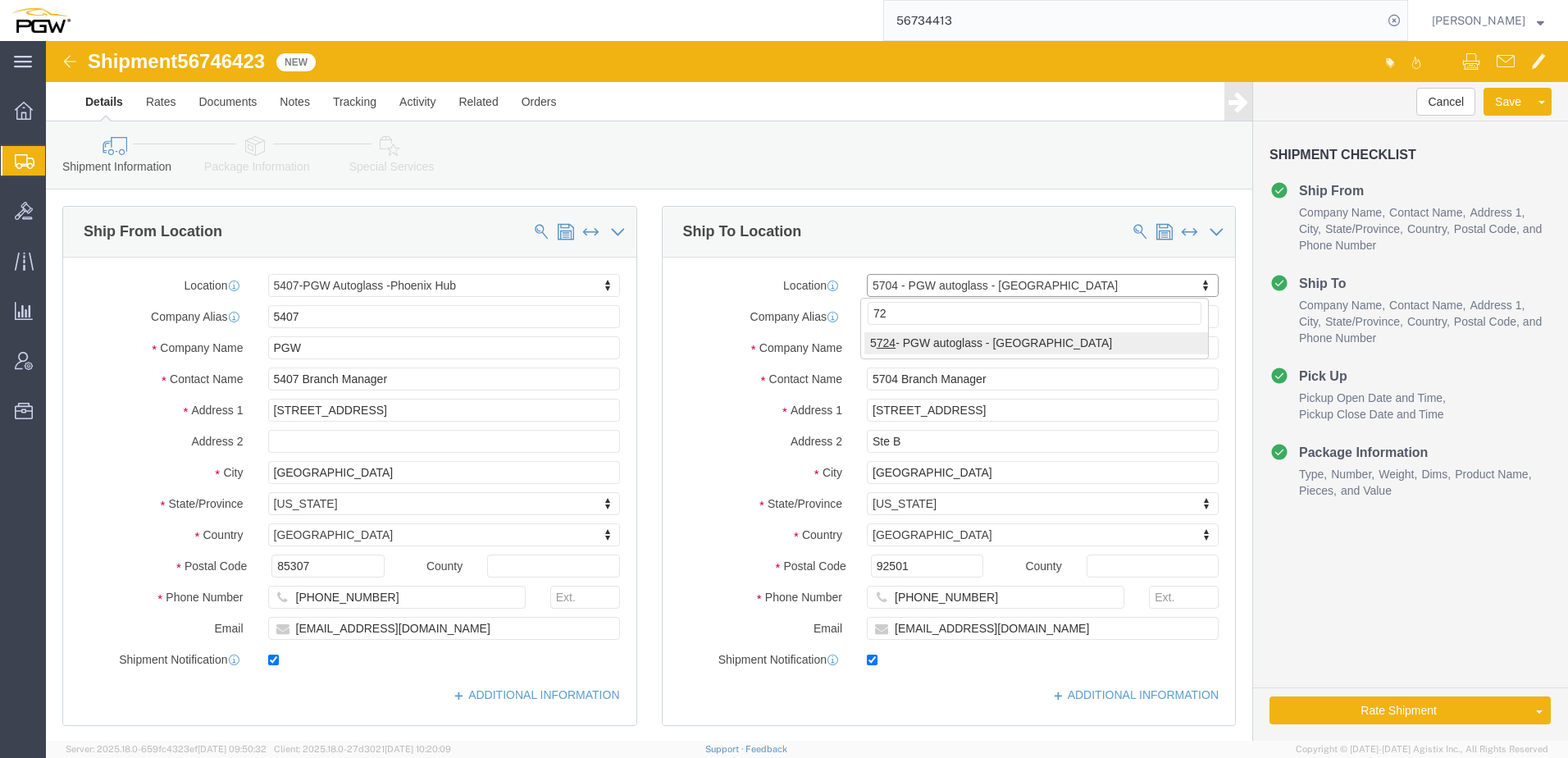
type input "724"
select select "28485"
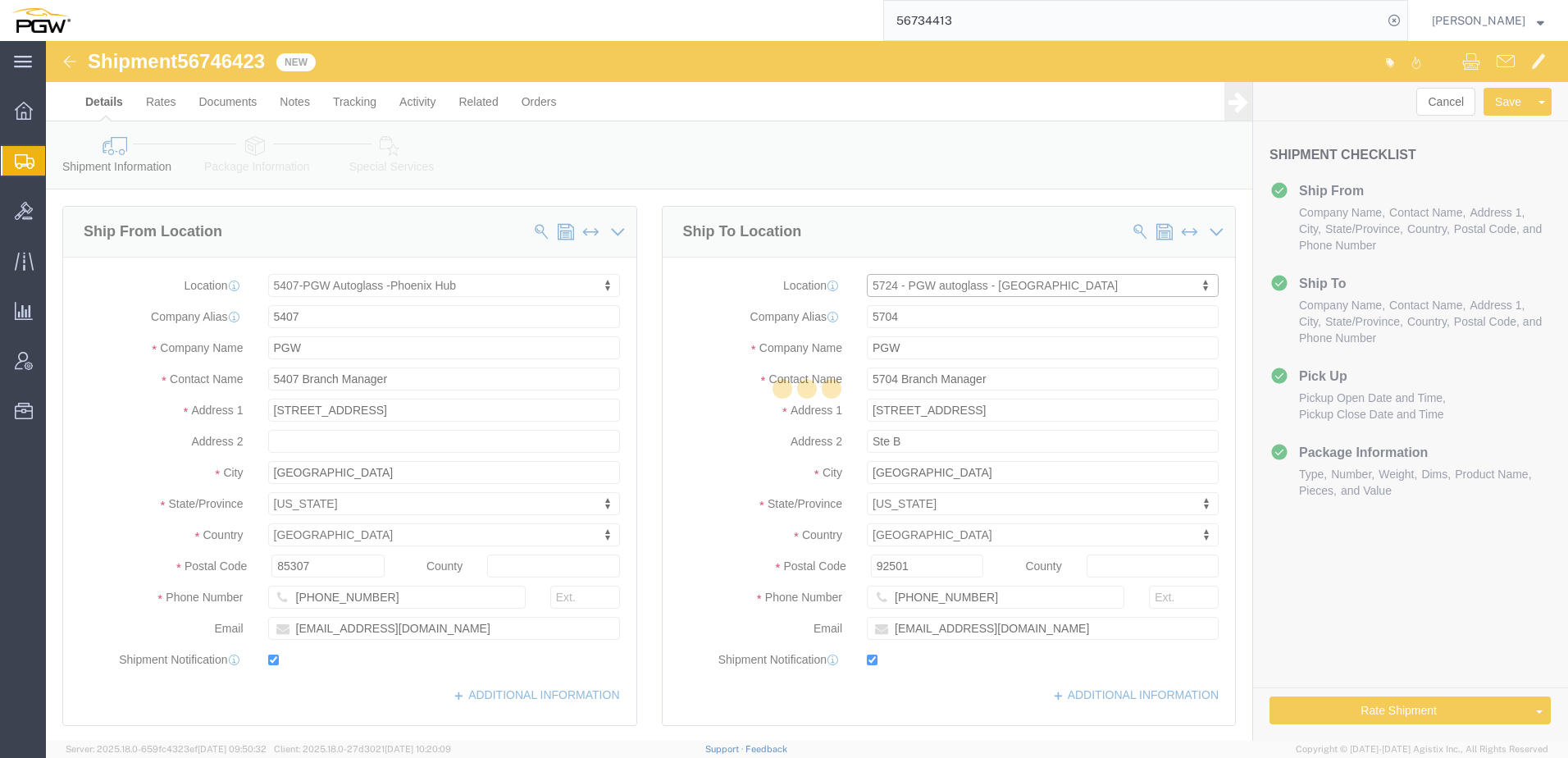
type input "5724"
type input "5724 Branch Manager"
type input "[STREET_ADDRESS]"
type input "Ventura"
type input "93003"
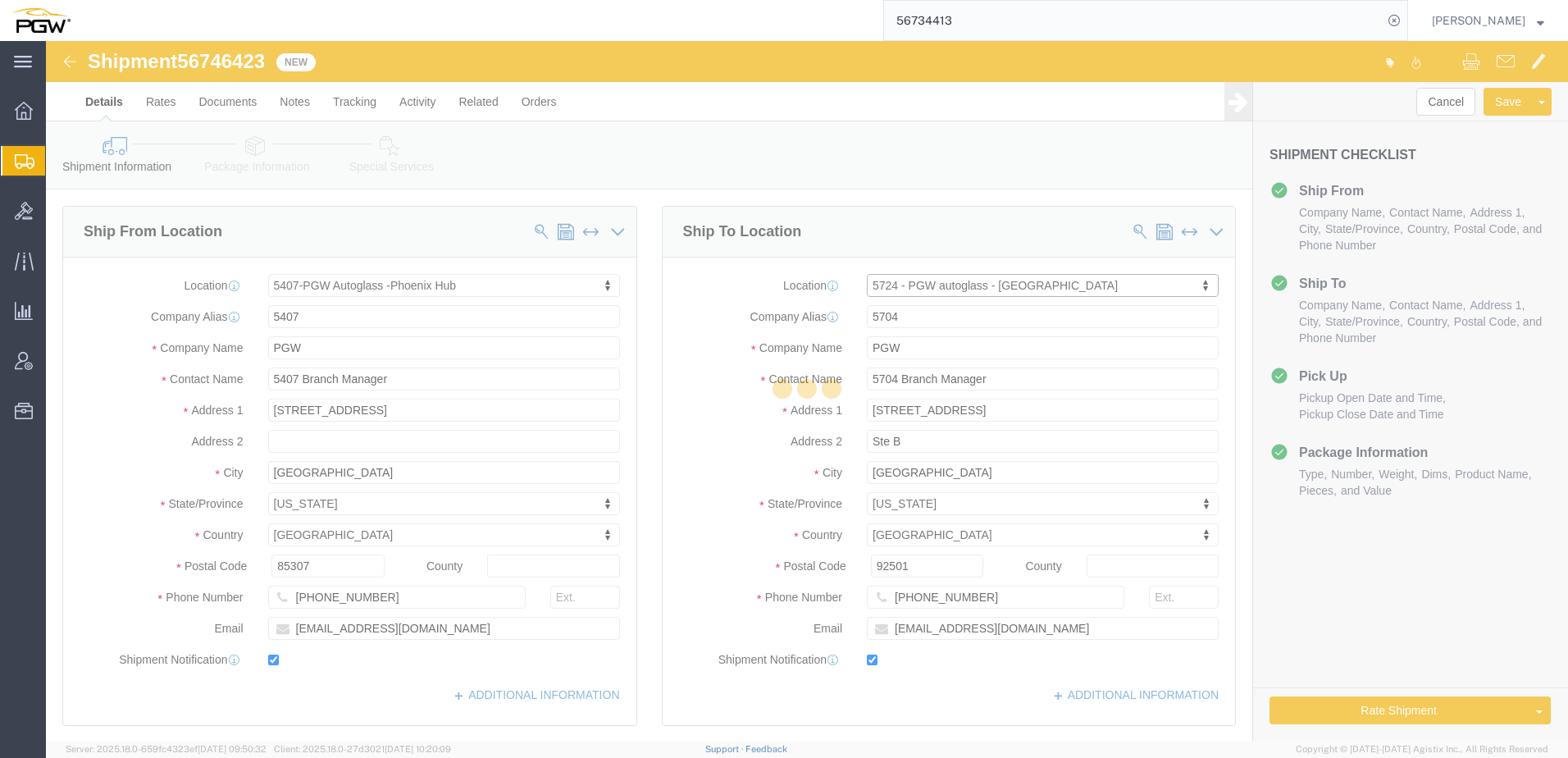
type input "[PHONE_NUMBER]"
type input "[EMAIL_ADDRESS][DOMAIN_NAME]"
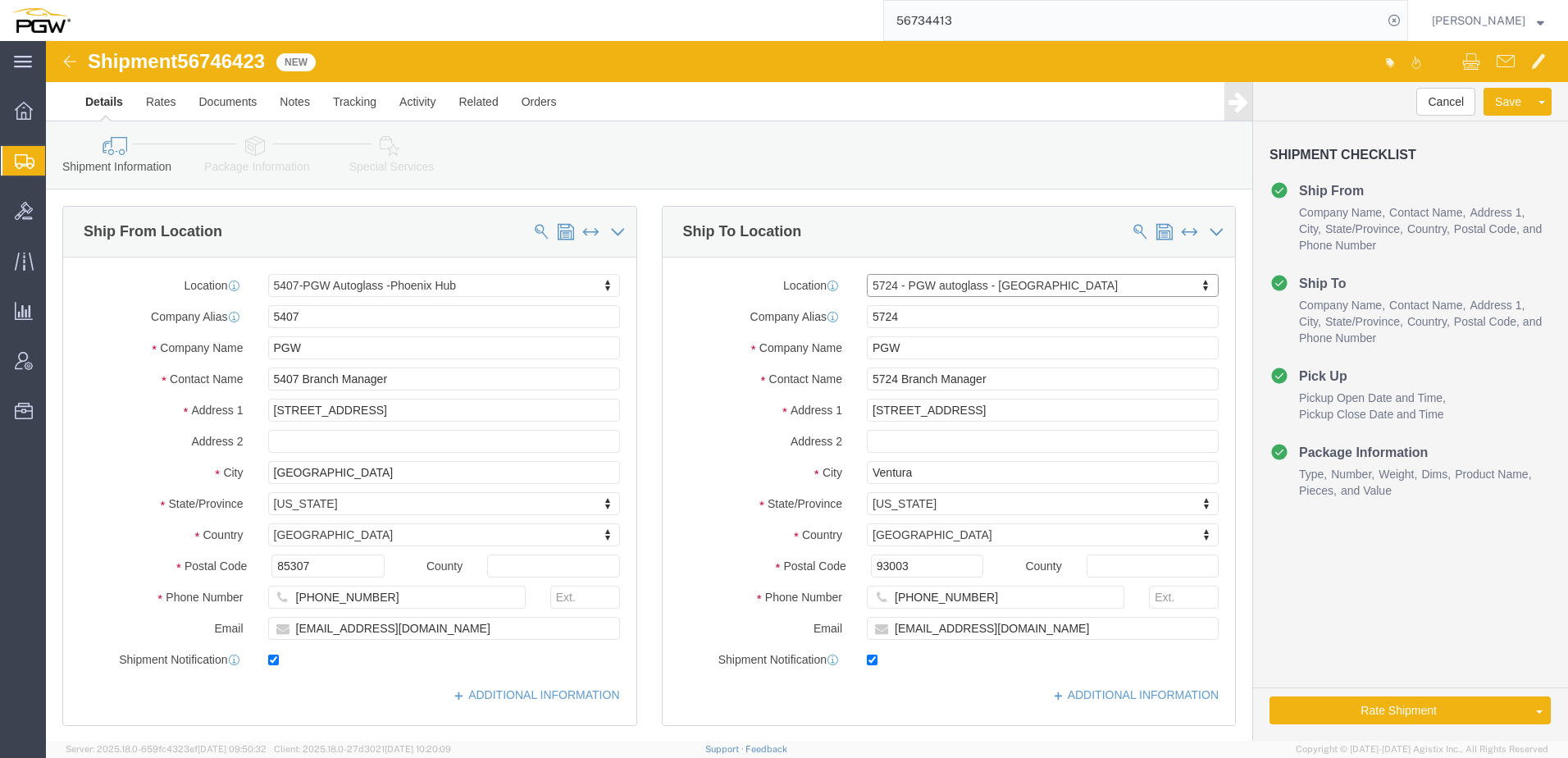
select select "CA"
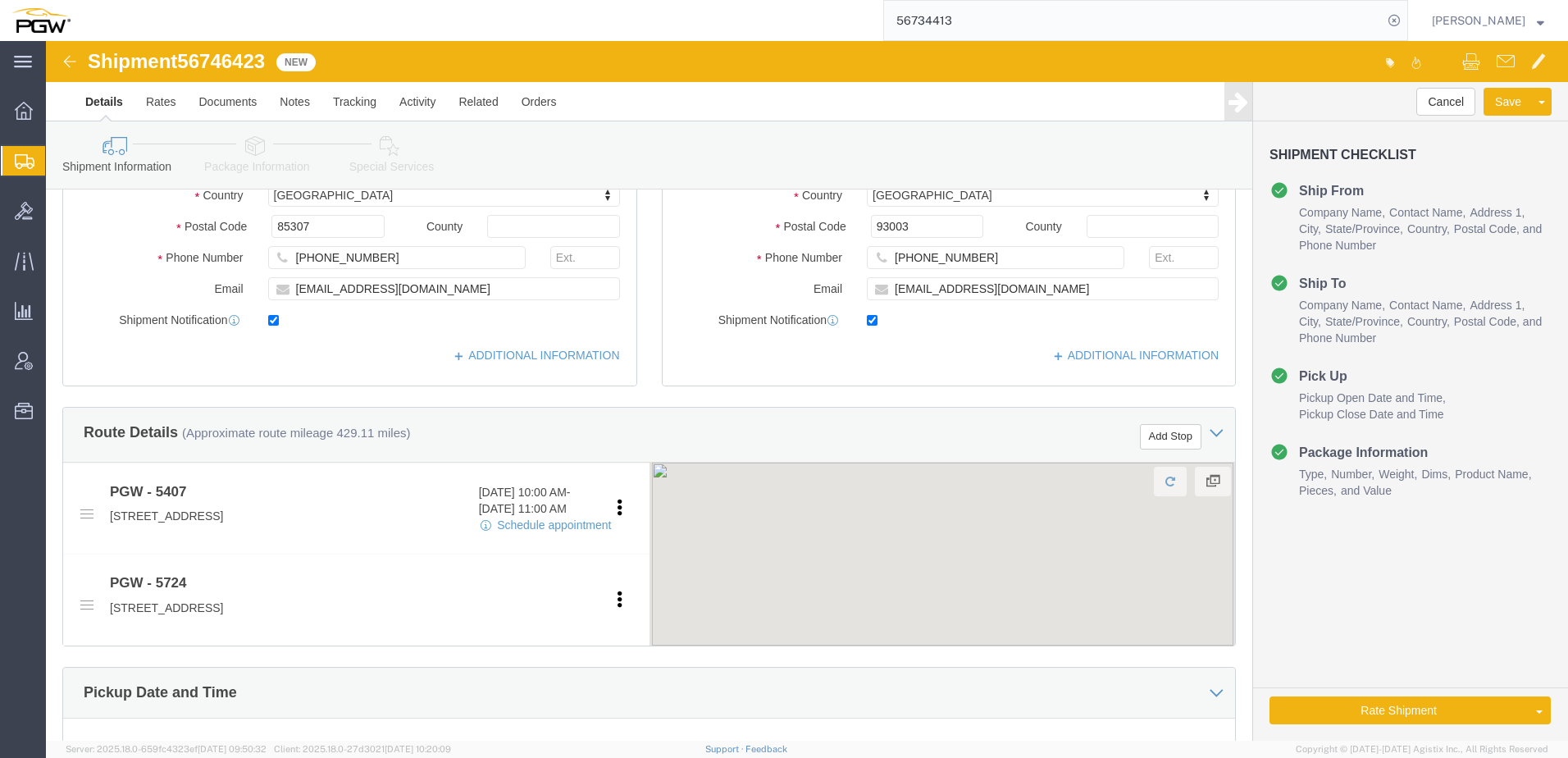
scroll to position [410, 0]
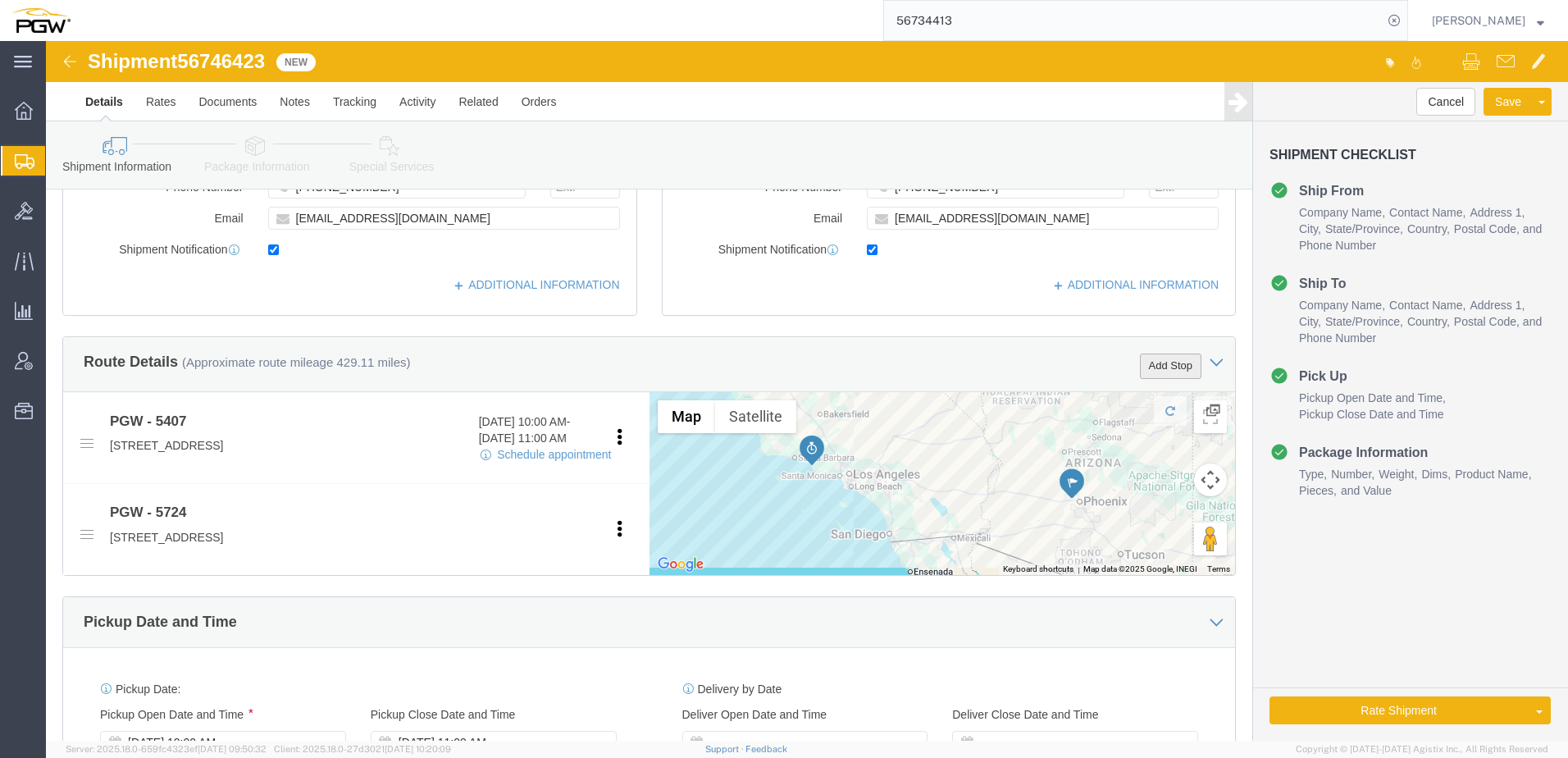
click button "Add Stop"
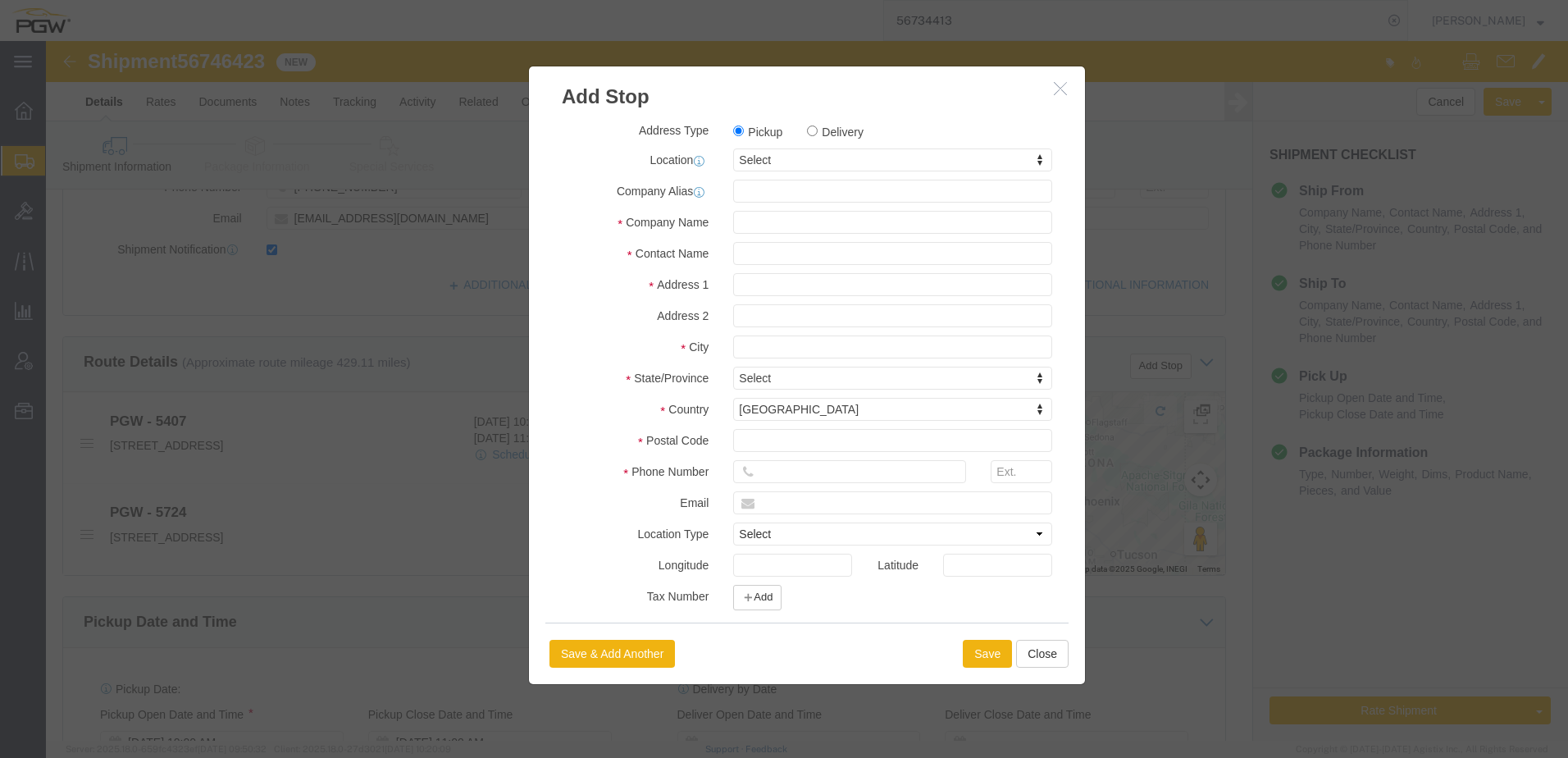
drag, startPoint x: 774, startPoint y: 87, endPoint x: 765, endPoint y: 105, distance: 20.1
click label "Delivery"
click input "Delivery"
radio input "true"
select select
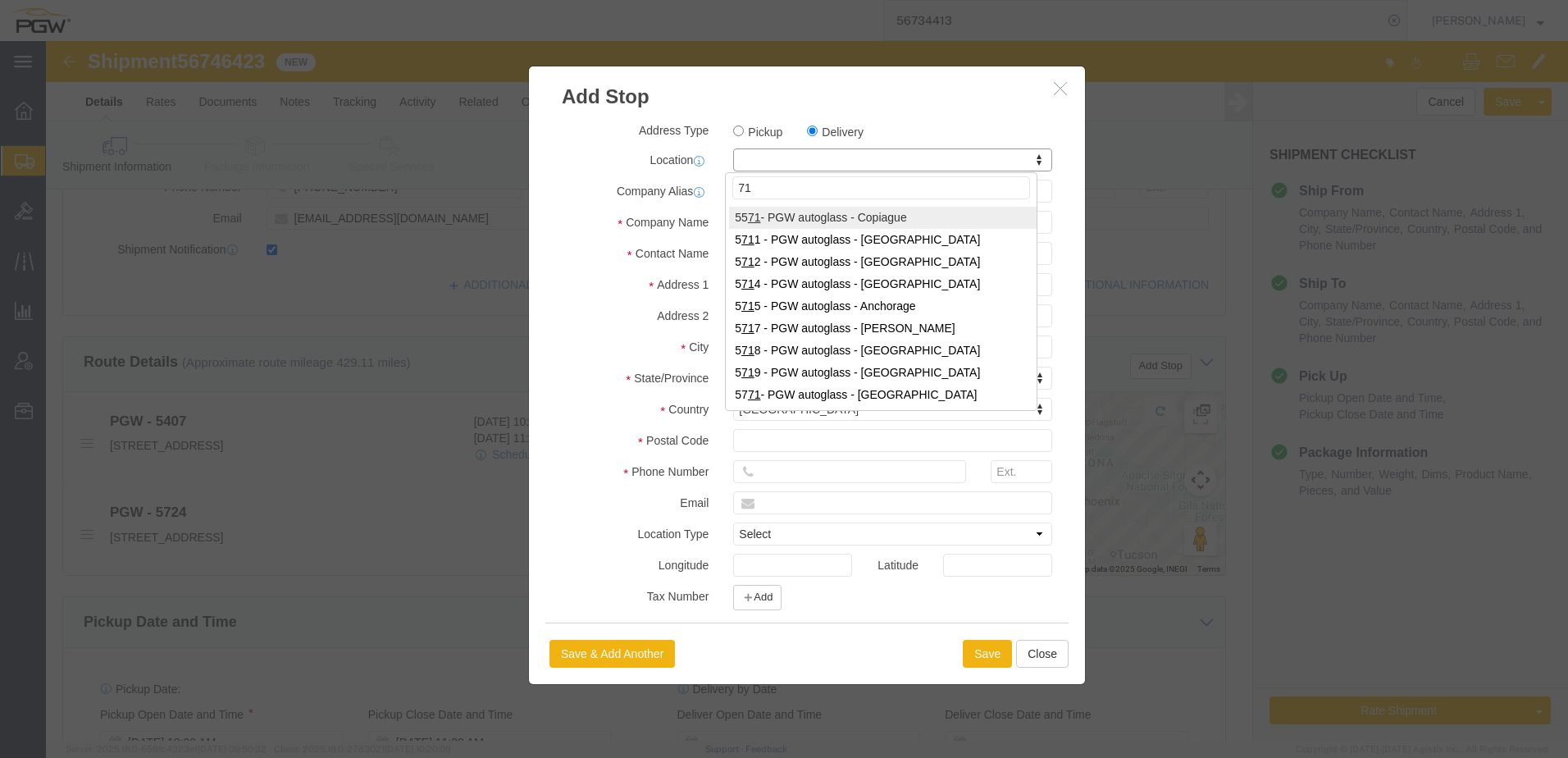
type input "719"
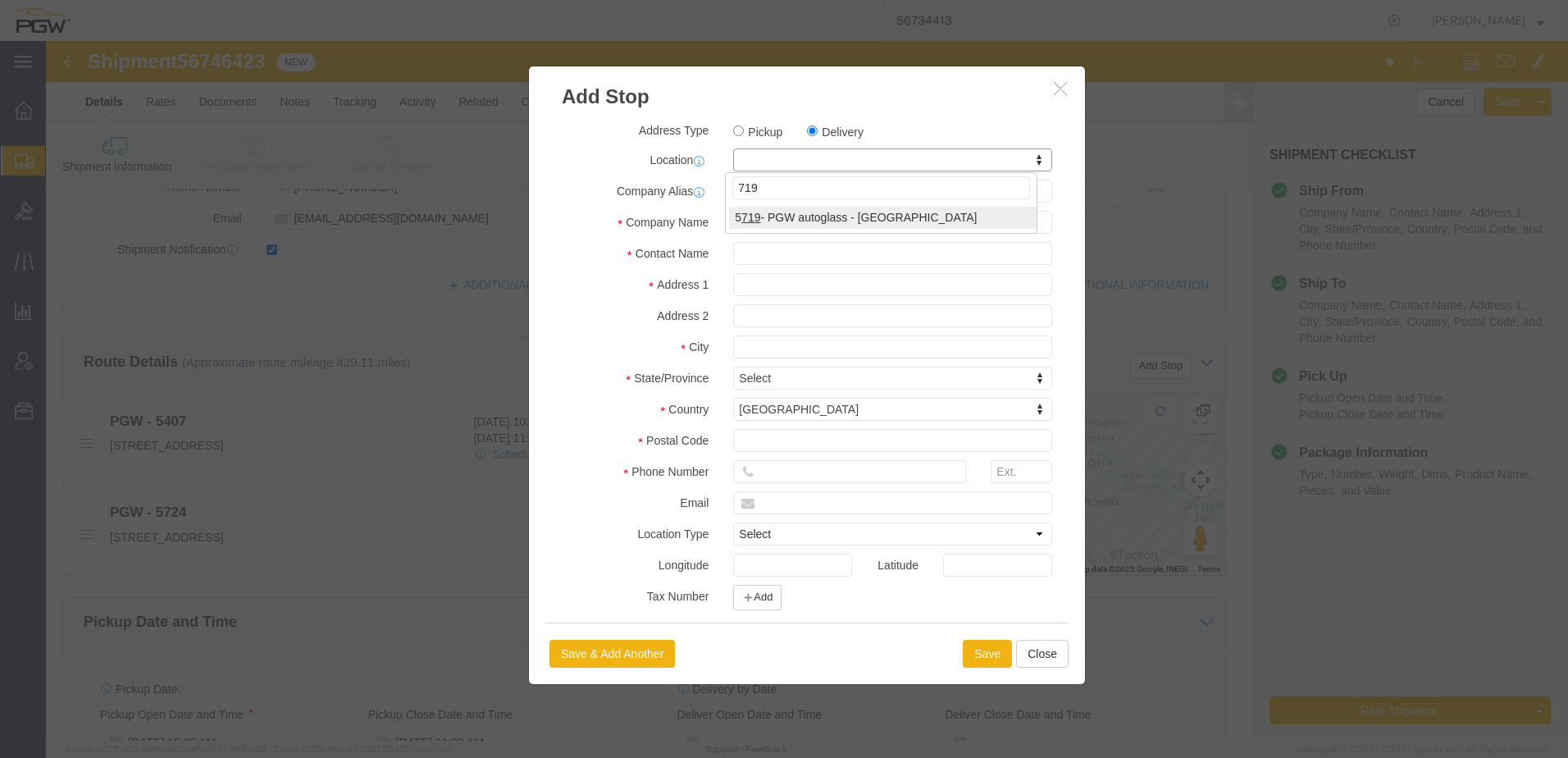
select select "28477"
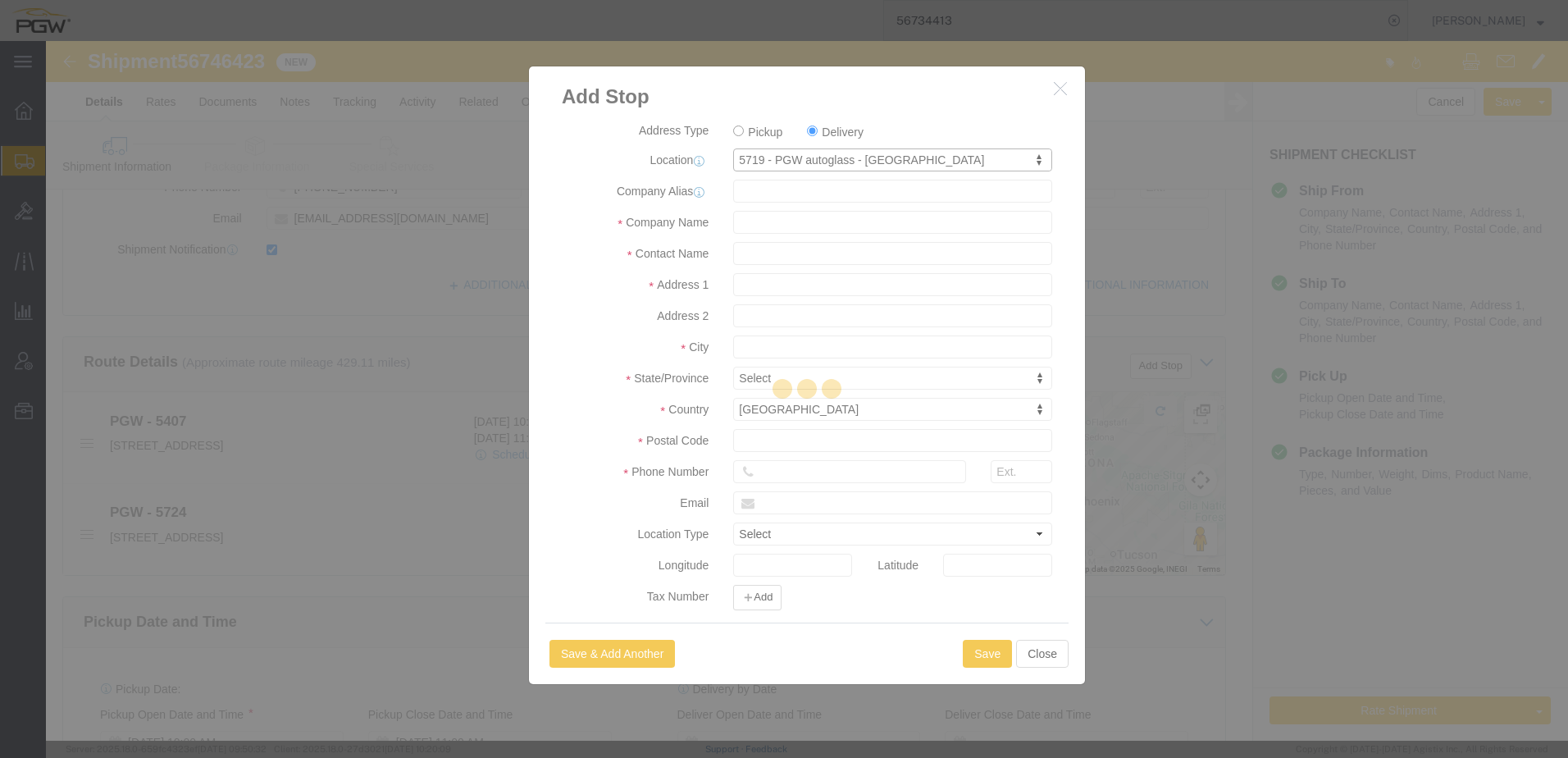
type input "5719"
type input "PGW"
type input "5719 Branch Manager"
type input "[STREET_ADDRESS][PERSON_NAME]"
type input "Suite 130"
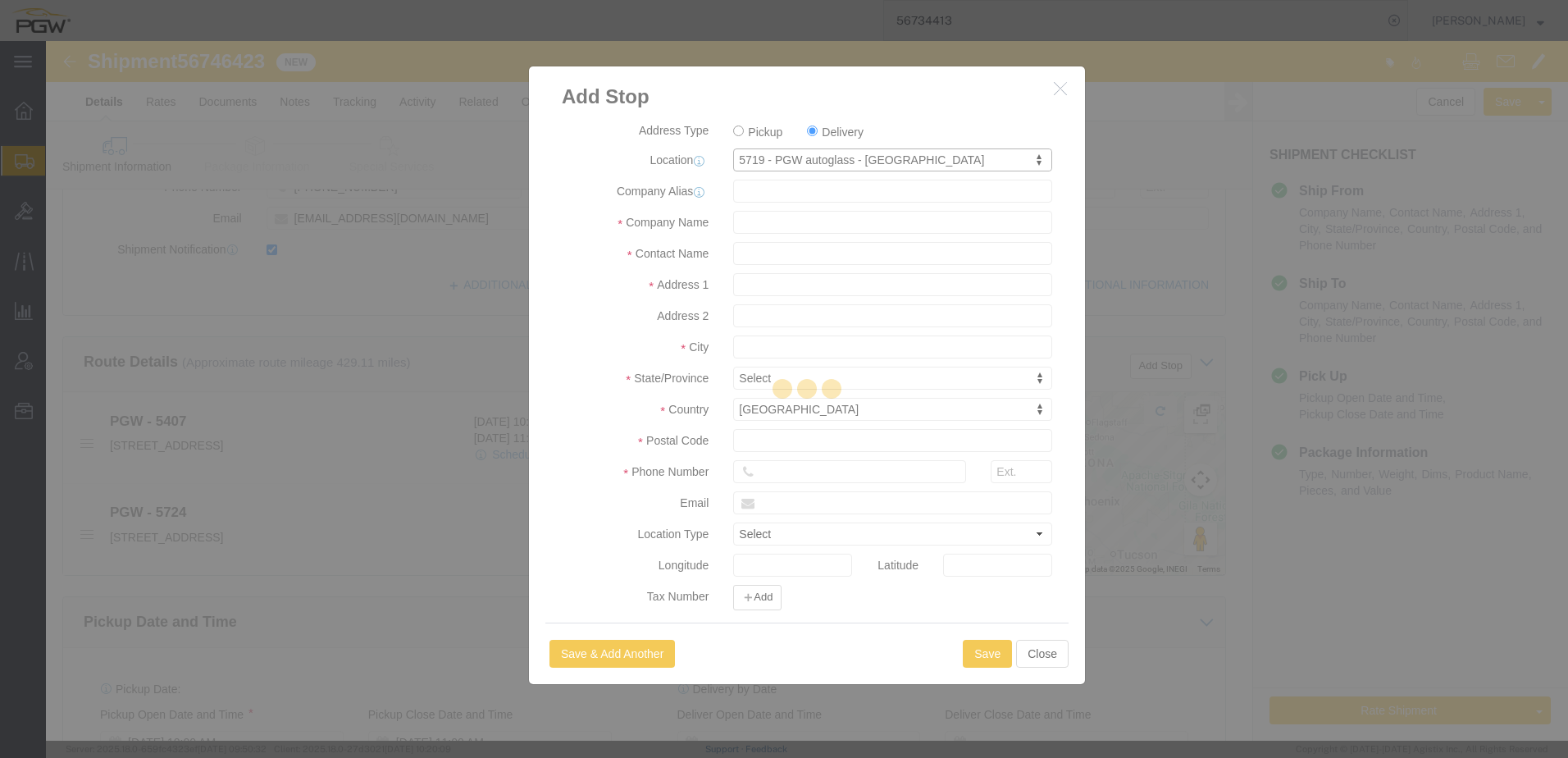
type input "Chula Vista"
type input "91911"
type input "[PHONE_NUMBER]"
type input "[EMAIL_ADDRESS][DOMAIN_NAME]"
checkbox input "true"
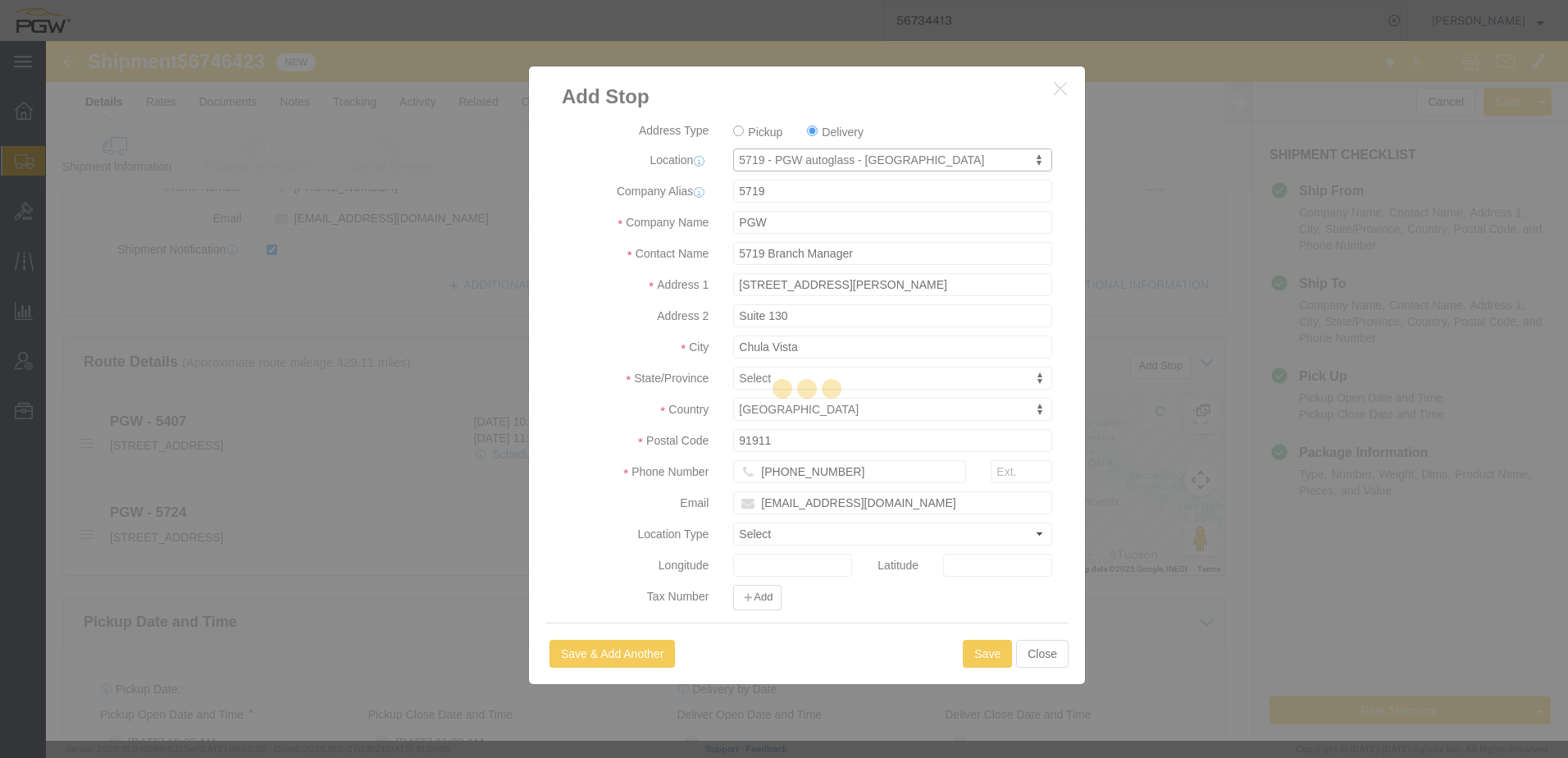
select select "CA"
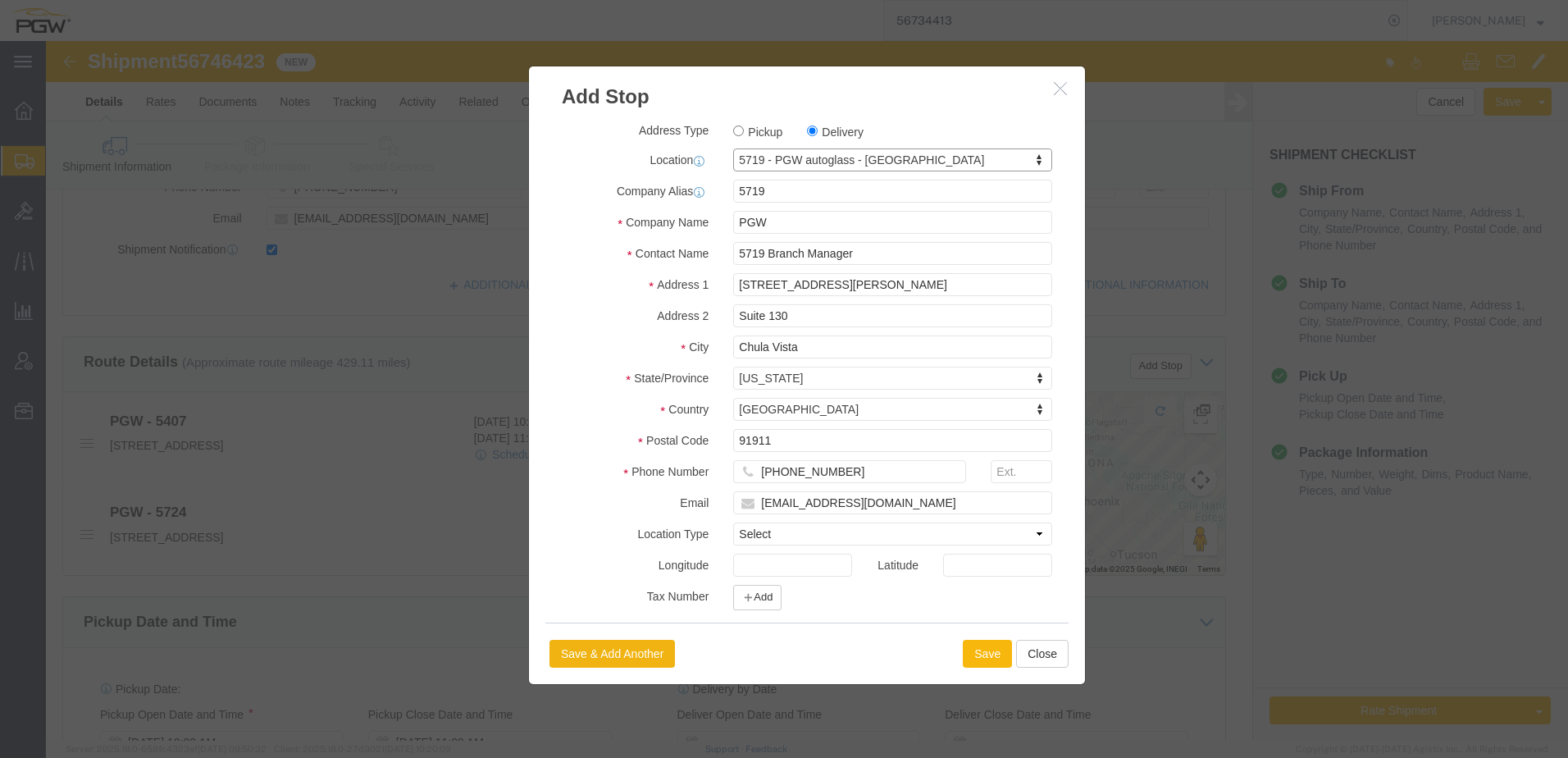
click button "Save"
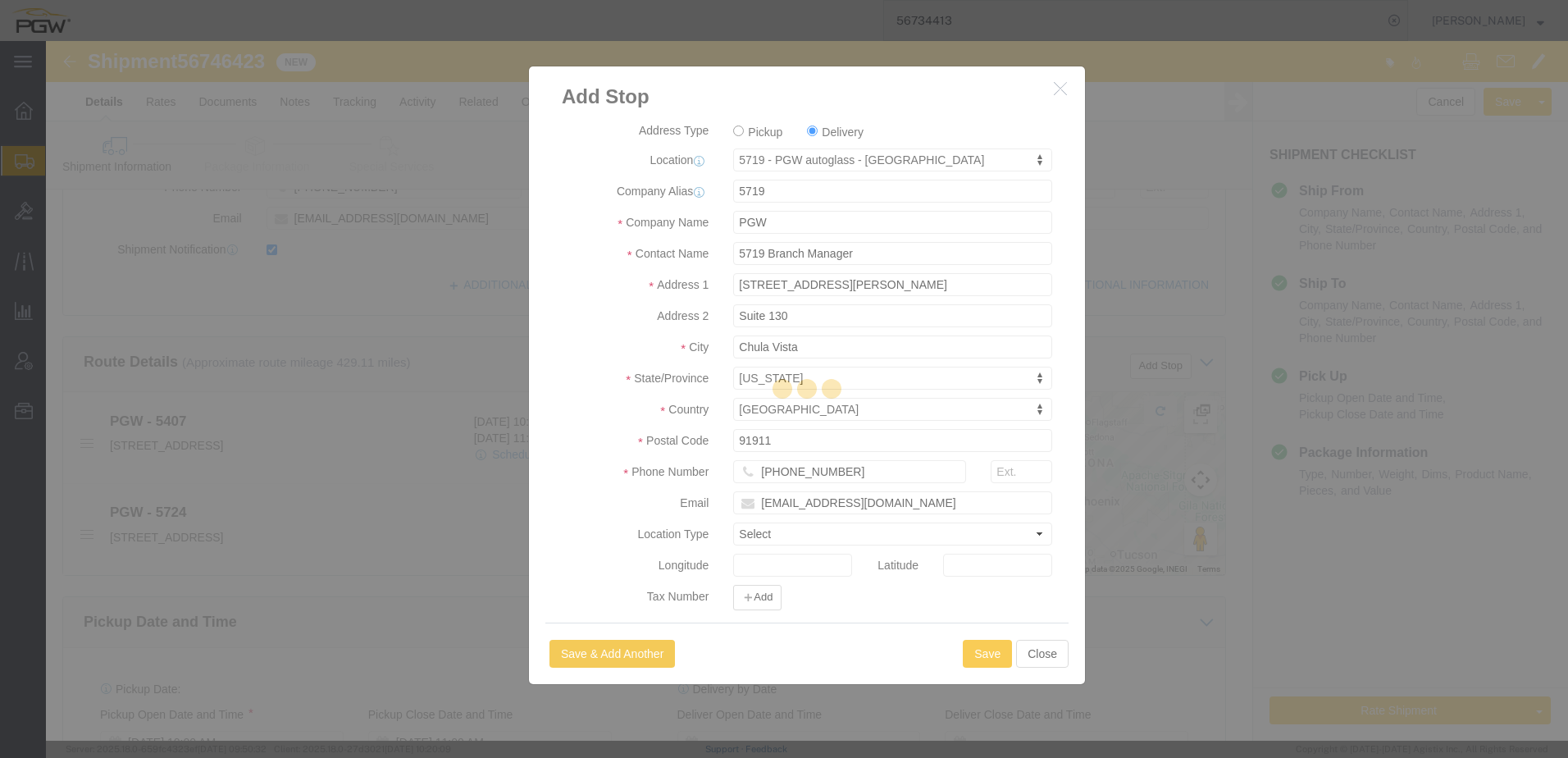
select select "D"
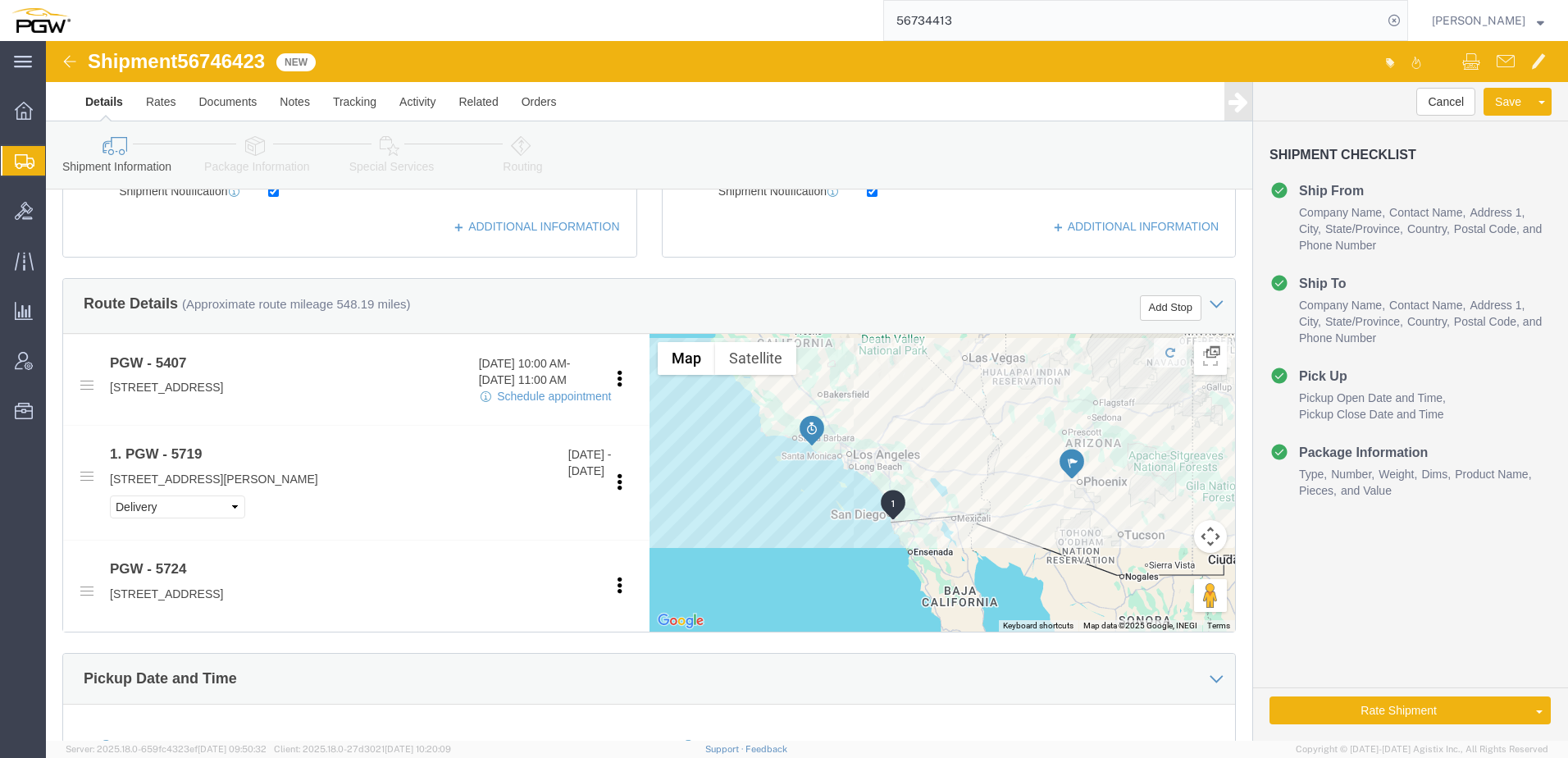
scroll to position [820, 0]
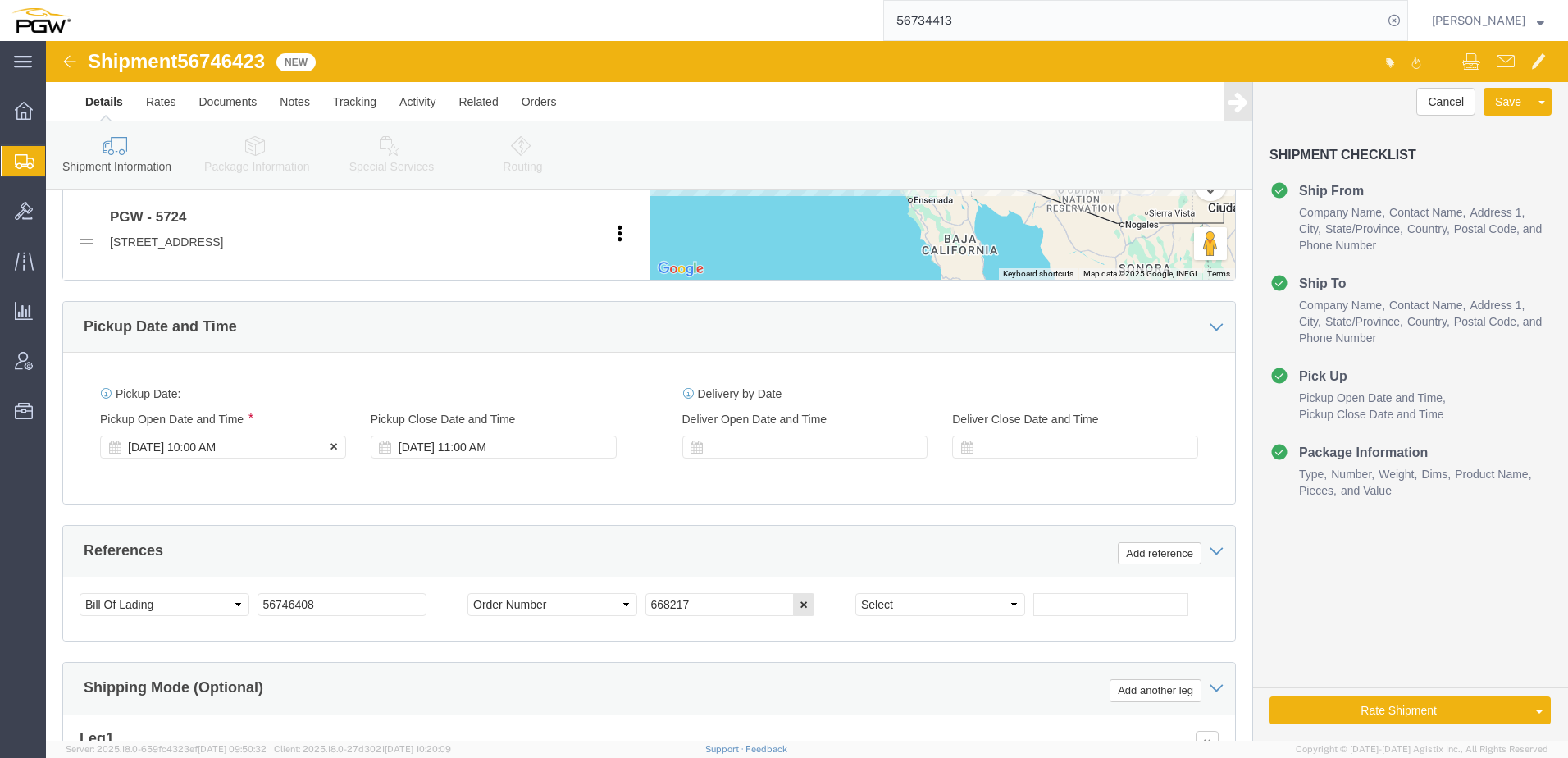
click div "[DATE] 10:00 AM"
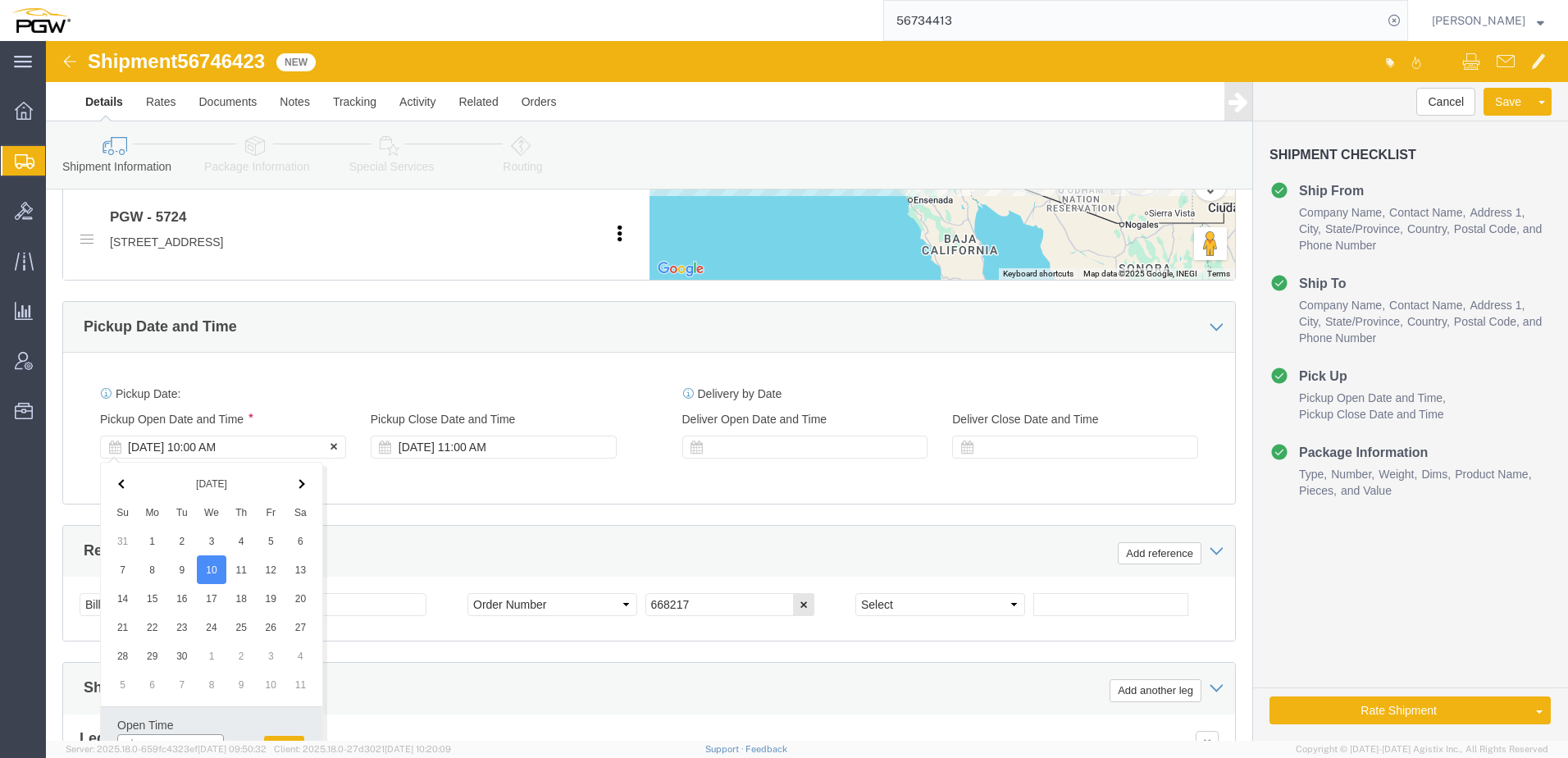
scroll to position [836, 0]
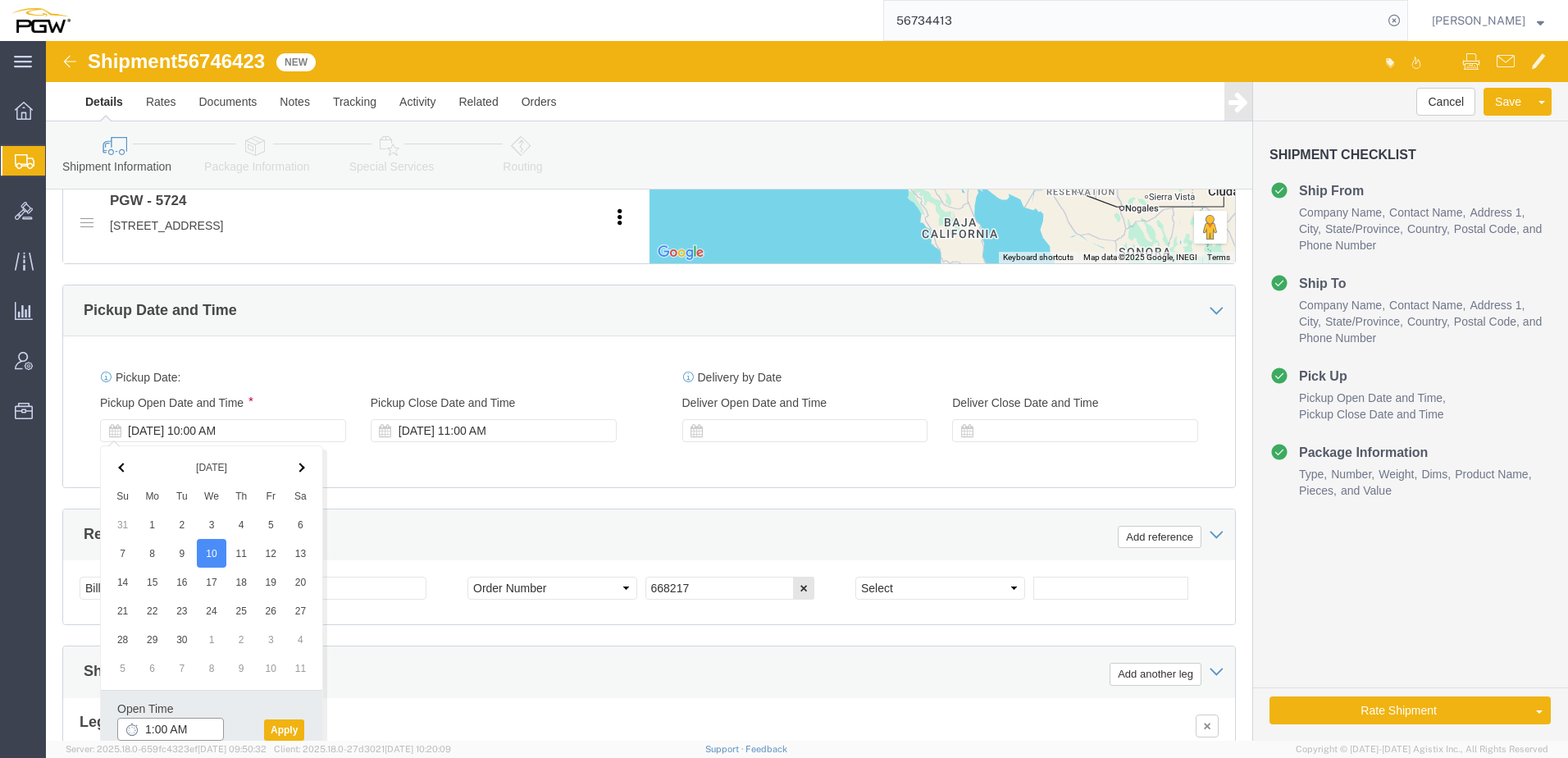
type input "11:00 AM"
click button "Apply"
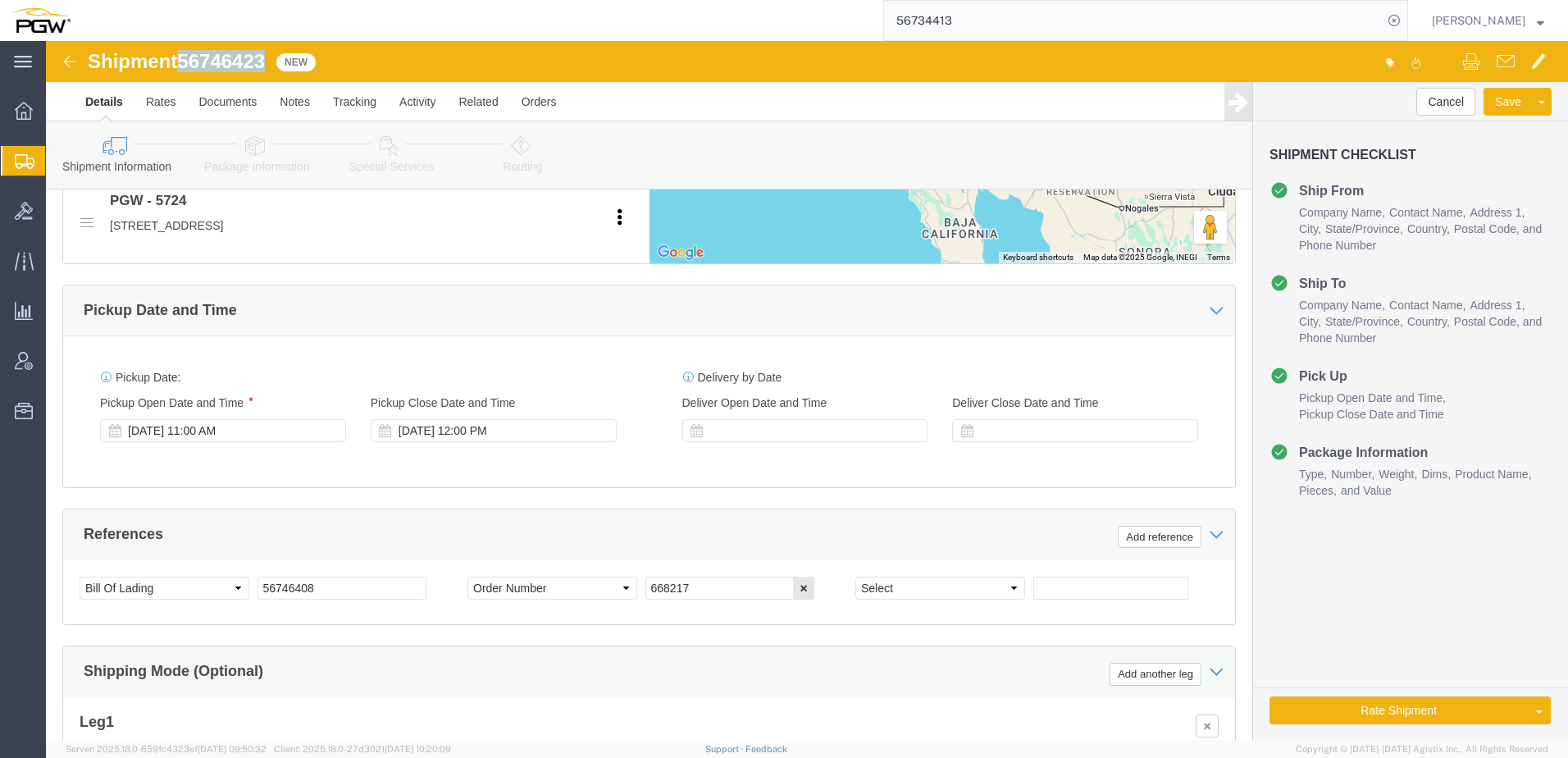
drag, startPoint x: 140, startPoint y: 18, endPoint x: 230, endPoint y: 19, distance: 90.0
click div "Shipment 56746423 New"
copy span "56746423"
drag, startPoint x: 293, startPoint y: 553, endPoint x: -109, endPoint y: 513, distance: 404.0
click html "Shipment 56746423 New Details Rates Documents Notes Tracking Activity Related O…"
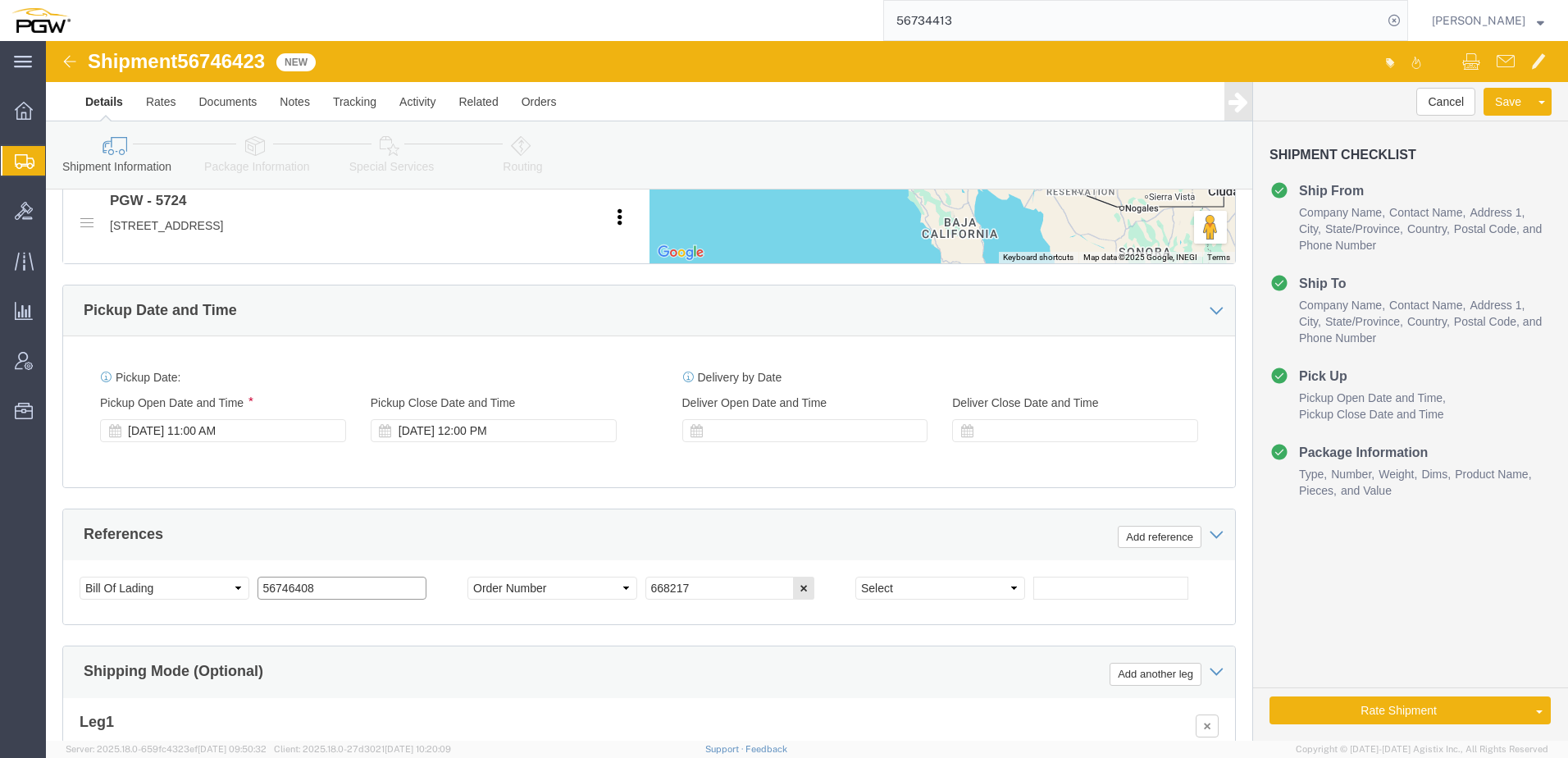
paste input "23"
drag, startPoint x: 284, startPoint y: 548, endPoint x: -366, endPoint y: 522, distance: 650.5
click html "Shipment 56746423 New Details Rates Documents Notes Tracking Activity Related O…"
type input "56746423"
drag, startPoint x: 701, startPoint y: 549, endPoint x: 603, endPoint y: 528, distance: 100.2
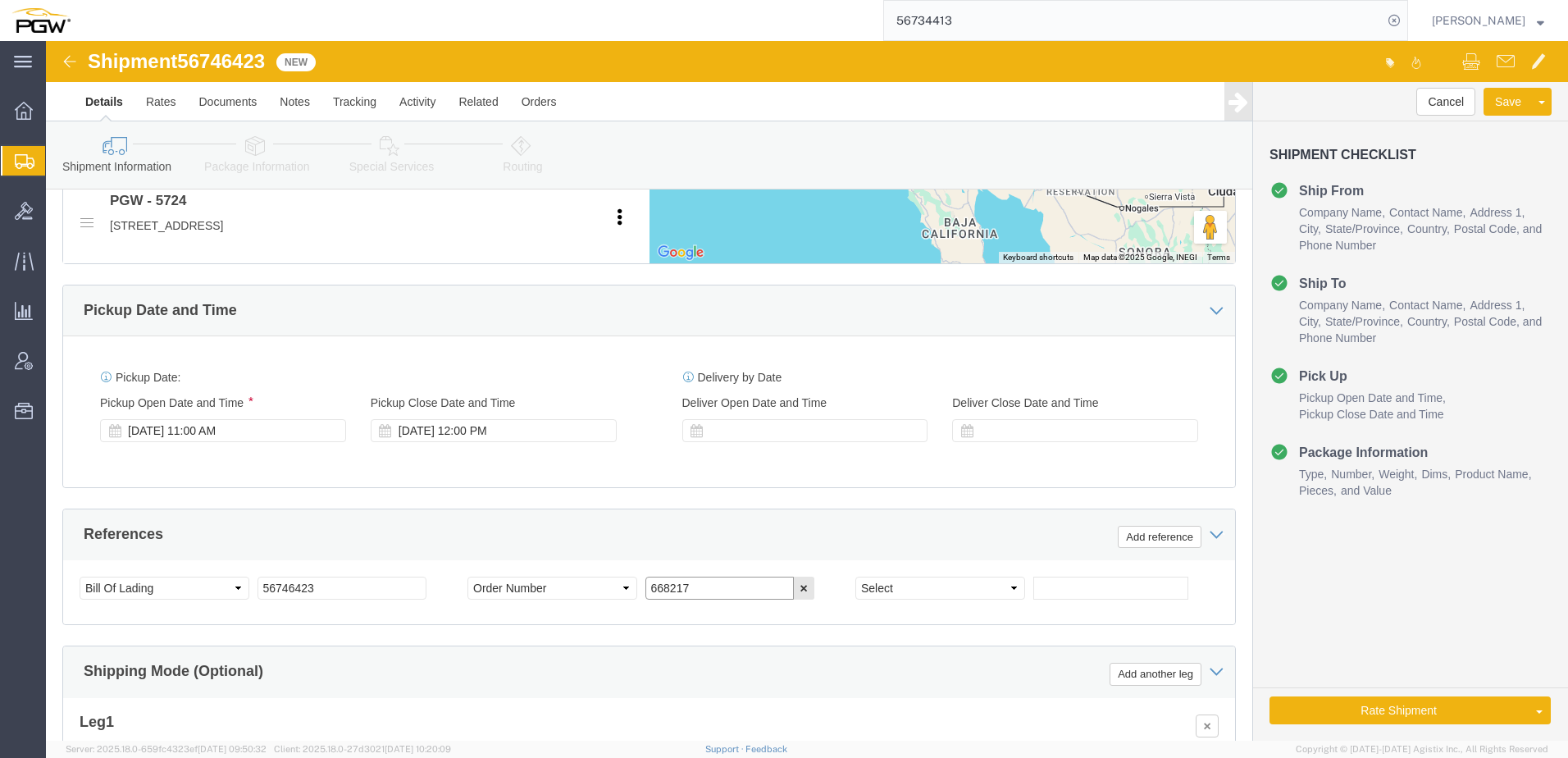
click div "Select Account Type Activity ID Airline Appointment Number ASN Batch Request # …"
paste input "20"
type input "668220"
click select "Select Account Type Activity ID Airline Appointment Number ASN Batch Request # …"
select select "ORDERNUM"
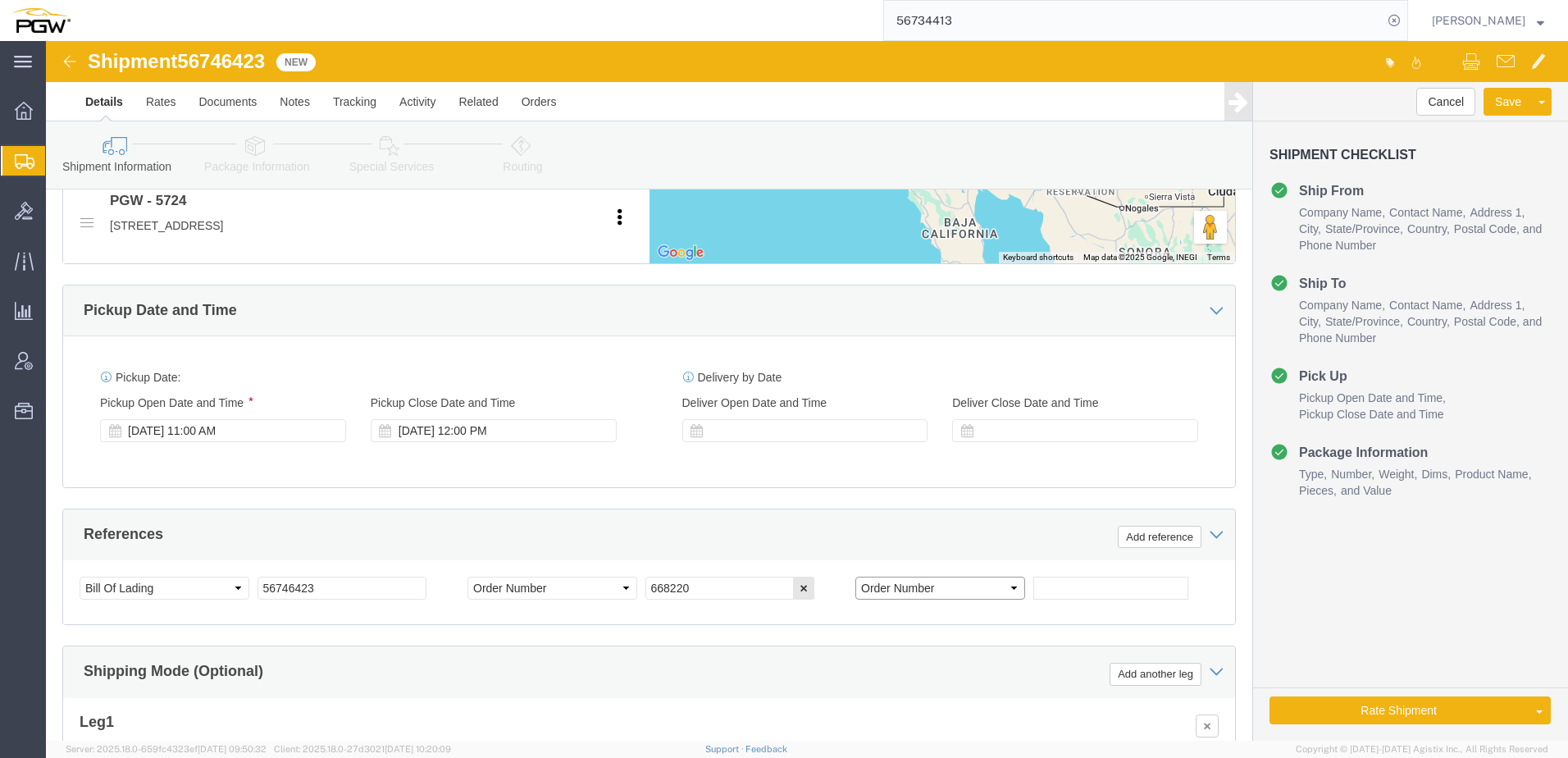
click select "Select Account Type Activity ID Airline Appointment Number ASN Batch Request # …"
click input "text"
paste input "668219"
type input "668219"
click icon
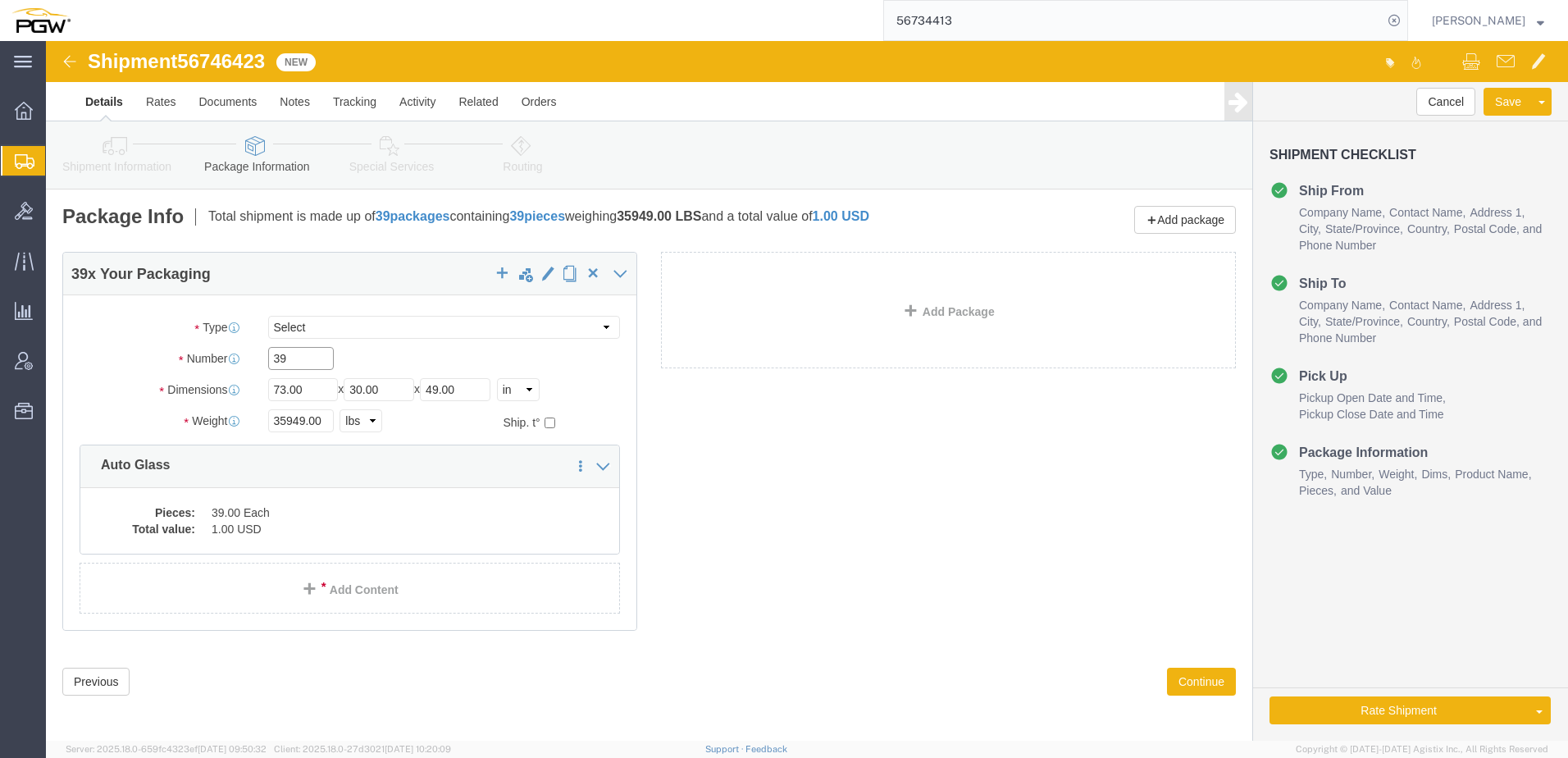
drag, startPoint x: 274, startPoint y: 320, endPoint x: -86, endPoint y: 320, distance: 360.0
click html "Shipment 56746423 New Details Rates Documents Notes Tracking Activity Related O…"
paste input "22"
type input "22"
drag, startPoint x: 258, startPoint y: 375, endPoint x: 28, endPoint y: 380, distance: 230.1
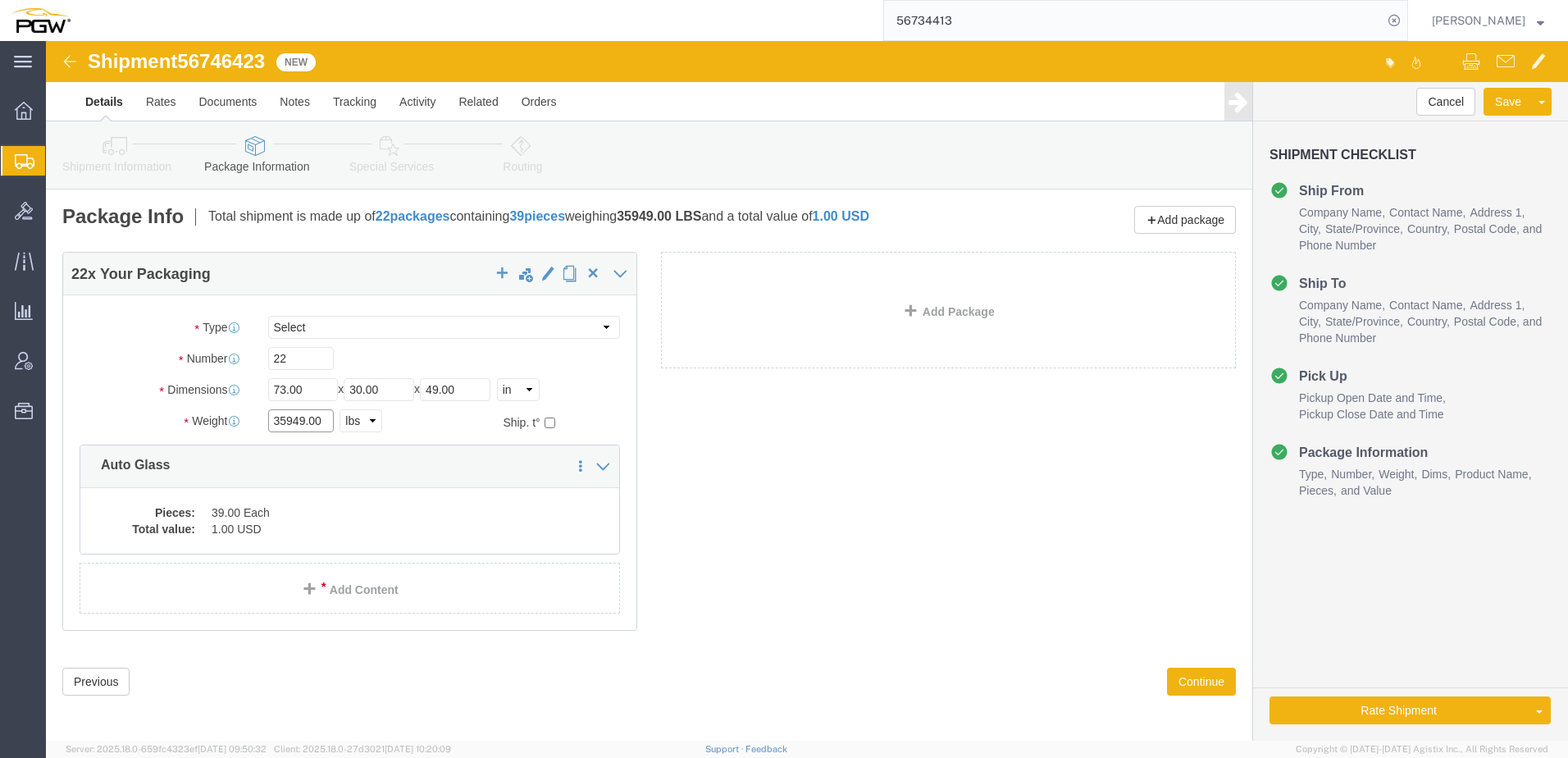
click div "Weight 35949.00 Select kgs lbs Ship. t°"
paste input "16632"
type input "16632.00"
click dd "1.00 USD"
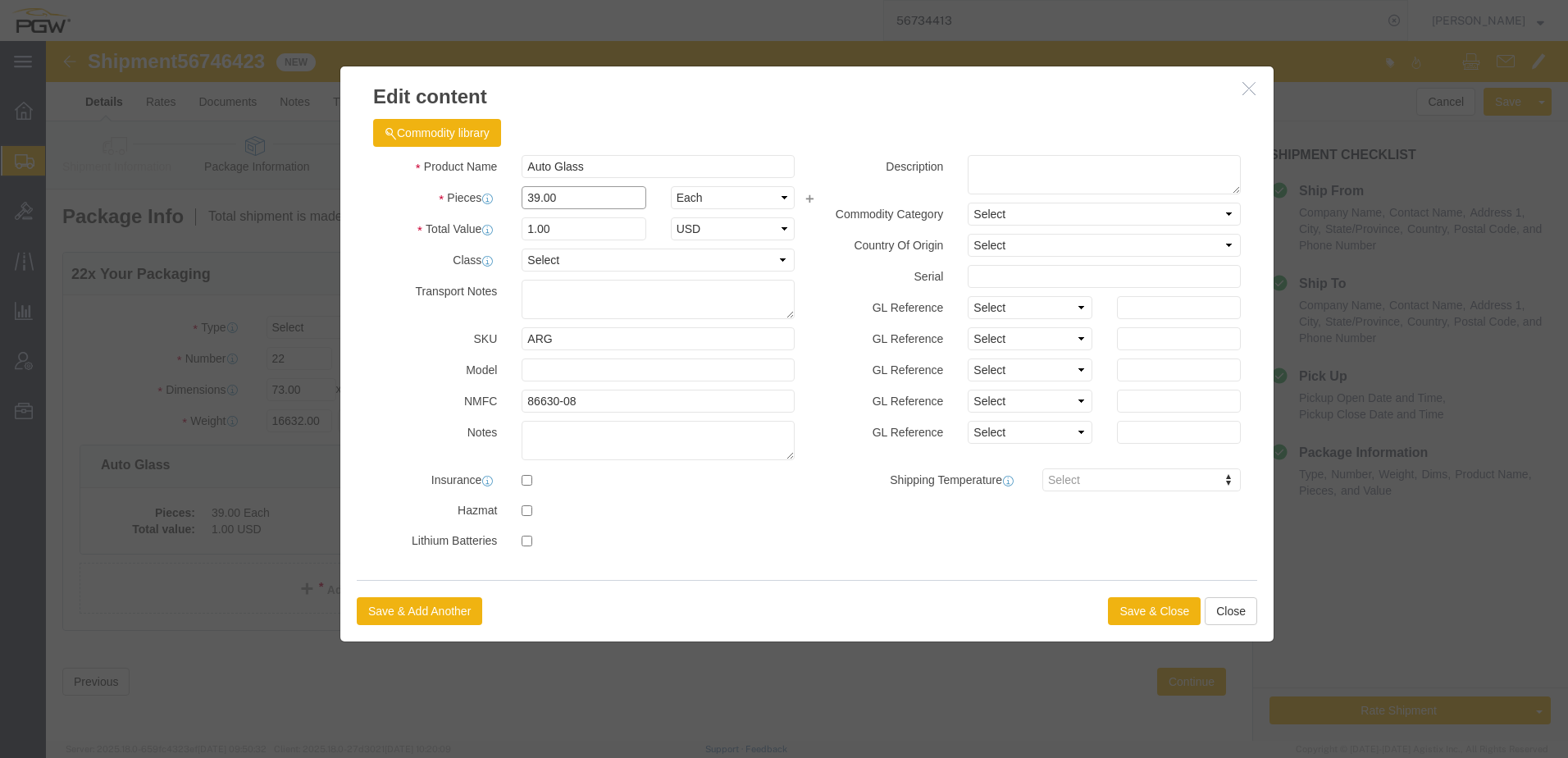
drag, startPoint x: 529, startPoint y: 151, endPoint x: 49, endPoint y: 183, distance: 481.1
click div "Edit content Commodity library Product Name Auto Glass Pieces 39.00 Select Bag …"
type input "22.00"
type input "0.56"
type input "1.00"
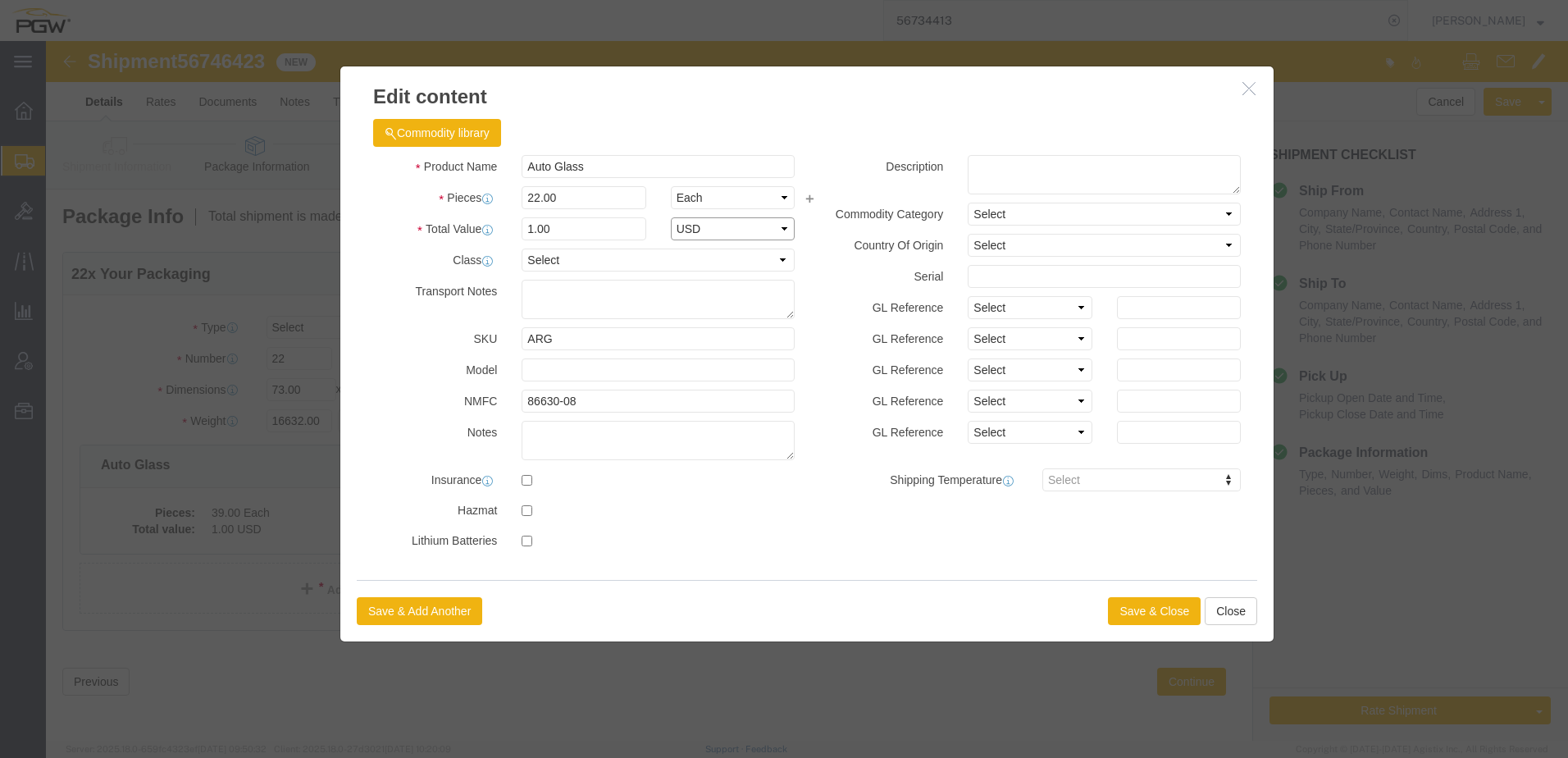
select select "USD"
click button "Save & Close"
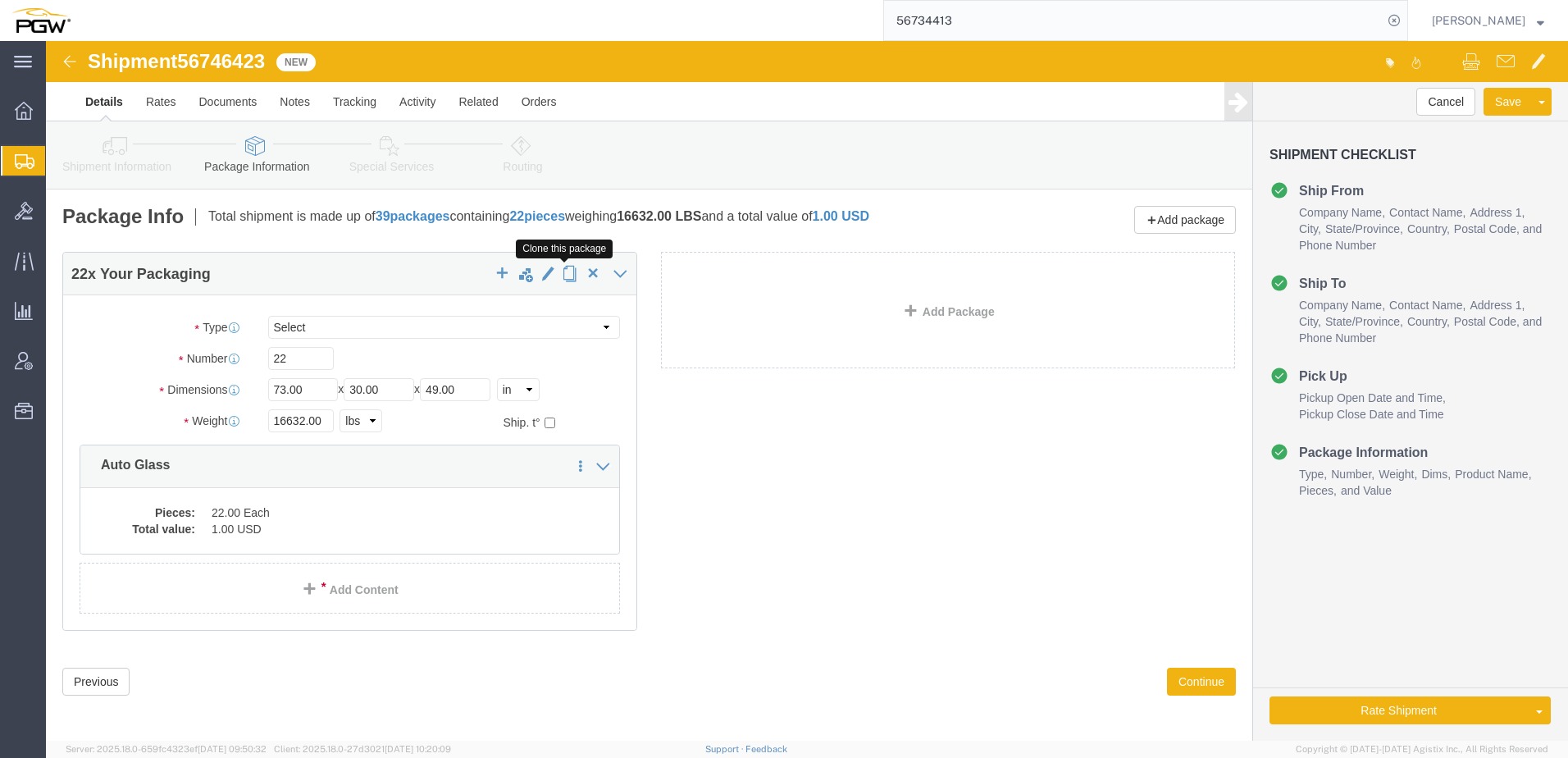
click span "button"
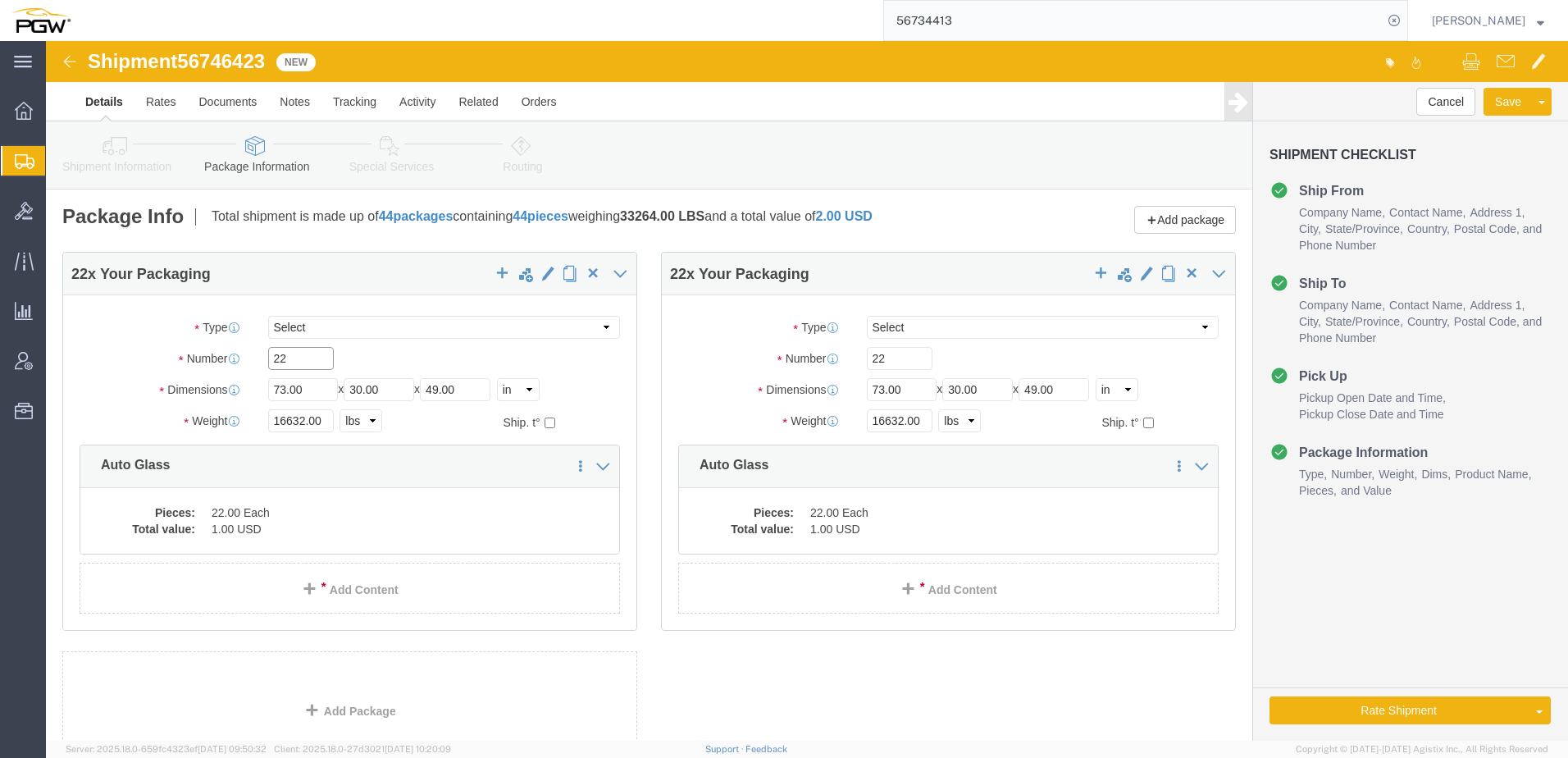
drag, startPoint x: 265, startPoint y: 318, endPoint x: -117, endPoint y: 324, distance: 382.0
click html "Shipment 56746423 New Details Rates Documents Notes Tracking Activity Related O…"
paste input "19"
type input "19"
drag, startPoint x: 257, startPoint y: 378, endPoint x: 92, endPoint y: 391, distance: 165.5
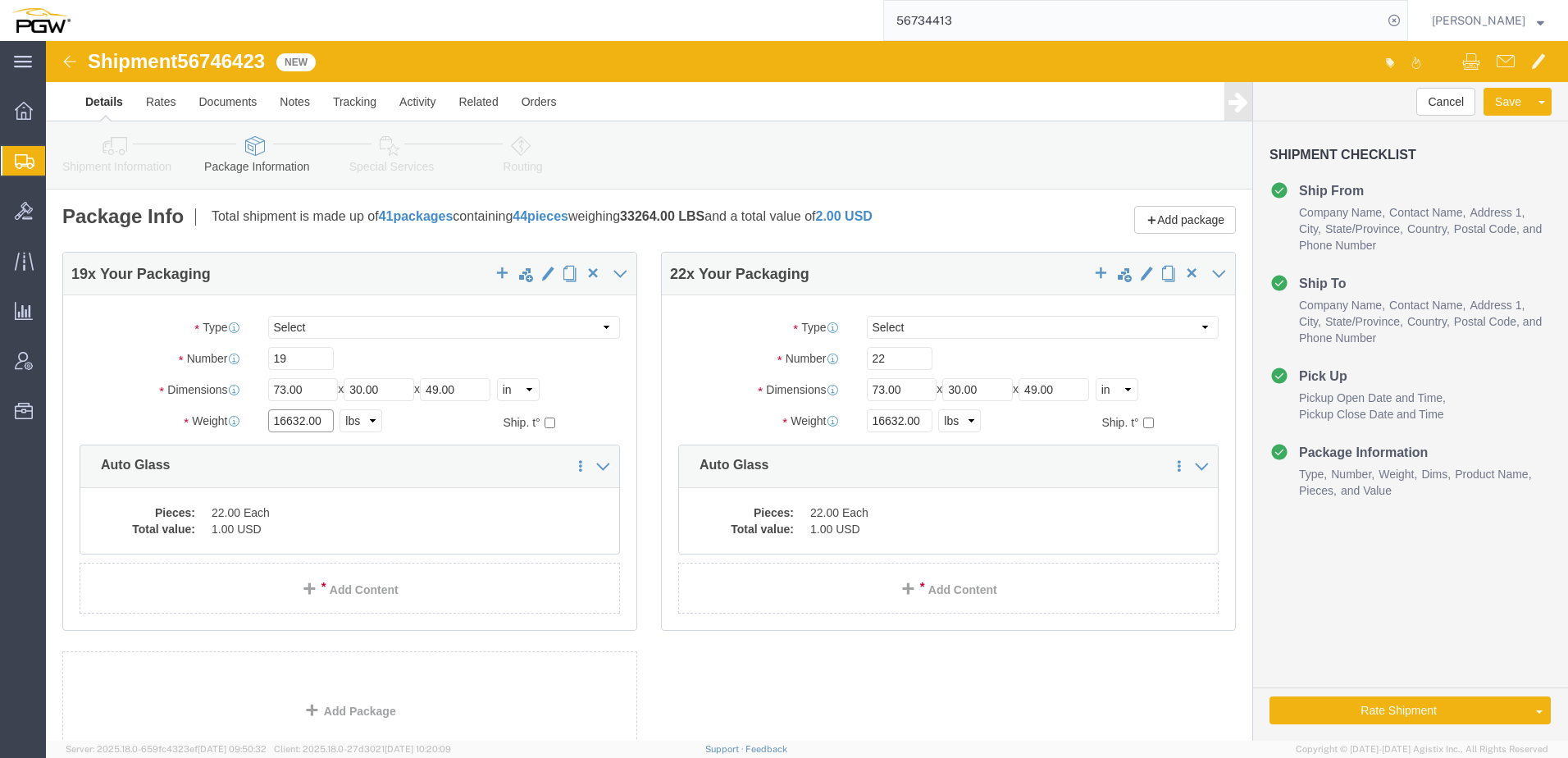
click div "Weight 16632.00 Select kgs lbs Ship. t°"
paste input "4633"
type input "14633.00"
click dd "1.00 USD"
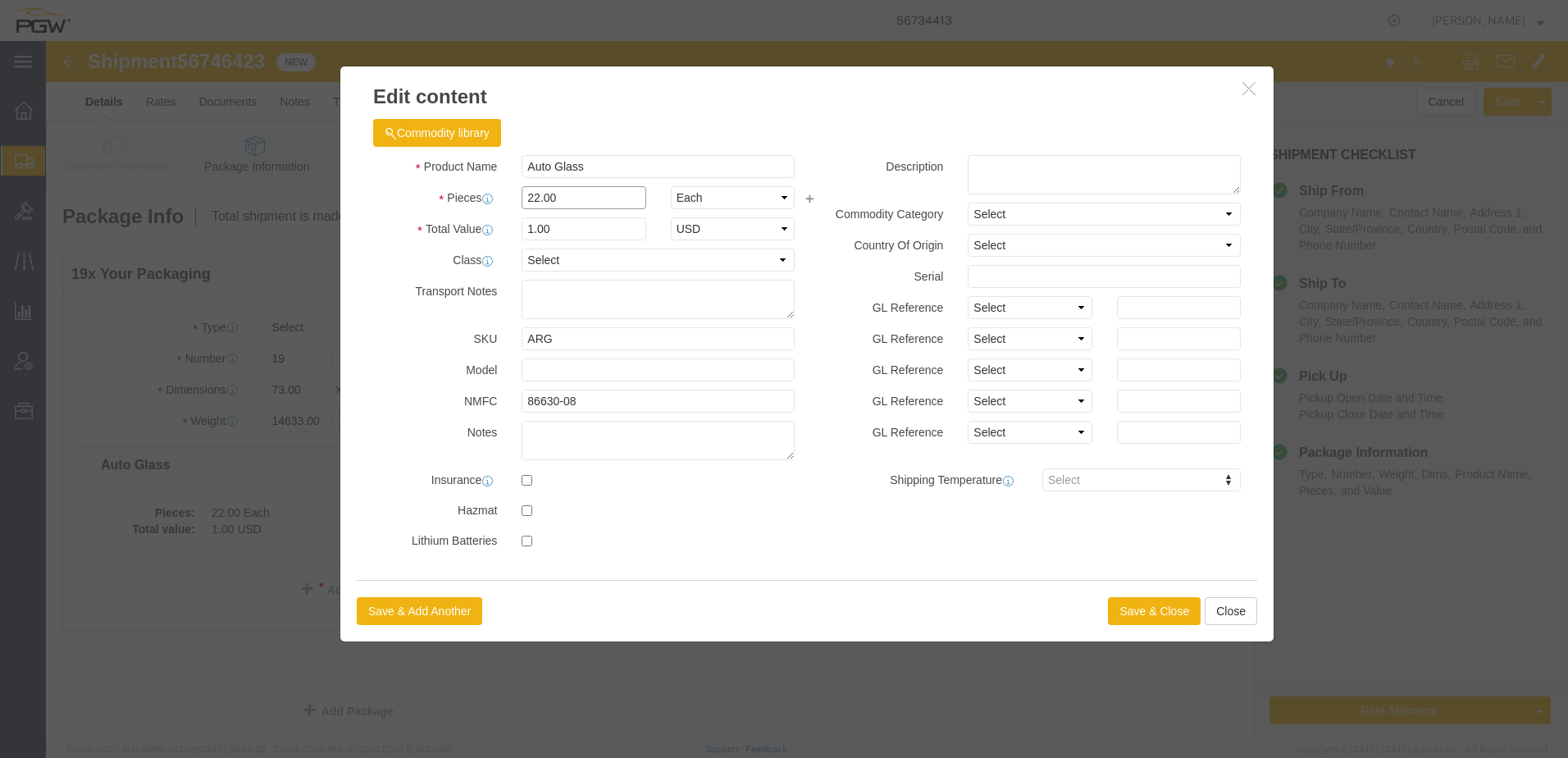
drag, startPoint x: 528, startPoint y: 158, endPoint x: -80, endPoint y: 157, distance: 608.0
click html "Shipment 56746423 New Details Rates Documents Notes Tracking Activity Related O…"
type input "19.00"
type input "0.86"
type input "1.00"
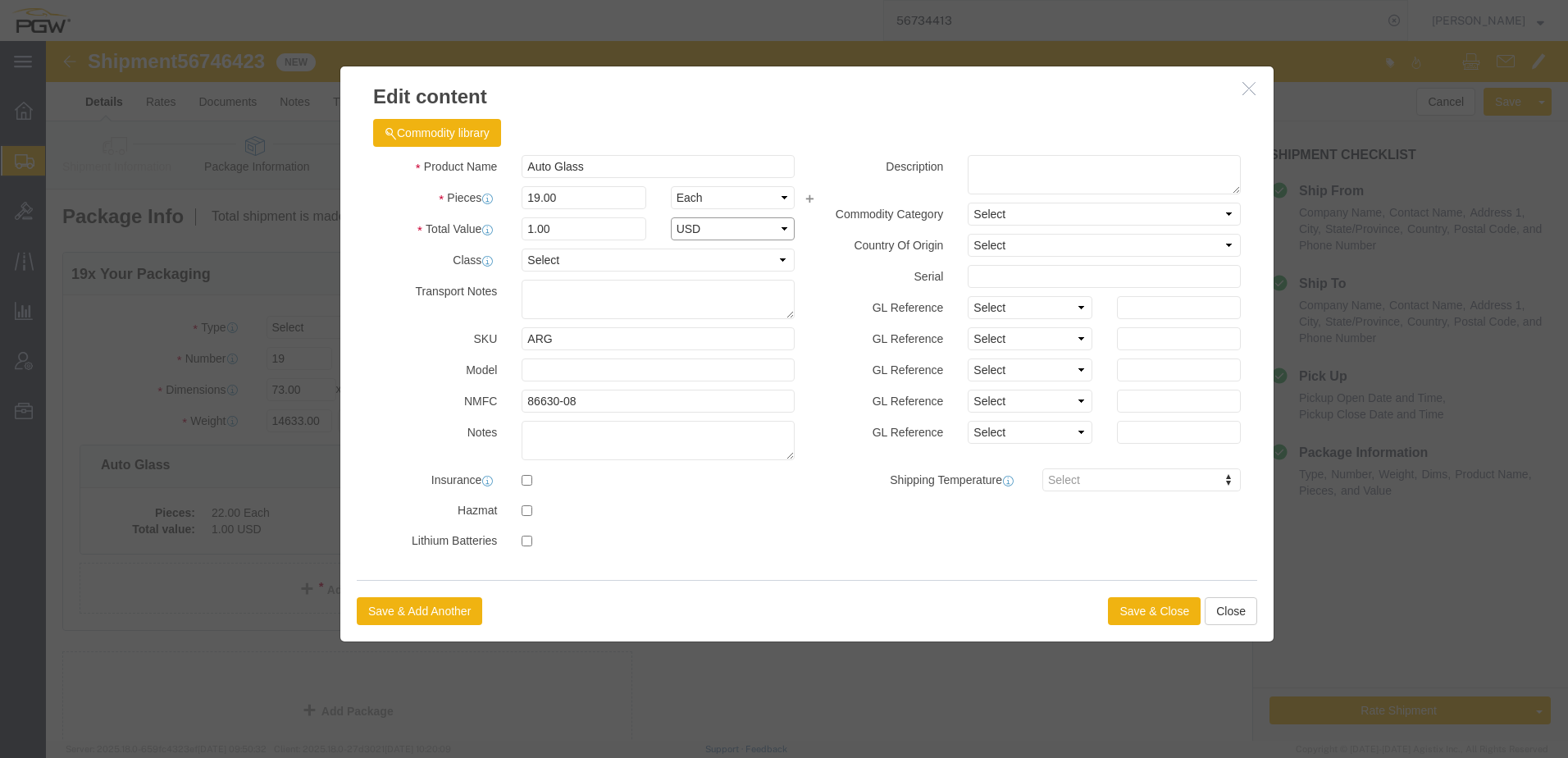
select select "USD"
click button "Save & Close"
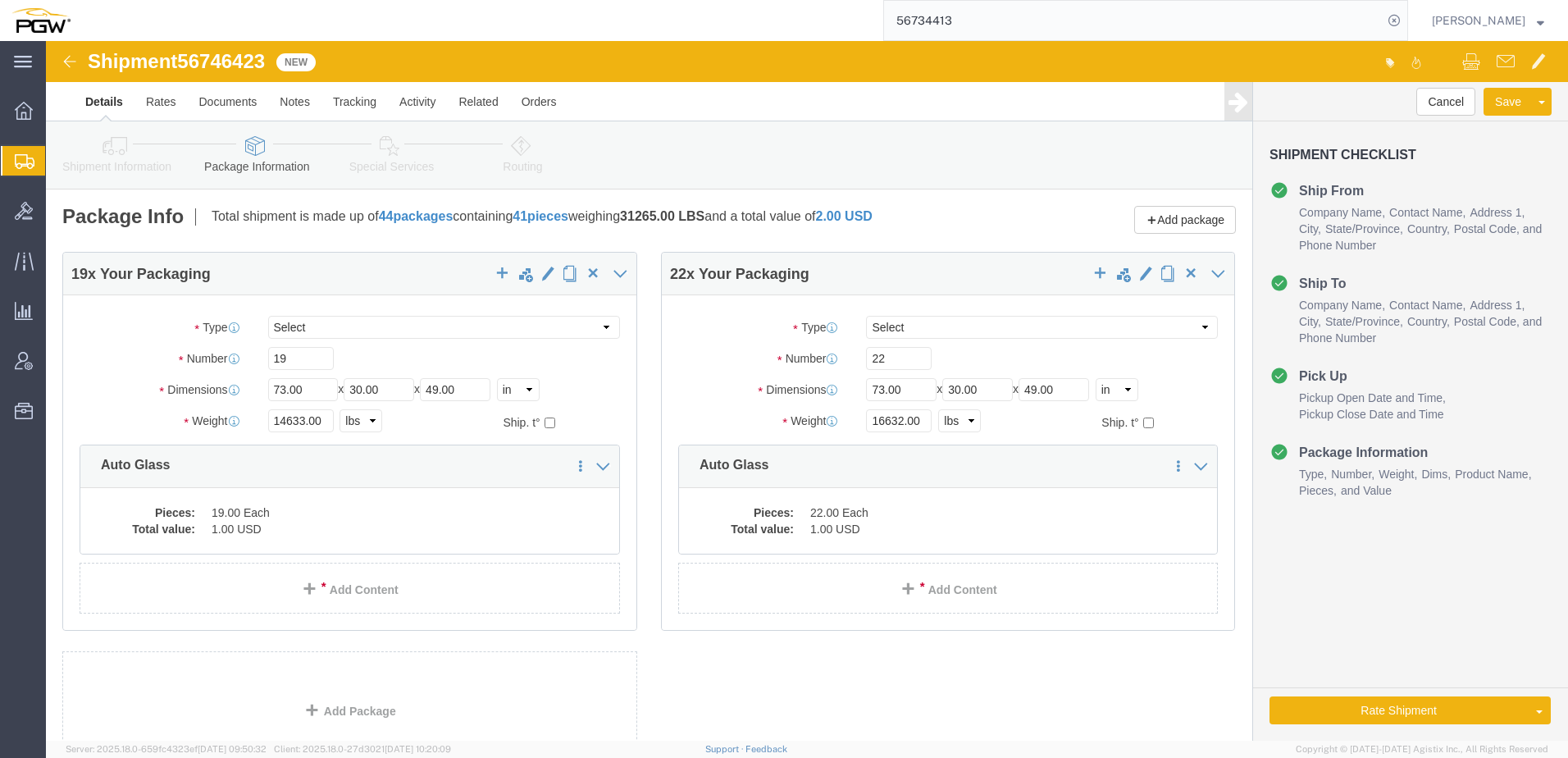
click icon
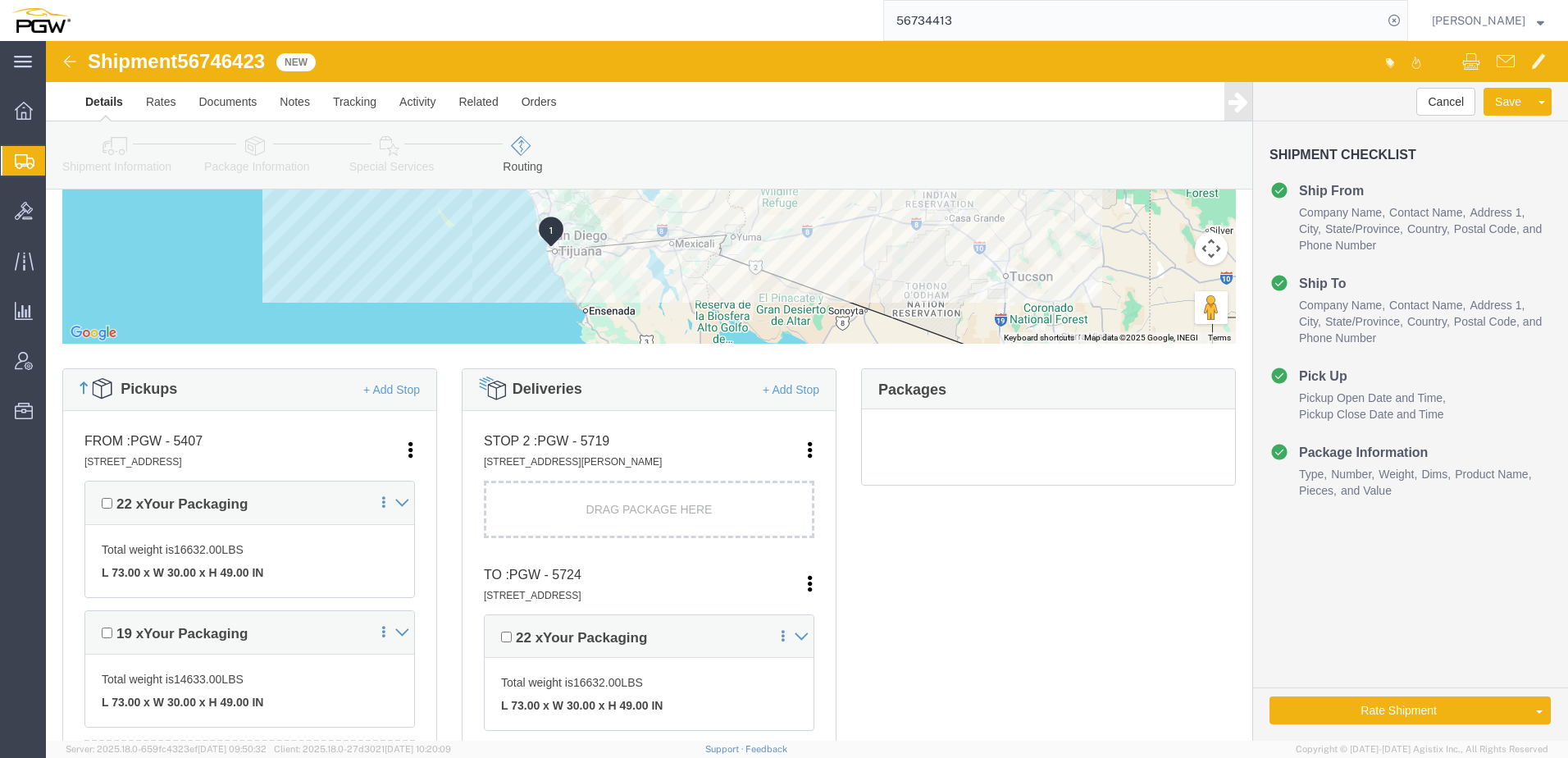
scroll to position [574, 0]
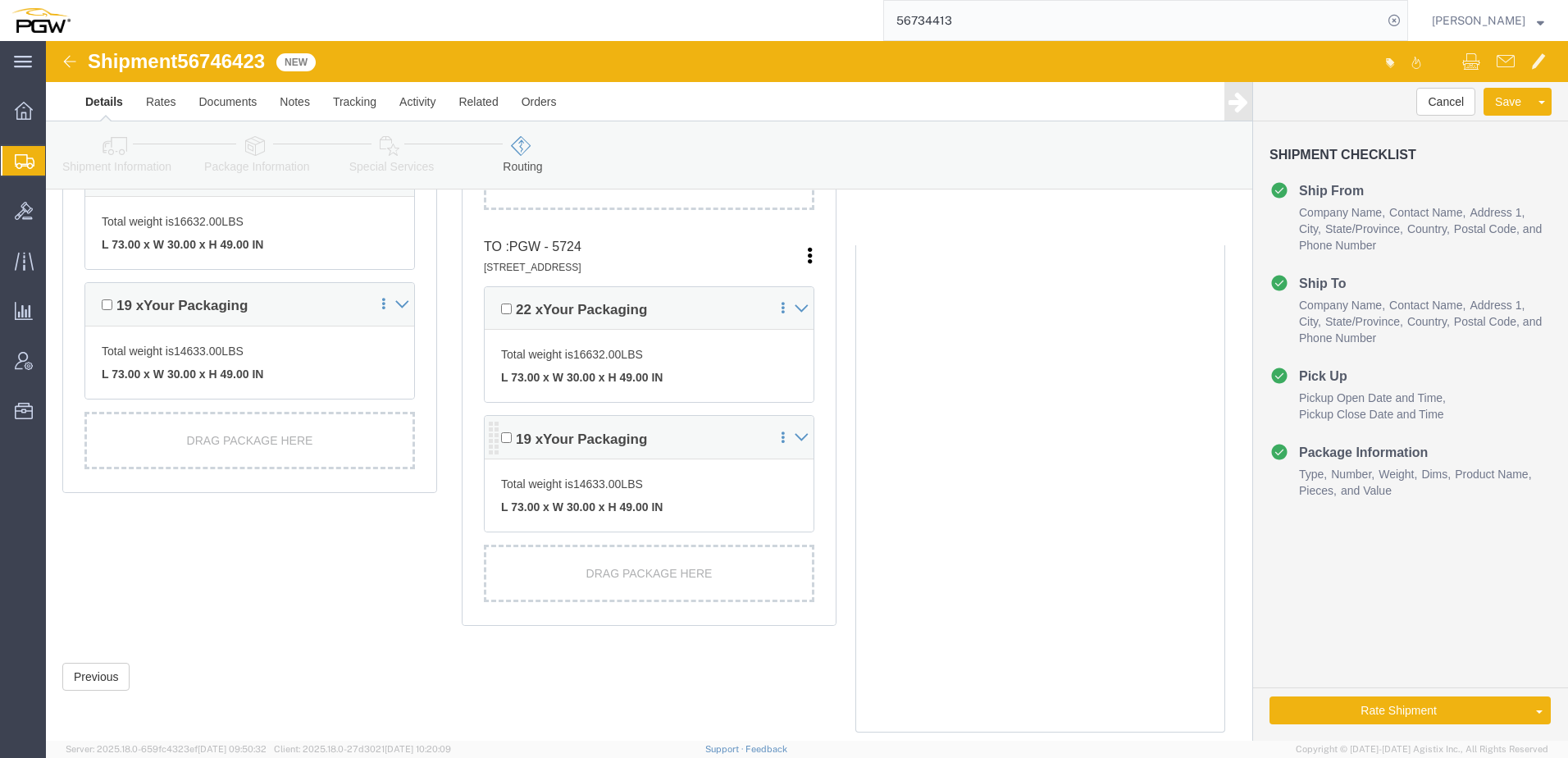
drag, startPoint x: 438, startPoint y: 402, endPoint x: 443, endPoint y: 388, distance: 14.9
click div "19 x Your Packaging"
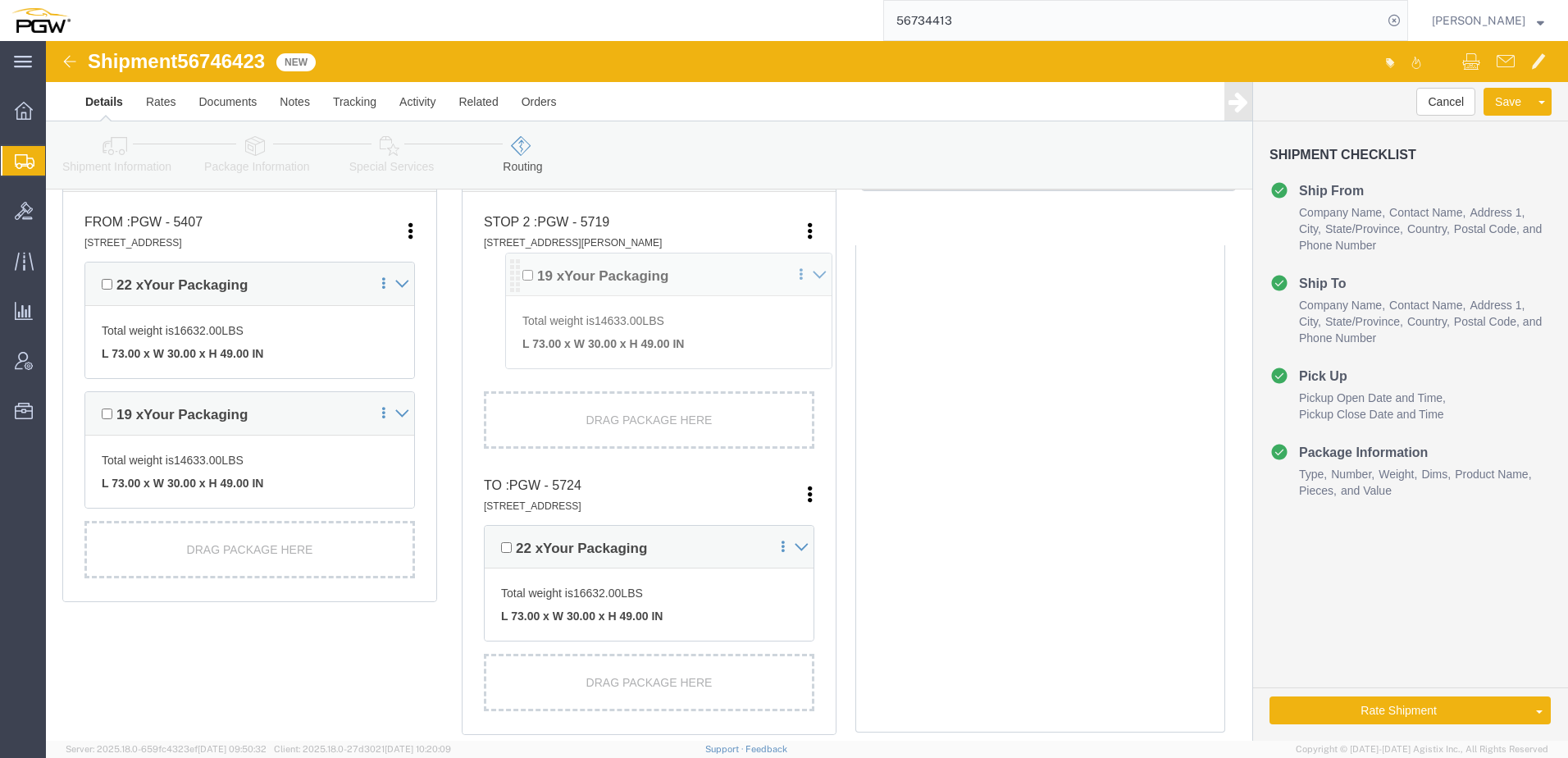
drag, startPoint x: 447, startPoint y: 410, endPoint x: 470, endPoint y: 250, distance: 161.6
click div "Pickups + Add Stop From : PGW - 5407 [STREET_ADDRESS] Edit Move to top Move to …"
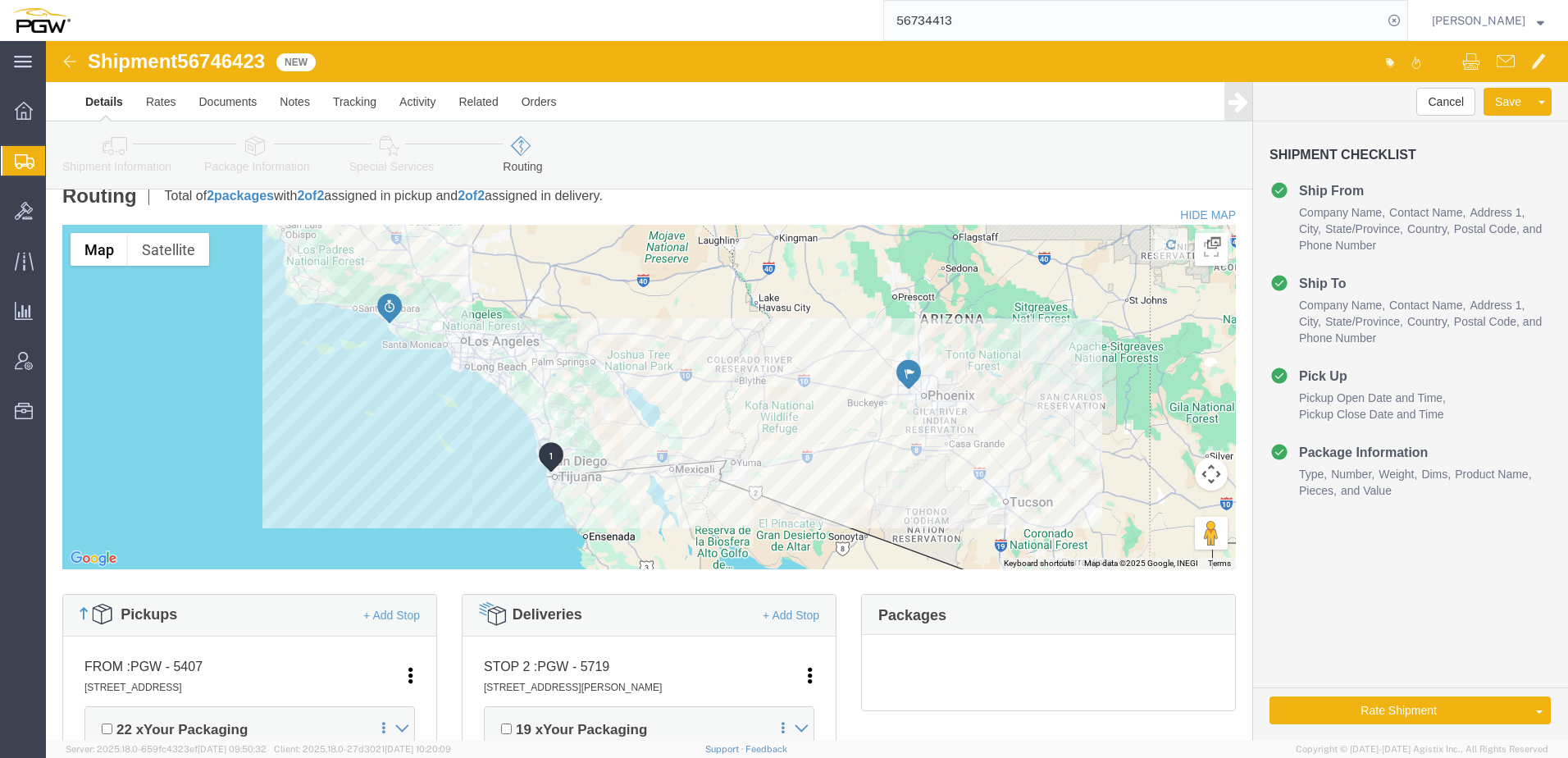
scroll to position [0, 0]
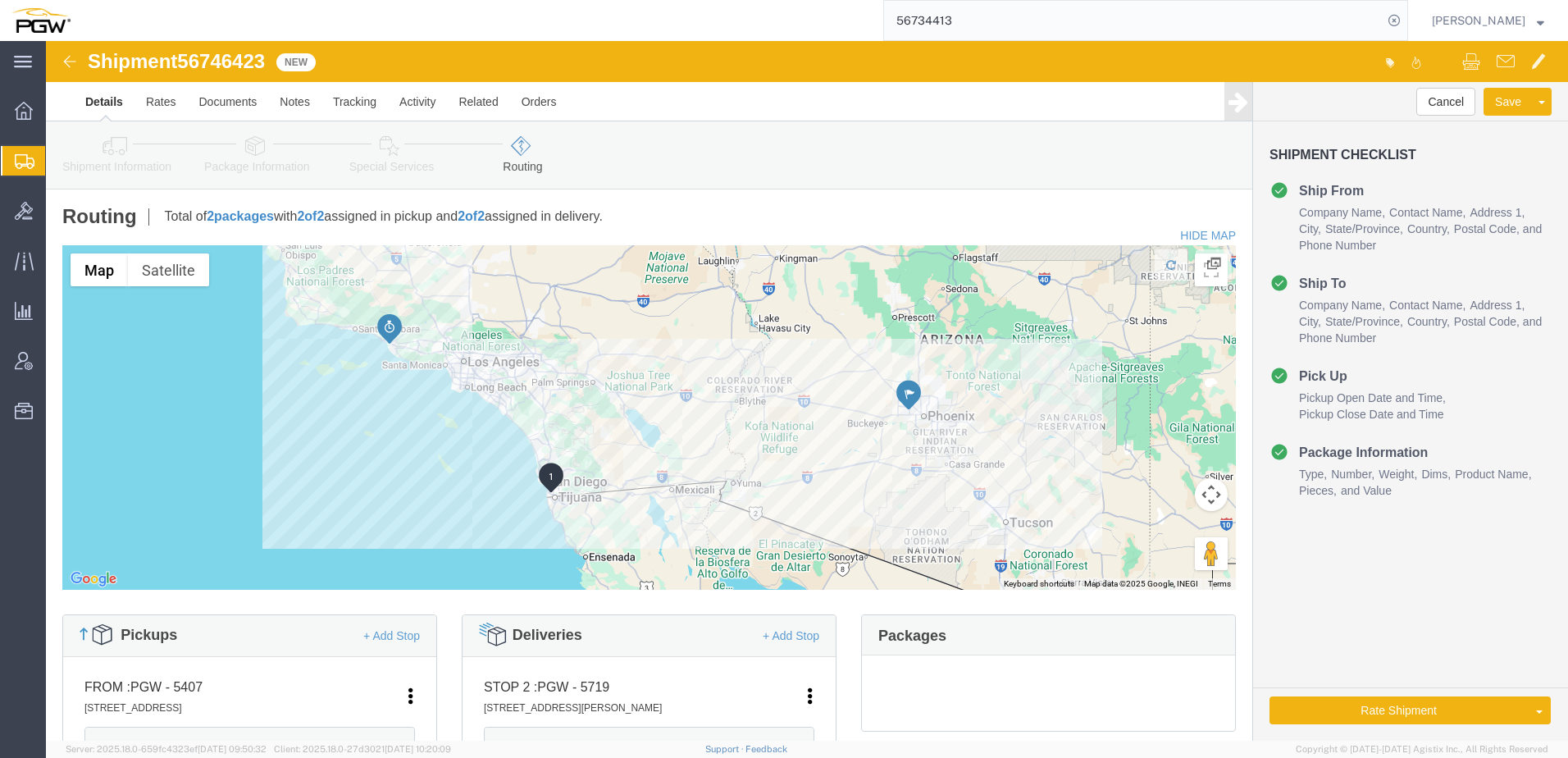
click link "Shipment Information"
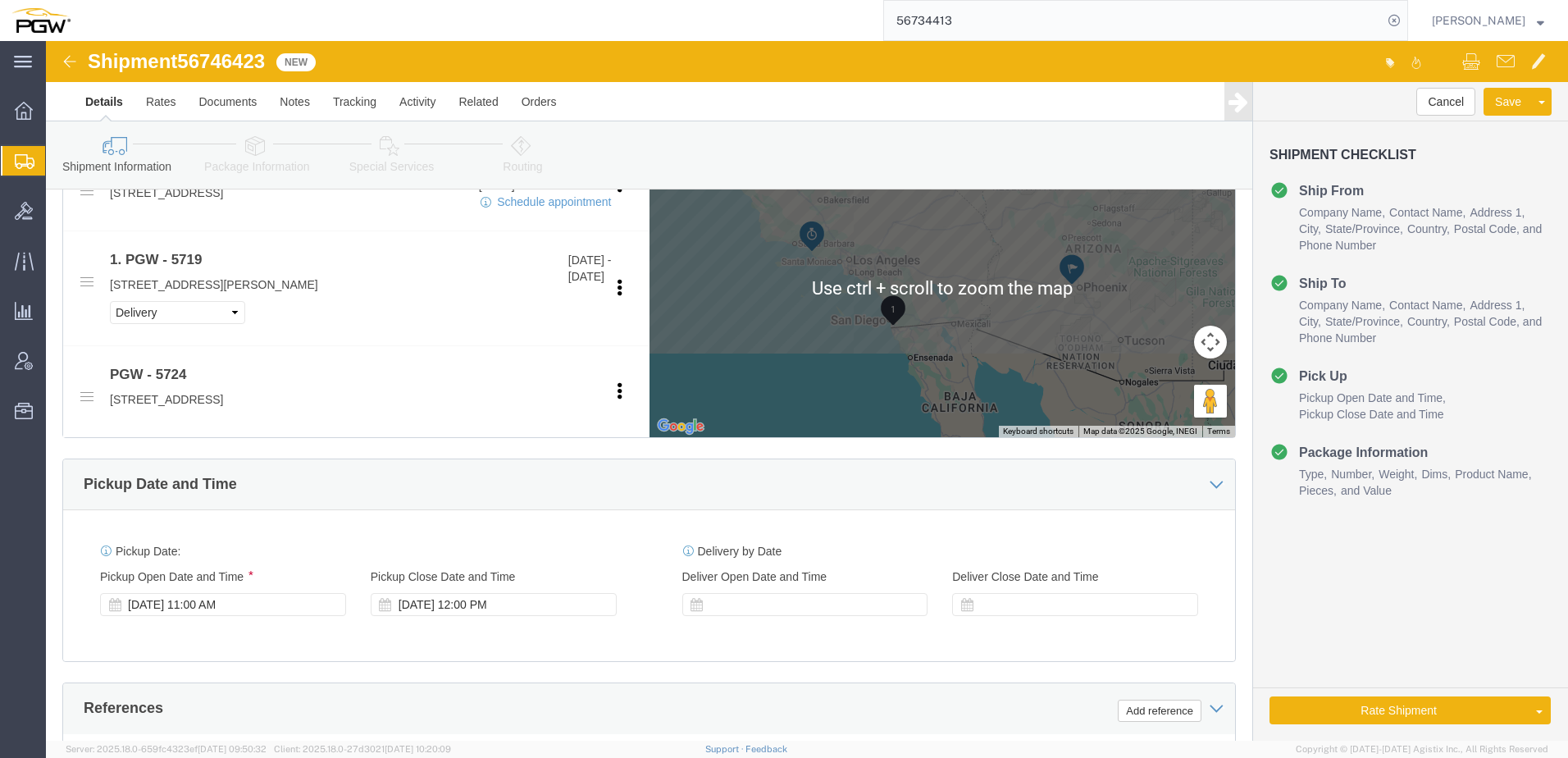
scroll to position [738, 0]
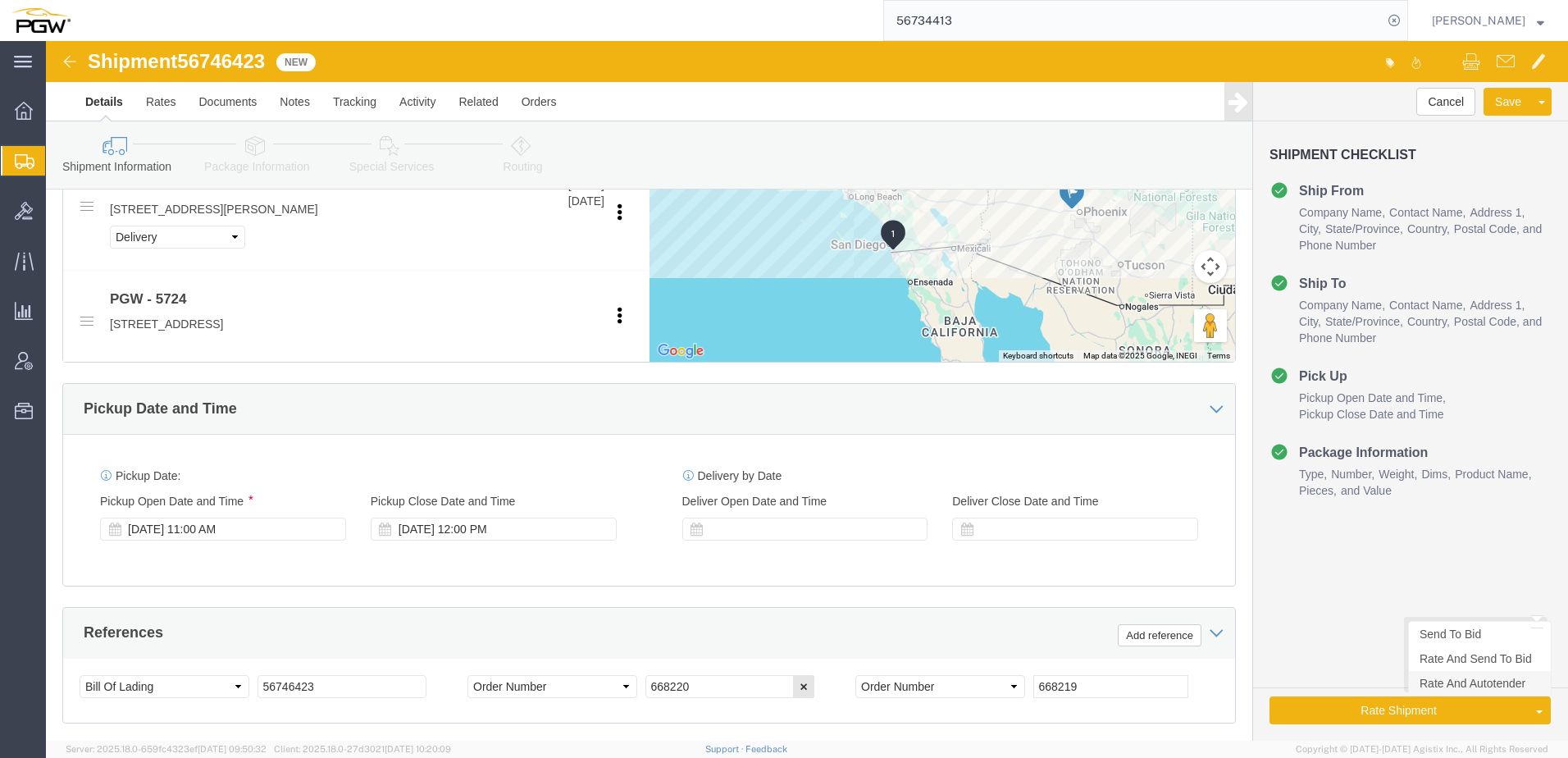
click link "Rate And Autotender"
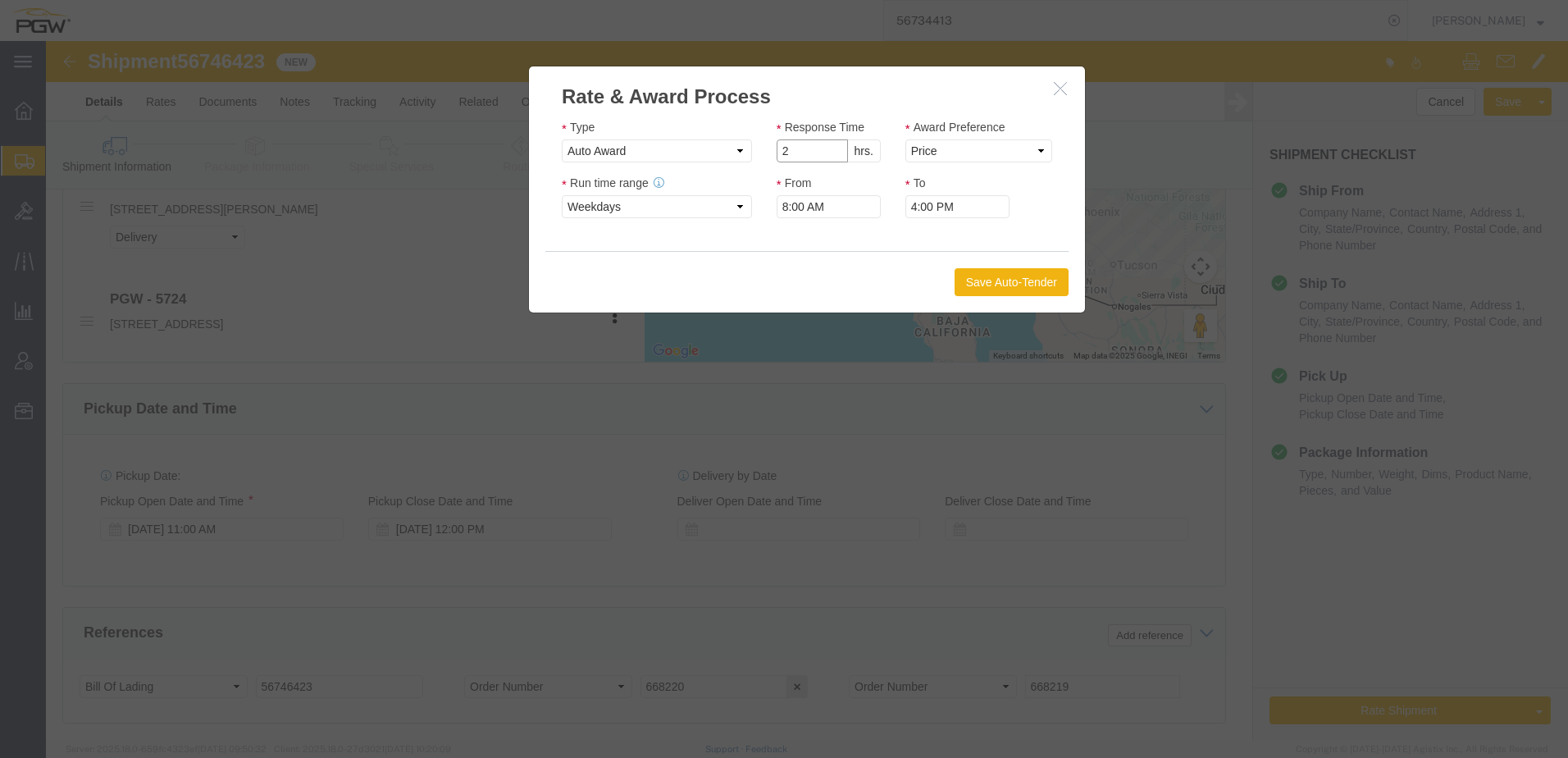
click input "2"
drag, startPoint x: 784, startPoint y: 116, endPoint x: 911, endPoint y: 105, distance: 127.5
type input "1"
click input "1"
drag, startPoint x: 923, startPoint y: 109, endPoint x: 922, endPoint y: 120, distance: 11.0
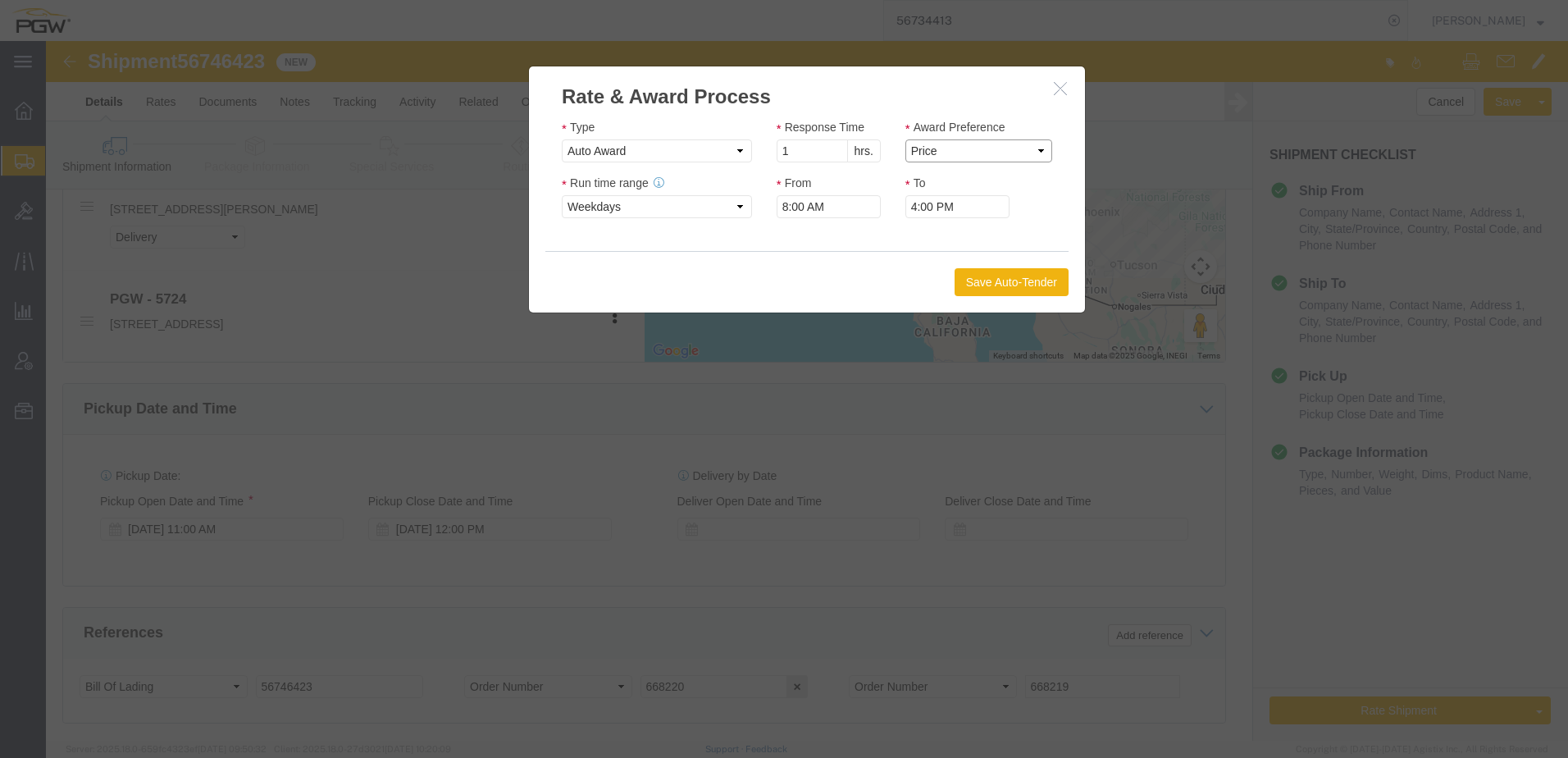
click select "Price Carrier Rank"
select select "LANE_RANK"
click select "Price Carrier Rank"
click button "Save Auto-Tender"
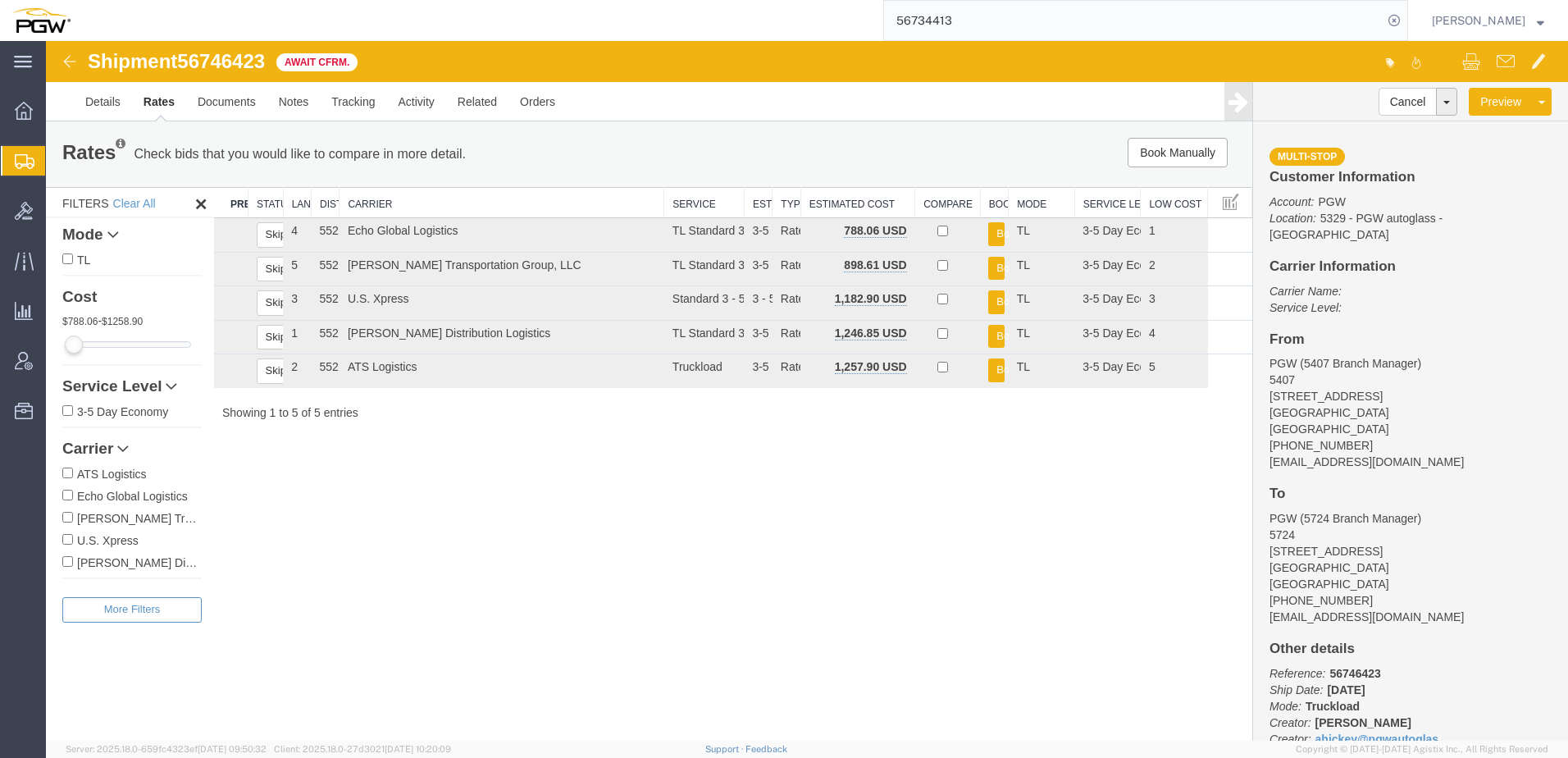
scroll to position [0, 0]
click at [0, 0] on span "Shipment Manager" at bounding box center [0, 0] width 0 height 0
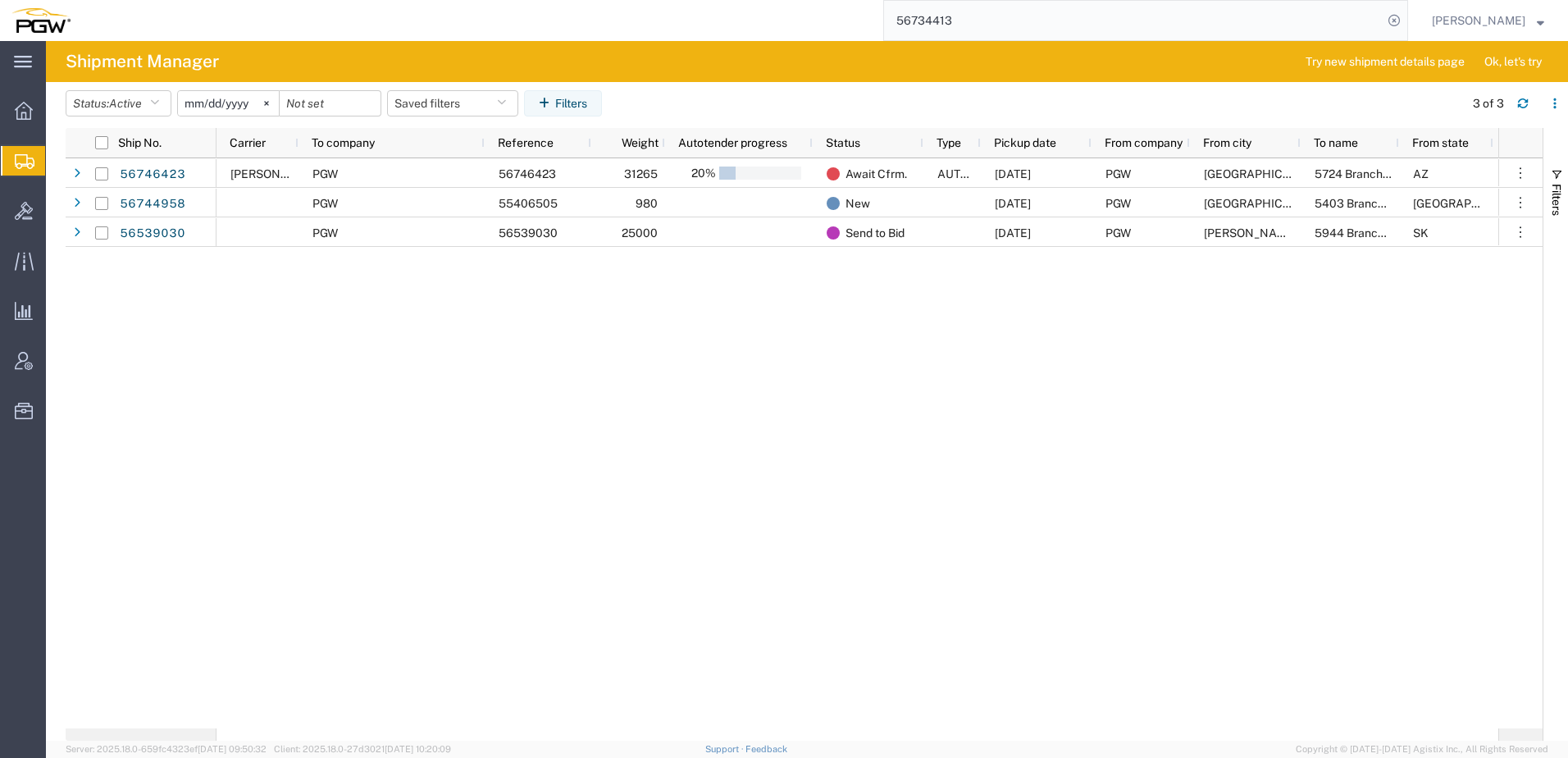
drag, startPoint x: 546, startPoint y: 400, endPoint x: 521, endPoint y: 354, distance: 52.4
click at [546, 398] on div "[PERSON_NAME] Distribution Logistics PGW 56746423 31265 20% Await Cfrm. AUTOTEN…" at bounding box center [857, 443] width 1282 height 570
click at [149, 104] on button "Status: Active" at bounding box center [119, 103] width 105 height 26
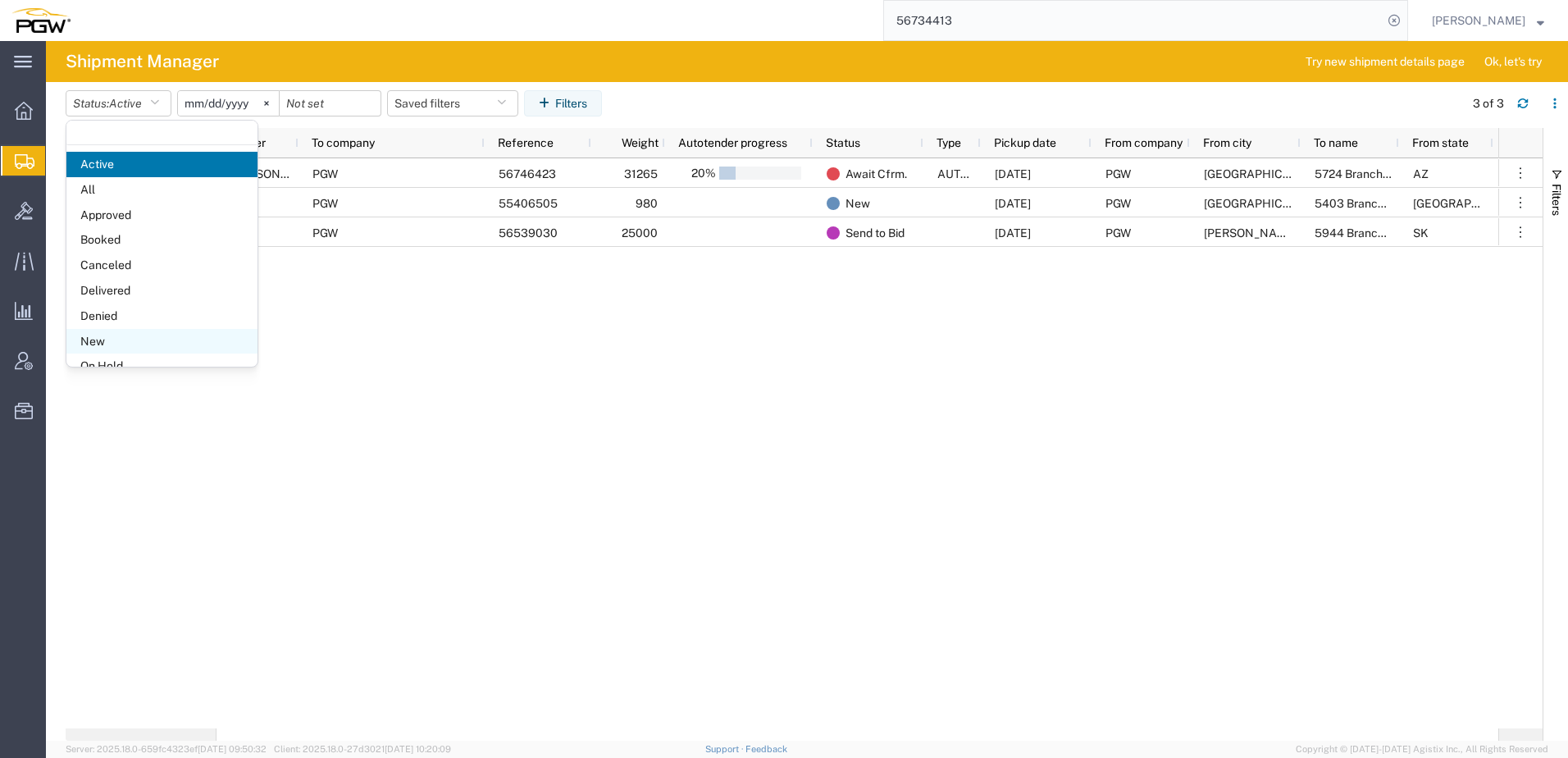
click at [113, 340] on span "New" at bounding box center [162, 341] width 191 height 25
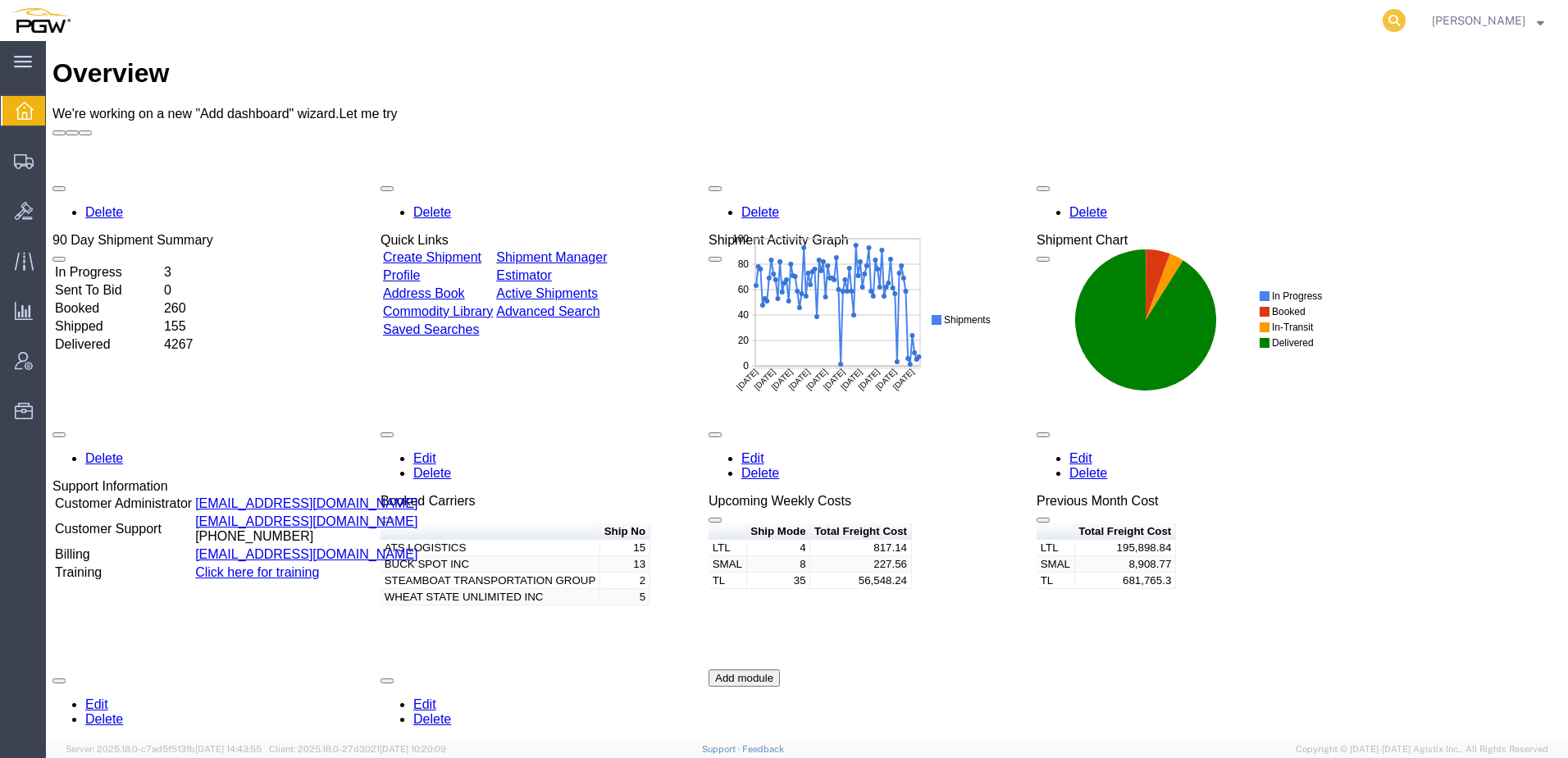
click at [1405, 29] on icon at bounding box center [1394, 21] width 23 height 23
click at [1238, 23] on input "search" at bounding box center [1133, 21] width 499 height 39
paste input "56746386"
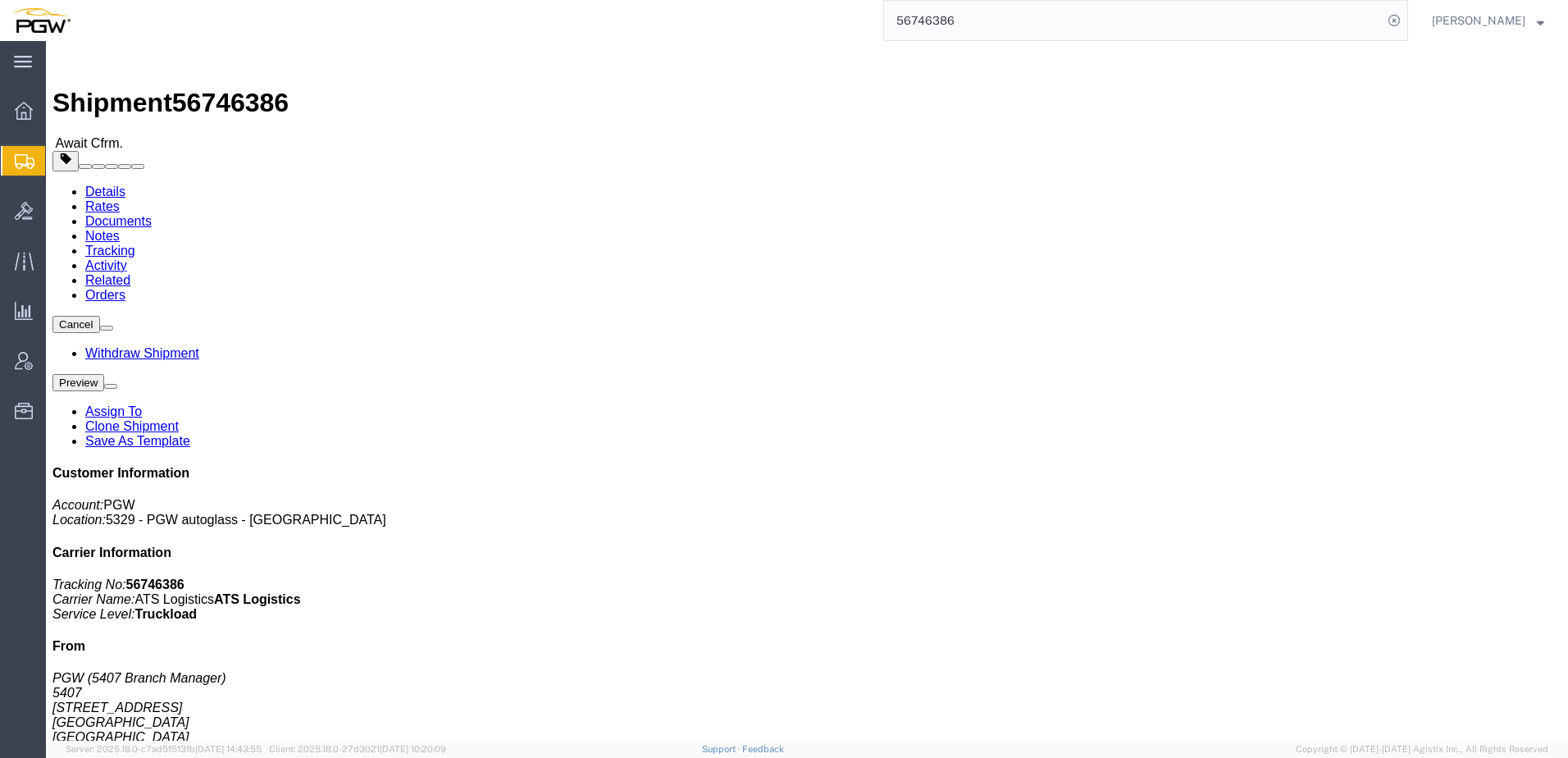
click link "Rates"
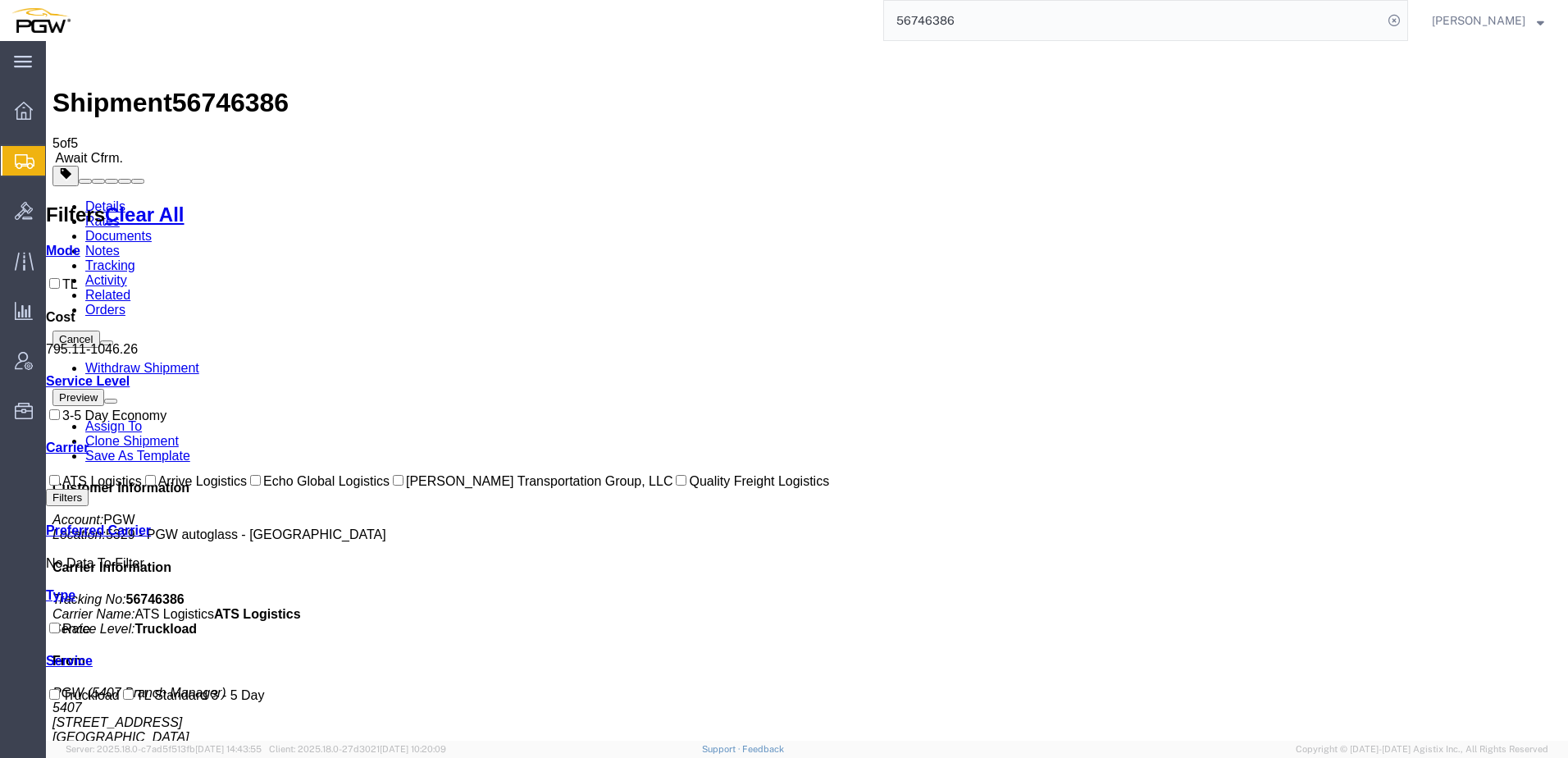
drag, startPoint x: 340, startPoint y: 199, endPoint x: 583, endPoint y: 193, distance: 243.1
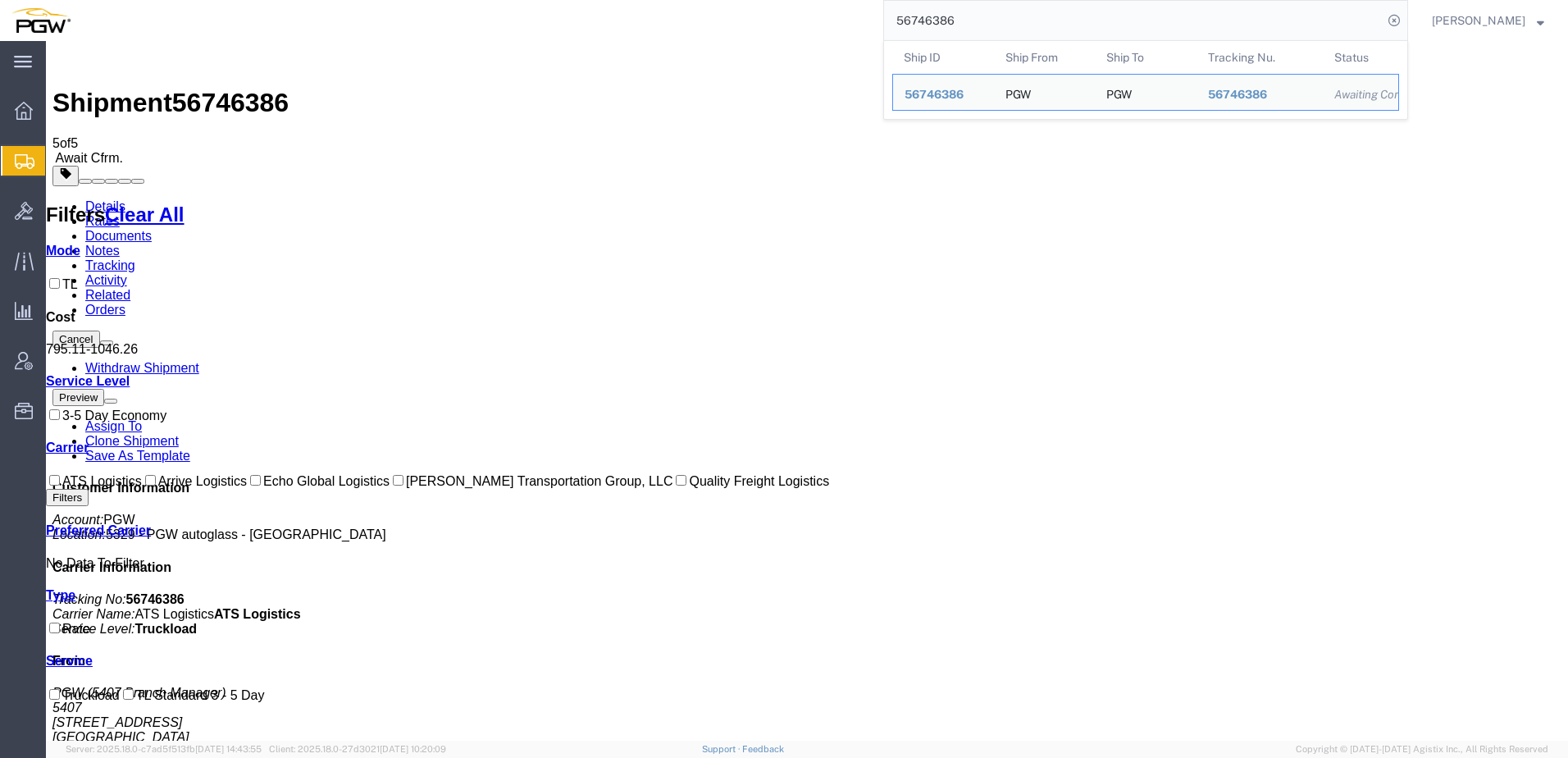
drag, startPoint x: 1020, startPoint y: 16, endPoint x: 101, endPoint y: 25, distance: 919.0
click at [87, 27] on div "56746386 Ship ID Ship From Ship To Tracking Nu. Status Ship ID 56746386 Ship Fr…" at bounding box center [745, 21] width 1326 height 41
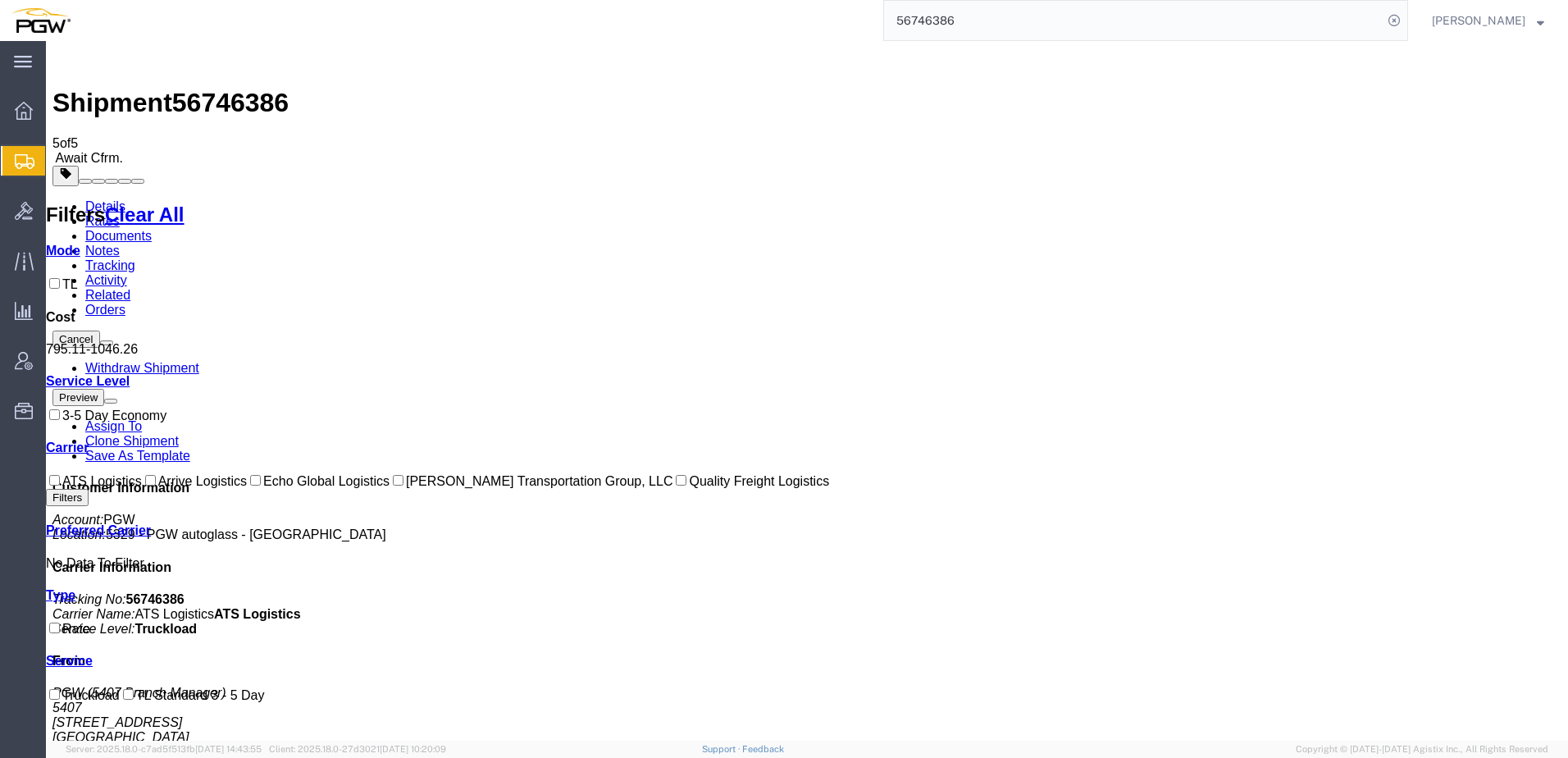
paste input "668103"
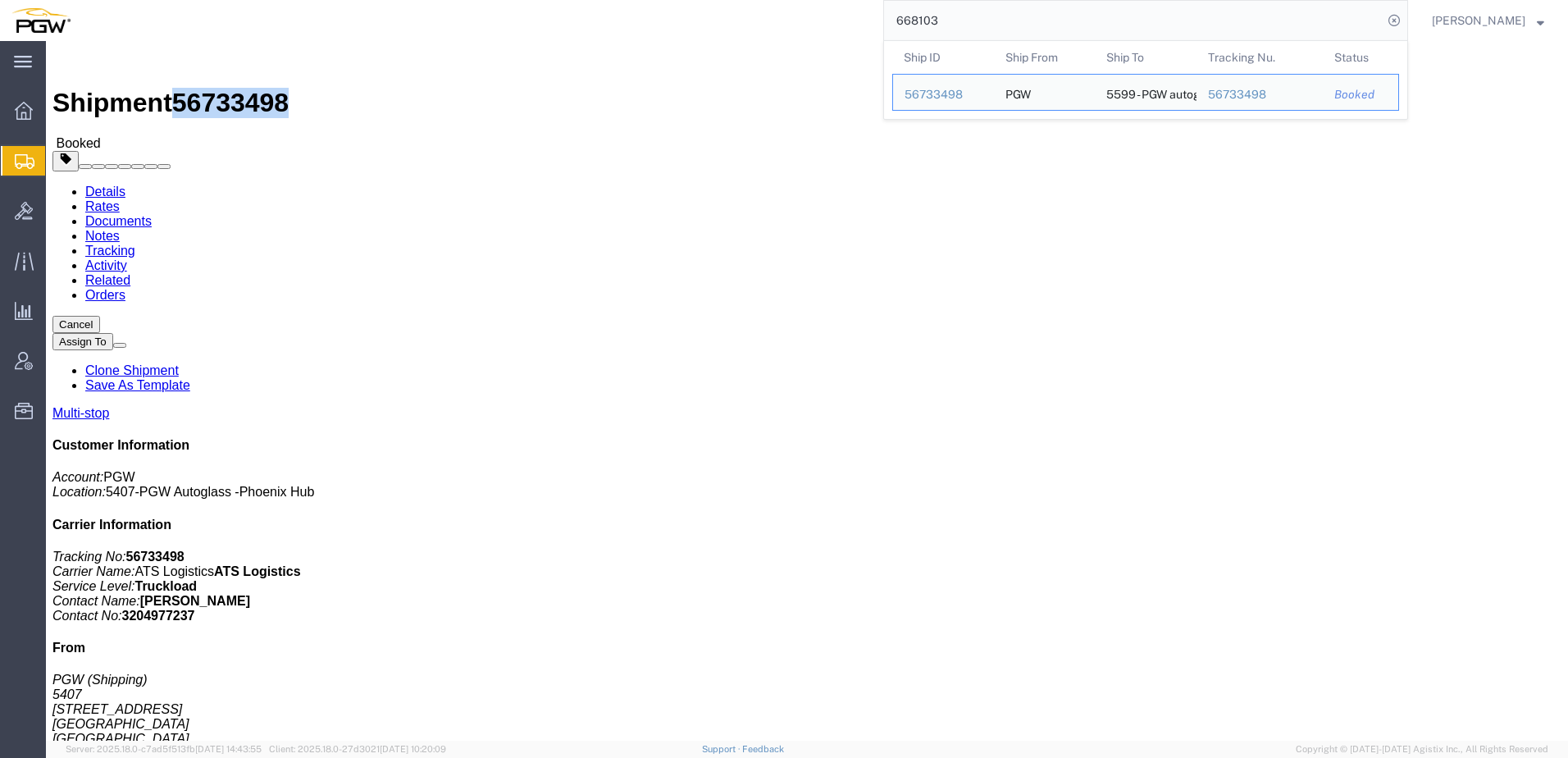
drag, startPoint x: 141, startPoint y: 14, endPoint x: 222, endPoint y: 23, distance: 81.5
click span "56733498"
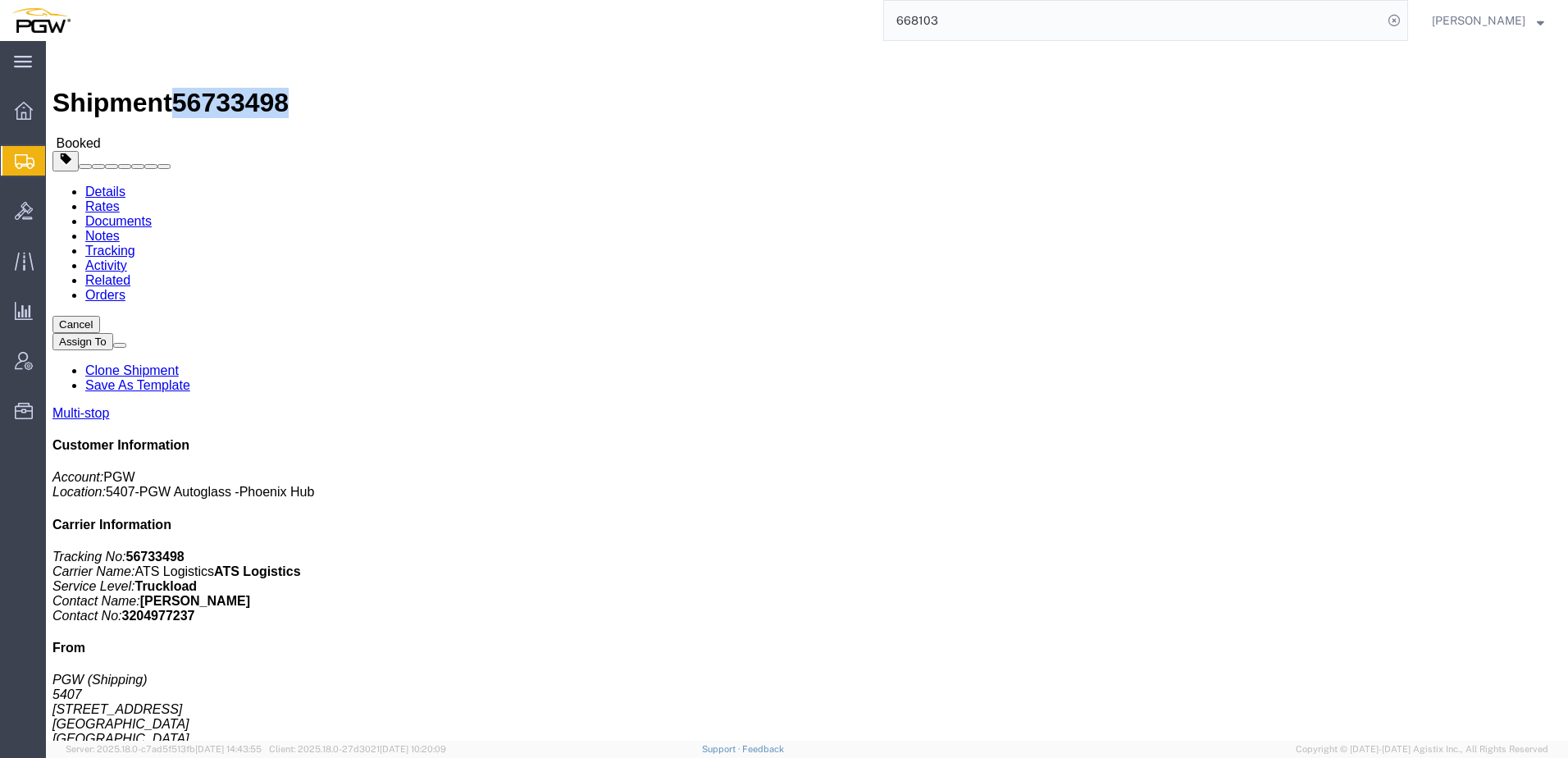
copy span "56733498"
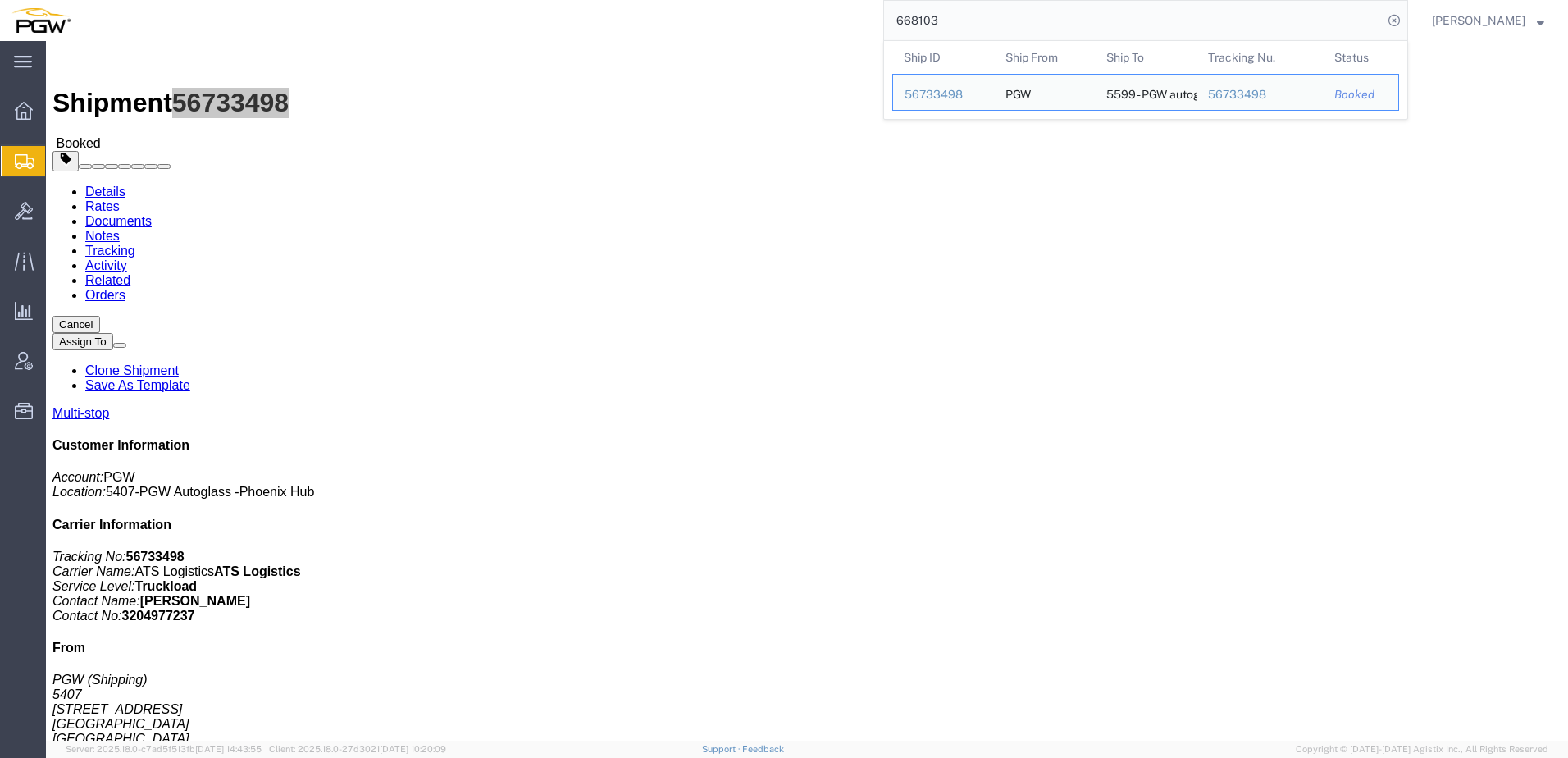
drag, startPoint x: 1078, startPoint y: 22, endPoint x: 88, endPoint y: -55, distance: 993.0
click at [88, 0] on html "main_menu Created with Sketch. Collapse Menu Overview Shipments Shipment Manage…" at bounding box center [784, 379] width 1568 height 758
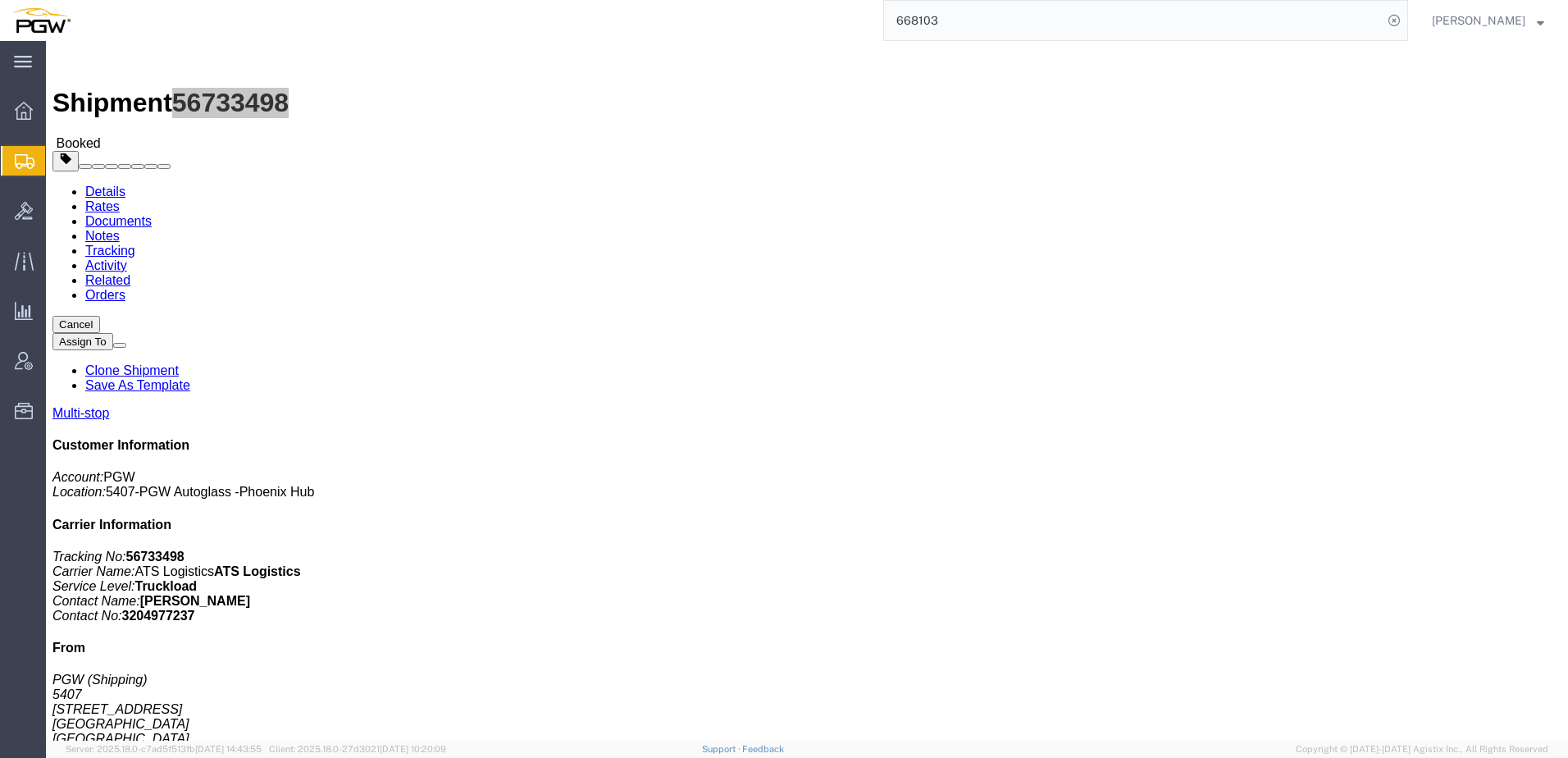
paste input "2"
drag, startPoint x: 137, startPoint y: 29, endPoint x: 223, endPoint y: 22, distance: 86.3
click span "56733507"
copy span "56733507"
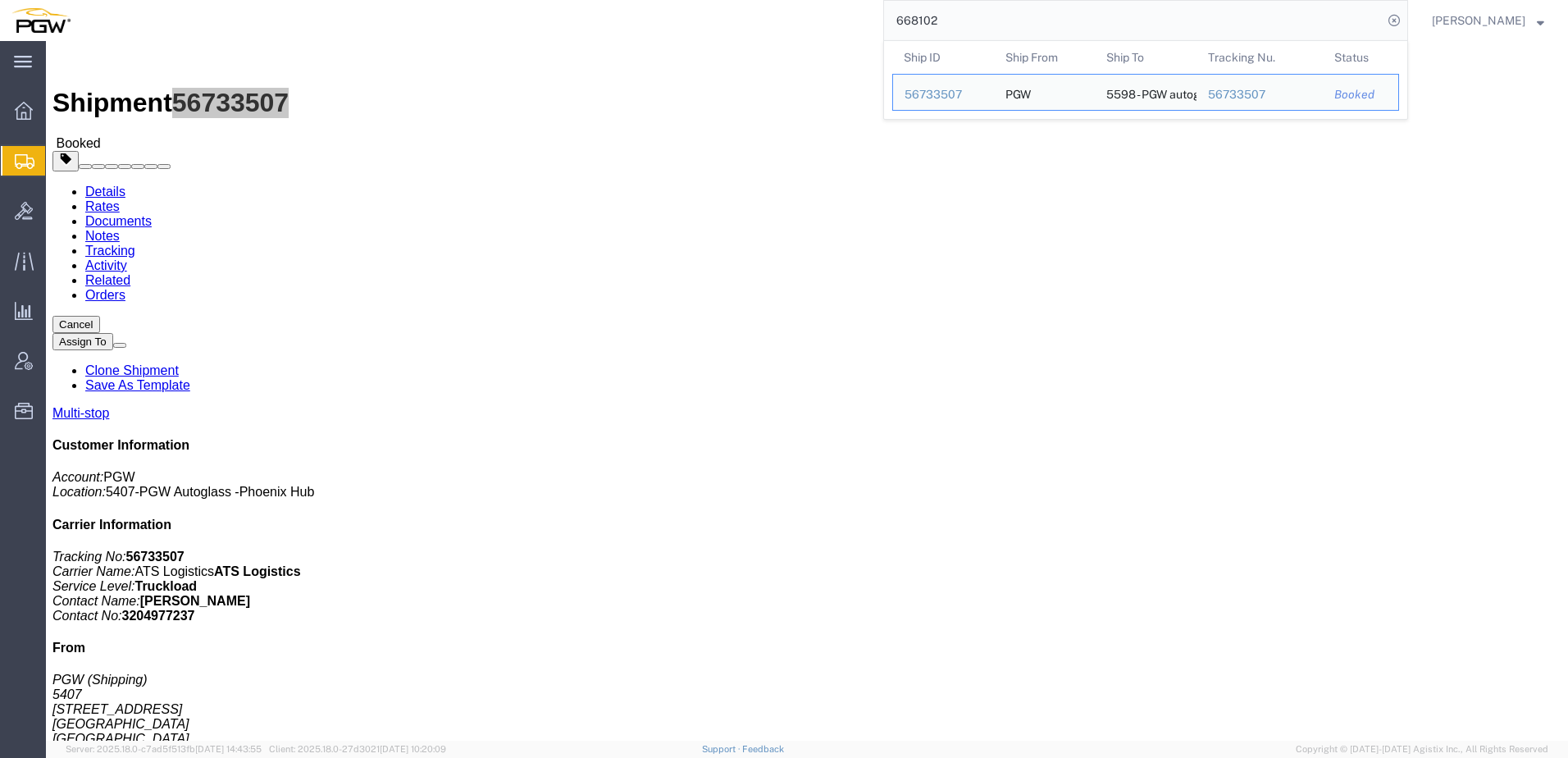
drag, startPoint x: 1127, startPoint y: 16, endPoint x: 202, endPoint y: -42, distance: 926.8
click at [202, 0] on html "main_menu Created with Sketch. Collapse Menu Overview Shipments Shipment Manage…" at bounding box center [784, 379] width 1568 height 758
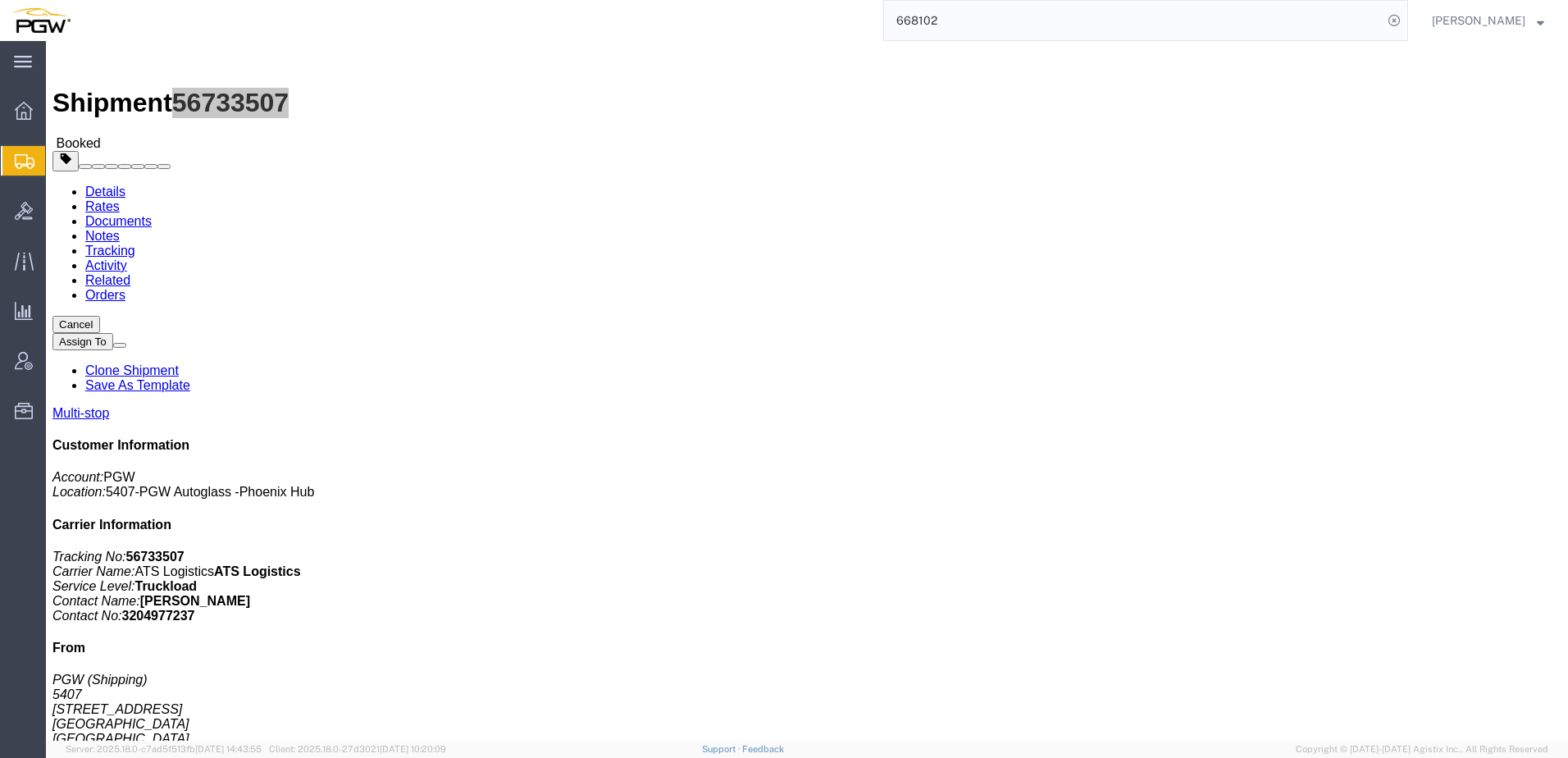
paste input "087"
type input "668087"
drag, startPoint x: 138, startPoint y: 21, endPoint x: 229, endPoint y: 29, distance: 91.4
click div "Shipment 56733514 Booked"
copy span "56733514"
